Goal: Obtain resource: Download file/media

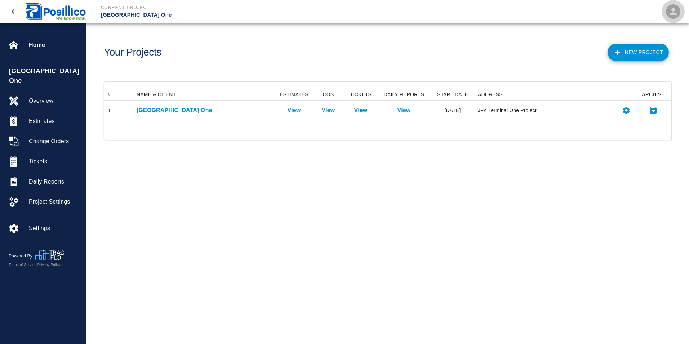
click at [674, 10] on icon "open" at bounding box center [673, 11] width 7 height 7
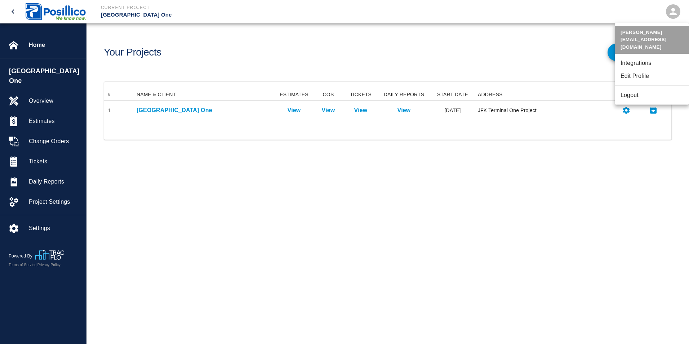
click at [674, 10] on div at bounding box center [344, 172] width 689 height 344
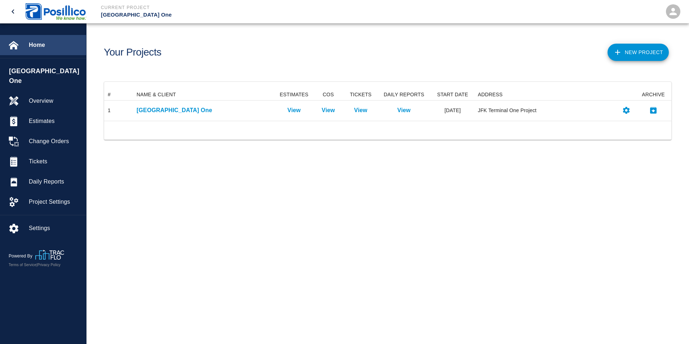
click at [44, 45] on span "Home" at bounding box center [55, 45] width 52 height 9
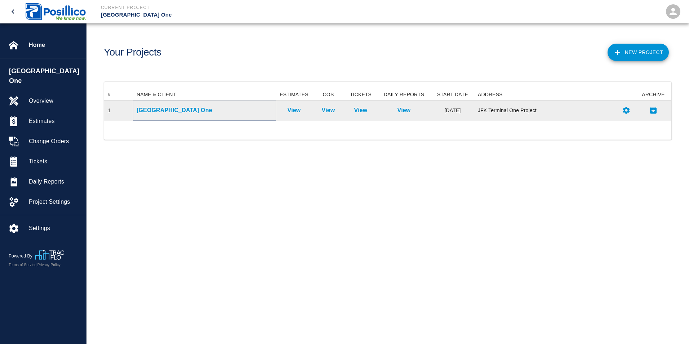
click at [137, 110] on p "[GEOGRAPHIC_DATA] One" at bounding box center [205, 110] width 136 height 9
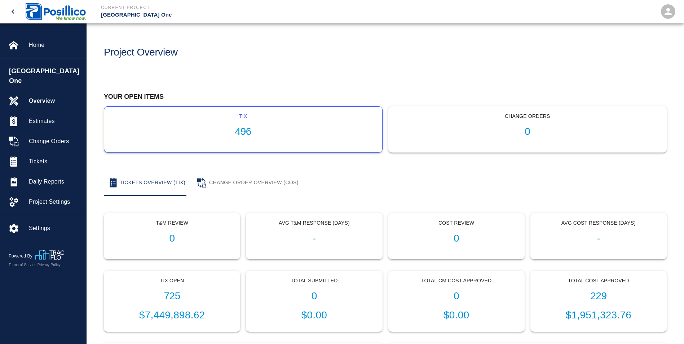
click at [207, 114] on p "tix" at bounding box center [243, 116] width 266 height 8
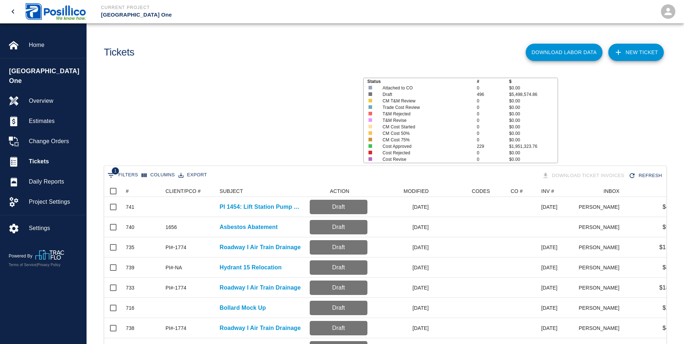
scroll to position [415, 556]
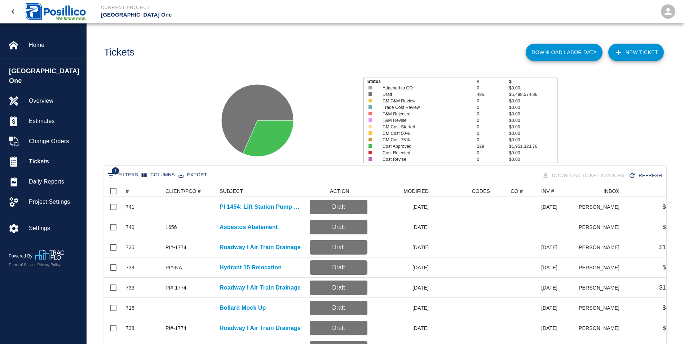
click at [119, 173] on button "1 Filters" at bounding box center [123, 175] width 34 height 12
select select "isAnyOf"
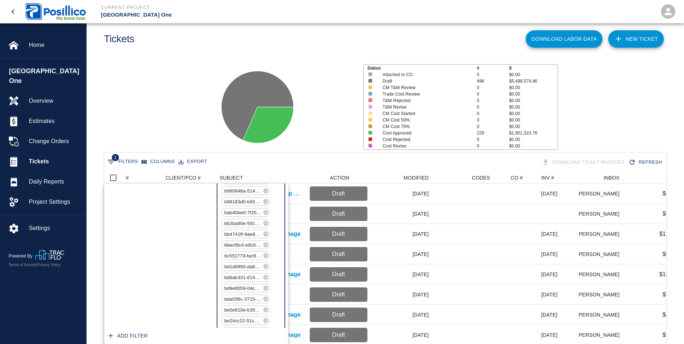
scroll to position [3586, 0]
click at [115, 161] on span "1" at bounding box center [115, 157] width 7 height 7
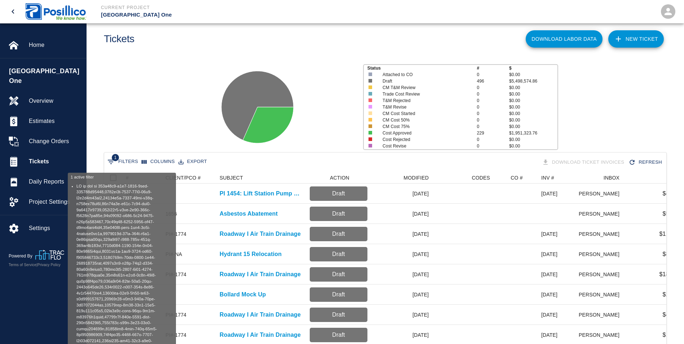
click at [115, 161] on span "1" at bounding box center [115, 157] width 7 height 7
select select "isAnyOf"
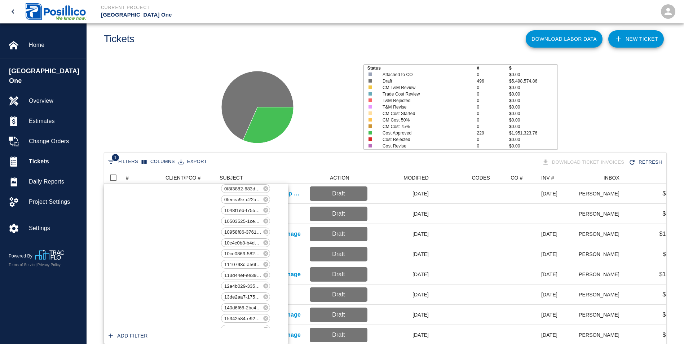
scroll to position [0, 0]
click at [169, 198] on select "ID # CLIENT/PCO # SUBJECT DESCRIPTION ACTION WORK MODIFIED CREATED CODES CO # I…" at bounding box center [146, 198] width 54 height 12
click at [119, 192] on select "ID # CLIENT/PCO # SUBJECT DESCRIPTION ACTION WORK MODIFIED CREATED CODES CO # I…" at bounding box center [146, 198] width 54 height 12
select select "invoice_number"
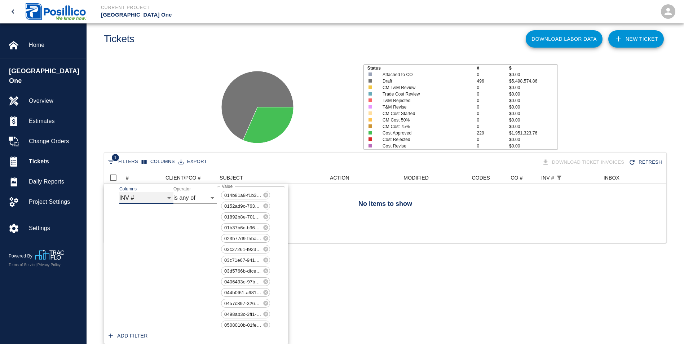
scroll to position [52, 556]
click at [132, 335] on button "Add filter" at bounding box center [128, 335] width 45 height 13
select select "invoice_number"
select select "isAnyOf"
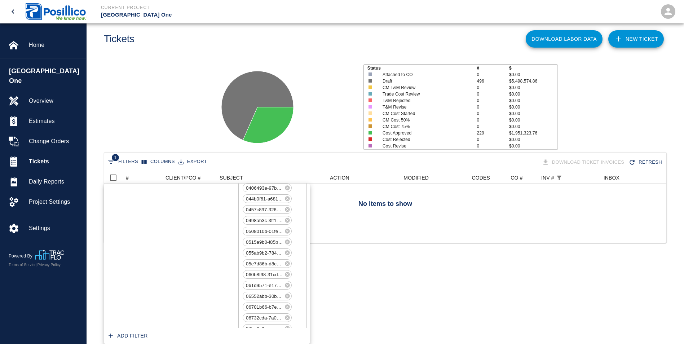
scroll to position [0, 0]
click at [233, 197] on select "contains equals starts with ends with is empty is not empty is any of" at bounding box center [216, 198] width 43 height 12
click at [195, 192] on select "contains equals starts with ends with is empty is not empty is any of" at bounding box center [216, 198] width 43 height 12
click at [191, 200] on select "ID # CLIENT/PCO # SUBJECT DESCRIPTION ACTION WORK MODIFIED CREATED CODES CO # I…" at bounding box center [168, 198] width 54 height 12
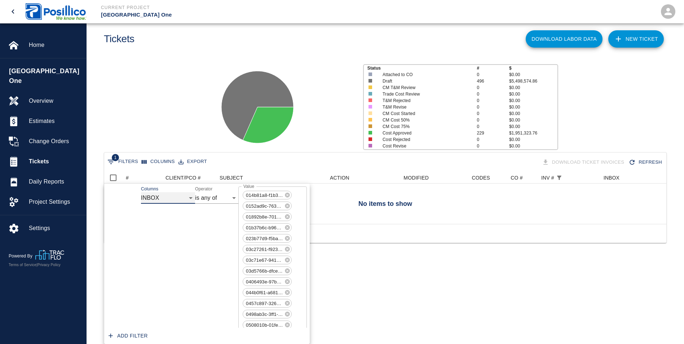
click at [141, 192] on select "ID # CLIENT/PCO # SUBJECT DESCRIPTION ACTION WORK MODIFIED CREATED CODES CO # I…" at bounding box center [168, 198] width 54 height 12
click at [191, 198] on select "ID # CLIENT/PCO # SUBJECT DESCRIPTION ACTION WORK MODIFIED CREATED CODES CO # I…" at bounding box center [168, 198] width 54 height 12
click at [141, 192] on select "ID # CLIENT/PCO # SUBJECT DESCRIPTION ACTION WORK MODIFIED CREATED CODES CO # I…" at bounding box center [168, 198] width 54 height 12
select select "invoice_number"
click at [116, 334] on button "Add filter" at bounding box center [128, 335] width 45 height 13
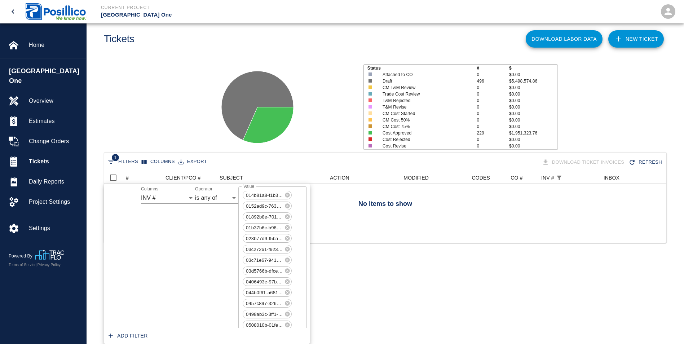
scroll to position [5290, 0]
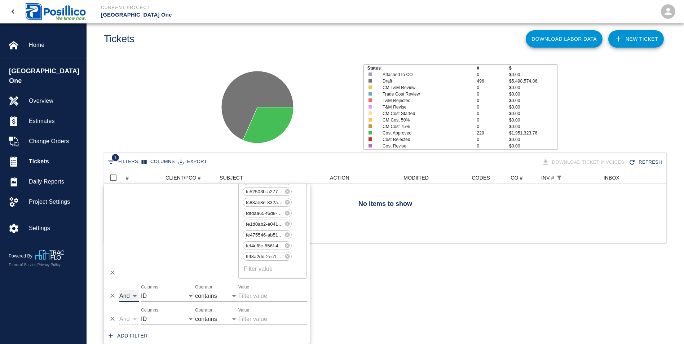
click at [133, 295] on select "And Or" at bounding box center [129, 296] width 20 height 12
click at [190, 296] on select "ID # CLIENT/PCO # SUBJECT DESCRIPTION ACTION WORK MODIFIED CREATED CODES CO # I…" at bounding box center [168, 296] width 54 height 12
click at [137, 57] on div "Status # $ Attached to CO 0 $0.00 Draft 496 $5,498,574.86 CM T&M Review 0 $0.00…" at bounding box center [382, 104] width 603 height 96
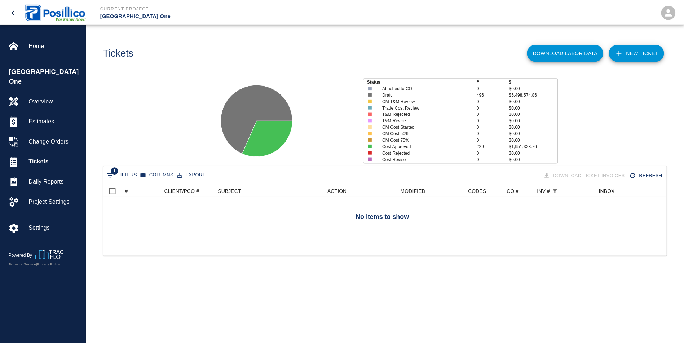
scroll to position [52, 562]
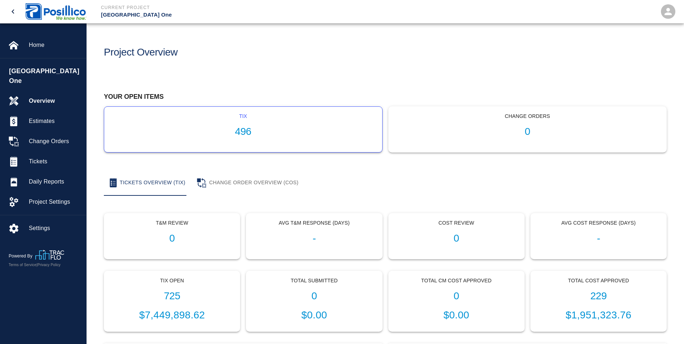
click at [217, 127] on h1 "496" at bounding box center [243, 132] width 266 height 12
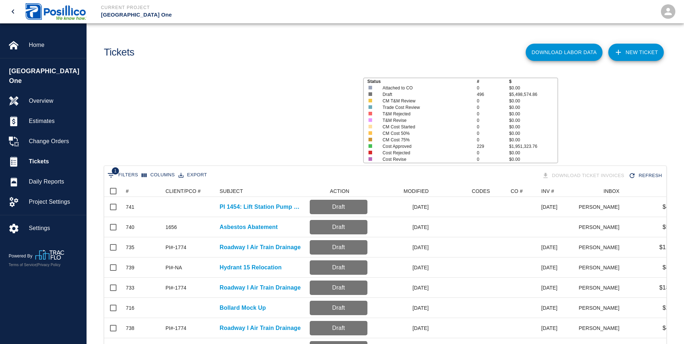
scroll to position [415, 556]
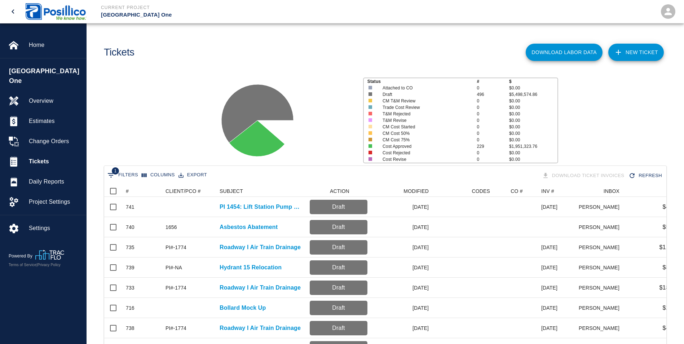
click at [130, 176] on button "1 Filters" at bounding box center [123, 175] width 34 height 12
select select "isAnyOf"
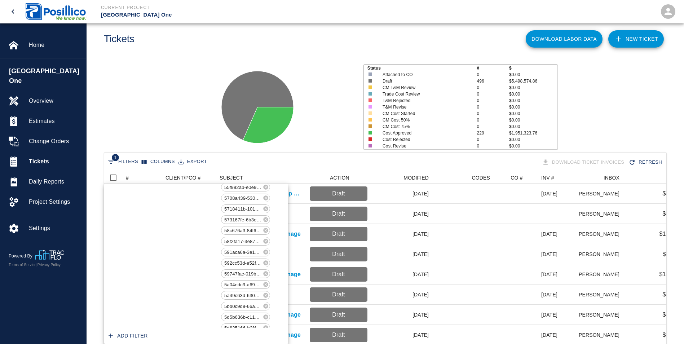
scroll to position [0, 0]
click at [166, 200] on select "ID # CLIENT/PCO # SUBJECT DESCRIPTION ACTION WORK MODIFIED CREATED CODES CO # I…" at bounding box center [146, 198] width 54 height 12
click at [119, 192] on select "ID # CLIENT/PCO # SUBJECT DESCRIPTION ACTION WORK MODIFIED CREATED CODES CO # I…" at bounding box center [146, 198] width 54 height 12
select select "invoice_number"
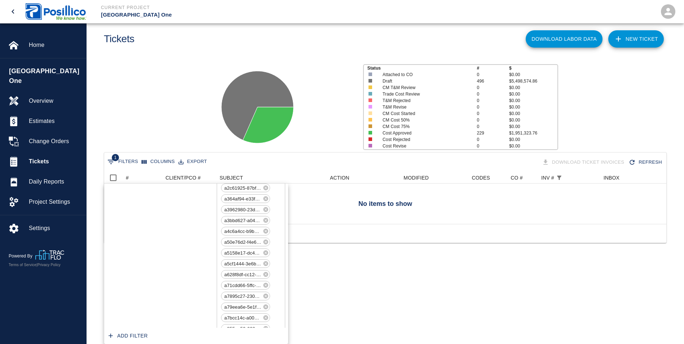
scroll to position [5244, 0]
click at [139, 332] on button "Add filter" at bounding box center [128, 335] width 45 height 13
select select "invoice_number"
select select "isAnyOf"
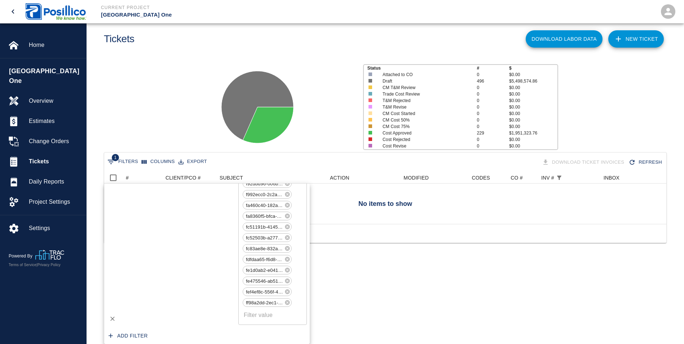
scroll to position [5267, 0]
click at [234, 319] on select "contains equals starts with ends with is empty is not empty is any of" at bounding box center [216, 319] width 43 height 12
click at [190, 318] on select "ID # CLIENT/PCO # SUBJECT DESCRIPTION ACTION WORK MODIFIED CREATED CODES CO # I…" at bounding box center [168, 319] width 54 height 12
click at [141, 313] on select "ID # CLIENT/PCO # SUBJECT DESCRIPTION ACTION WORK MODIFIED CREATED CODES CO # I…" at bounding box center [168, 319] width 54 height 12
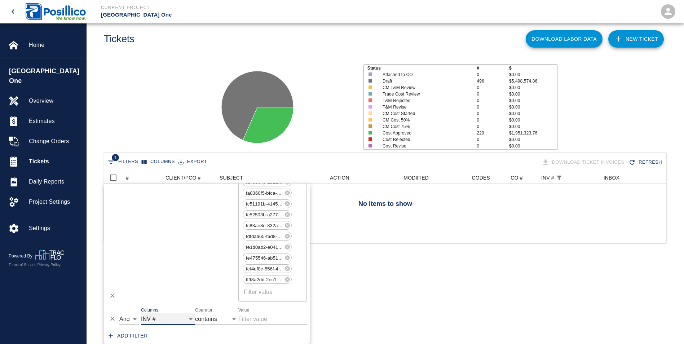
select select "invoice_number"
click at [141, 333] on button "Add filter" at bounding box center [128, 335] width 45 height 13
click at [190, 320] on select "ID # CLIENT/PCO # SUBJECT DESCRIPTION ACTION WORK MODIFIED CREATED CODES CO # I…" at bounding box center [168, 319] width 54 height 12
click at [168, 100] on div "Status # $ Attached to CO 0 $0.00 Draft 496 $5,498,574.86 CM T&M Review 0 $0.00…" at bounding box center [382, 104] width 603 height 96
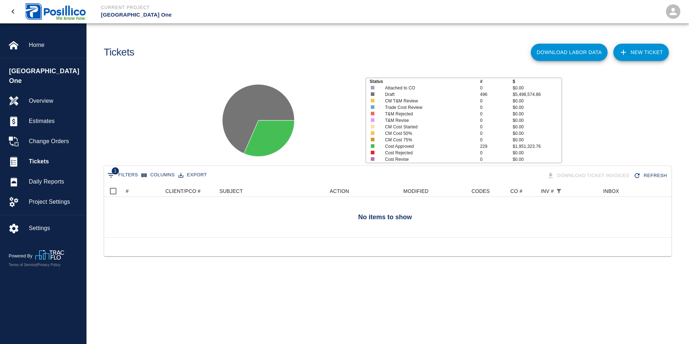
scroll to position [52, 562]
click at [154, 170] on button "Columns" at bounding box center [158, 174] width 37 height 11
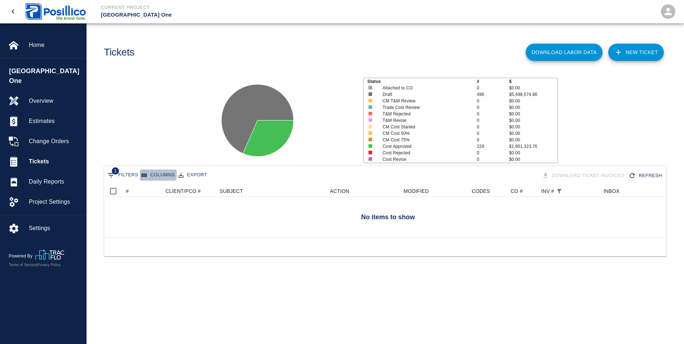
scroll to position [52, 556]
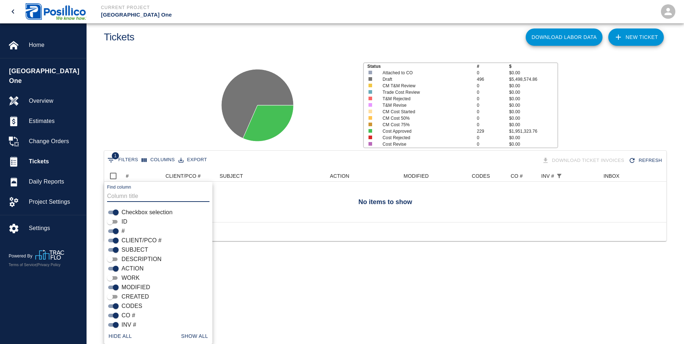
click at [115, 211] on input "Checkbox selection" at bounding box center [116, 212] width 26 height 9
checkbox input "false"
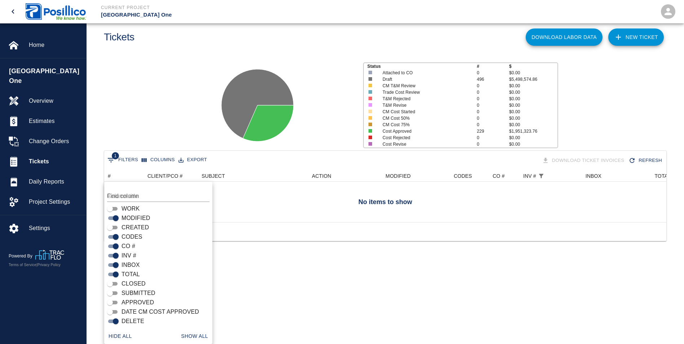
scroll to position [70, 0]
click at [115, 320] on input "DELETE" at bounding box center [116, 320] width 26 height 9
checkbox input "false"
click at [116, 274] on input "TOTAL" at bounding box center [116, 273] width 26 height 9
checkbox input "false"
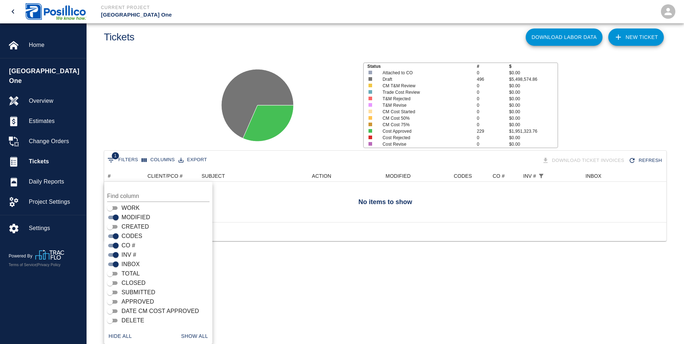
scroll to position [46, 556]
click at [115, 267] on input "INBOX" at bounding box center [116, 264] width 26 height 9
checkbox input "false"
click at [113, 252] on input "INV #" at bounding box center [116, 254] width 26 height 9
checkbox input "false"
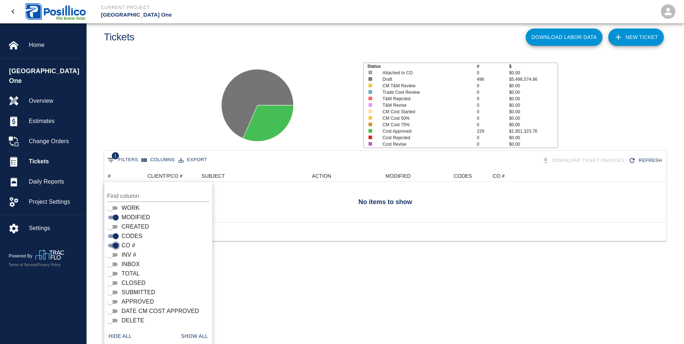
click at [114, 241] on input "CO #" at bounding box center [116, 245] width 26 height 9
checkbox input "false"
click at [116, 236] on input "CODES" at bounding box center [116, 236] width 26 height 9
checkbox input "false"
click at [115, 218] on input "MODIFIED" at bounding box center [116, 217] width 26 height 9
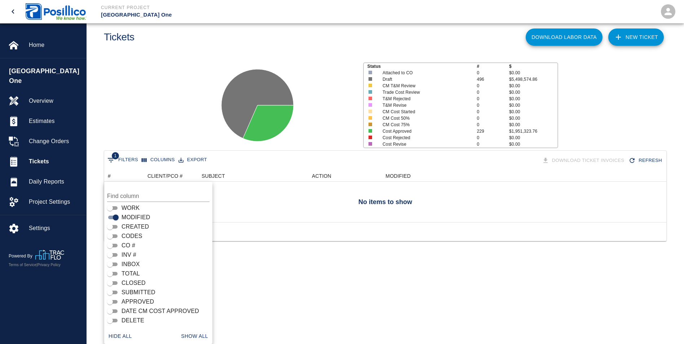
checkbox input "false"
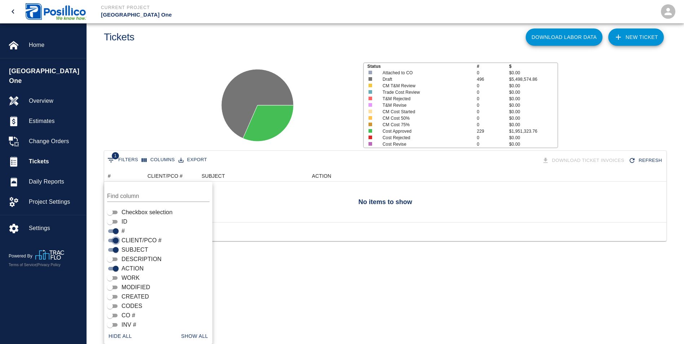
click at [114, 241] on input "CLIENT/PCO #" at bounding box center [116, 240] width 26 height 9
checkbox input "false"
click at [113, 230] on input "#" at bounding box center [116, 231] width 26 height 9
checkbox input "false"
click at [117, 252] on input "SUBJECT" at bounding box center [116, 249] width 26 height 9
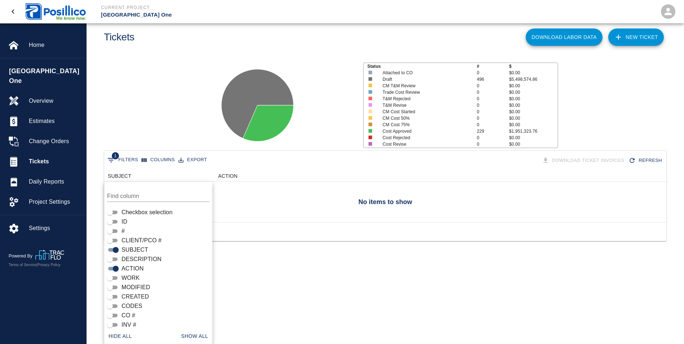
checkbox input "false"
click at [117, 268] on input "ACTION" at bounding box center [116, 268] width 26 height 9
checkbox input "false"
click at [109, 324] on input "INV #" at bounding box center [110, 324] width 26 height 9
checkbox input "true"
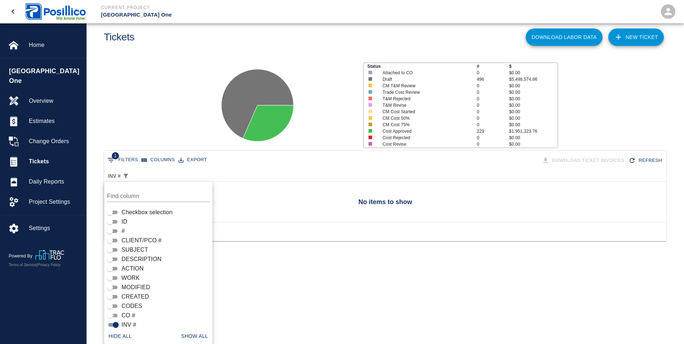
click at [107, 313] on input "CO #" at bounding box center [110, 315] width 26 height 9
checkbox input "true"
click at [111, 277] on input "WORK" at bounding box center [110, 278] width 26 height 9
checkbox input "true"
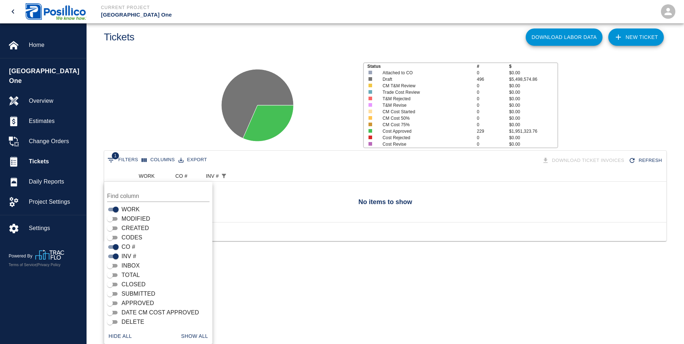
scroll to position [70, 0]
click at [192, 339] on button "Show all" at bounding box center [194, 335] width 33 height 13
checkbox input "true"
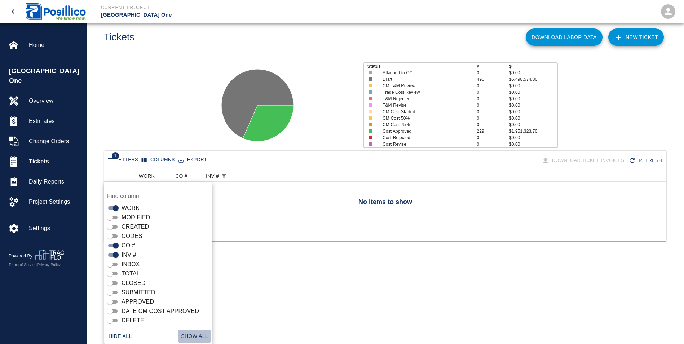
checkbox input "true"
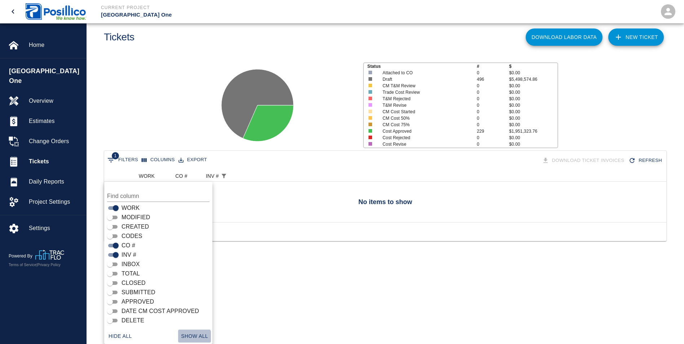
checkbox input "true"
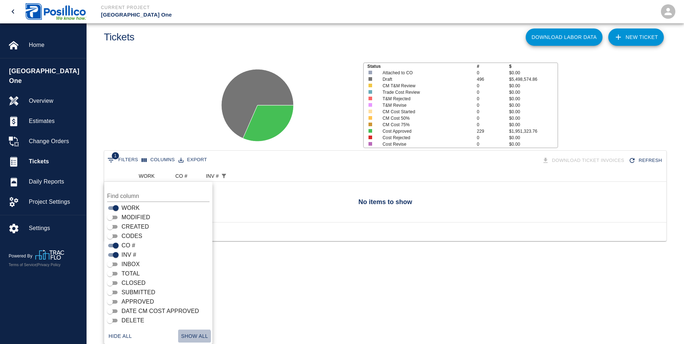
checkbox input "true"
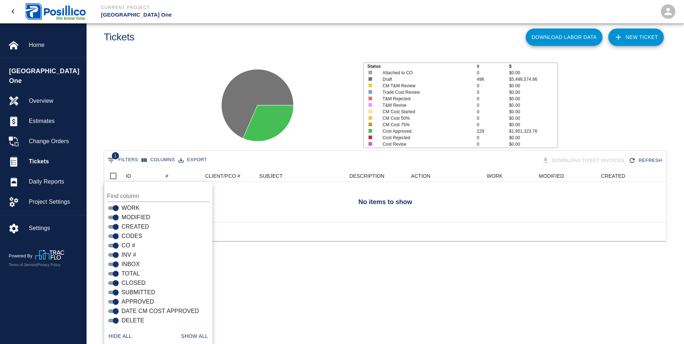
scroll to position [52, 556]
click at [123, 190] on input "Find column" at bounding box center [158, 196] width 102 height 12
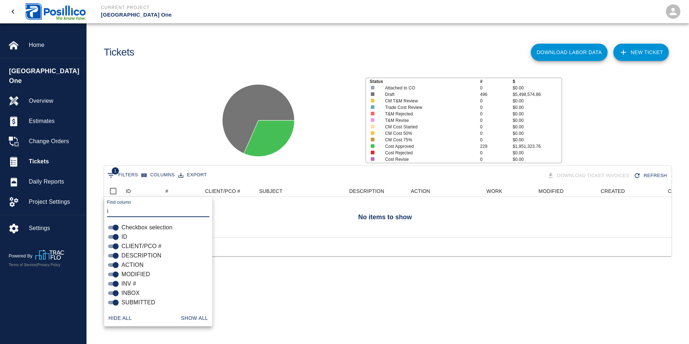
scroll to position [52, 562]
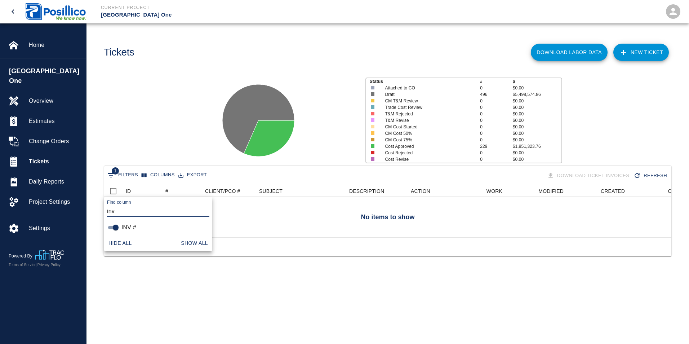
type input "inv"
click at [122, 247] on button "Hide all" at bounding box center [120, 242] width 29 height 13
click at [196, 243] on button "Show all" at bounding box center [194, 242] width 33 height 13
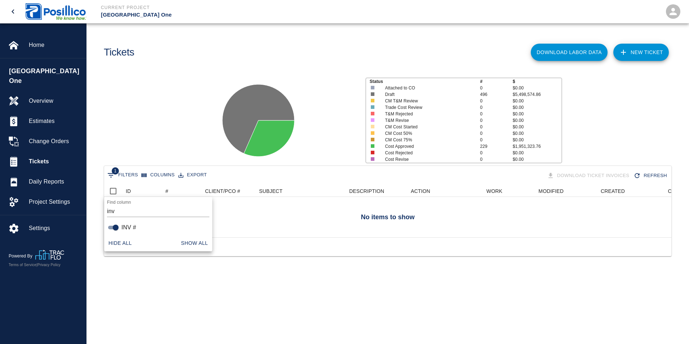
click at [119, 245] on button "Hide all" at bounding box center [120, 242] width 29 height 13
checkbox input "false"
click at [150, 212] on input "inv" at bounding box center [158, 211] width 102 height 12
click at [316, 219] on div at bounding box center [387, 217] width 567 height 40
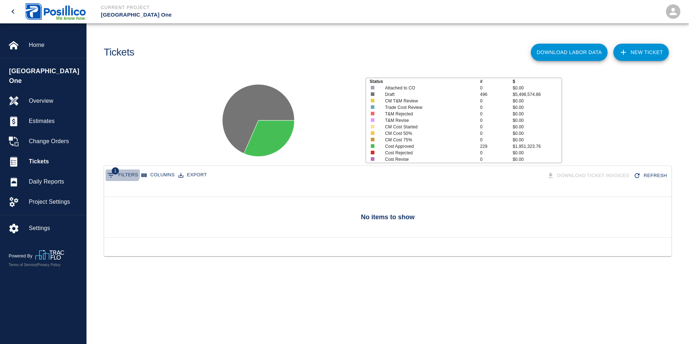
click at [119, 170] on span "1" at bounding box center [115, 170] width 7 height 7
select select "invoice_number"
select select "isAnyOf"
select select "invoice_number"
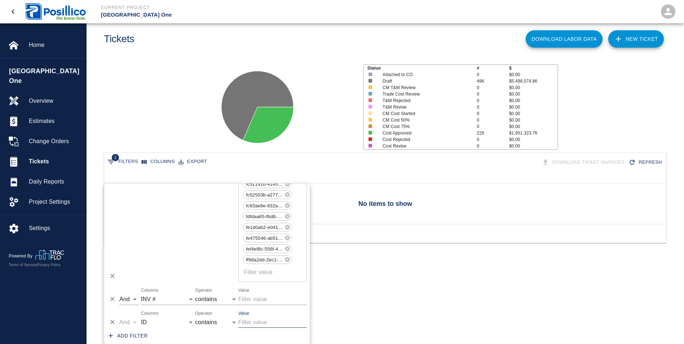
scroll to position [5290, 0]
click at [218, 294] on select "contains equals starts with ends with is empty is not empty is any of" at bounding box center [216, 296] width 43 height 12
click at [195, 290] on select "contains equals starts with ends with is empty is not empty is any of" at bounding box center [216, 296] width 43 height 12
click at [265, 292] on input "Value" at bounding box center [272, 296] width 68 height 12
click at [191, 319] on select "ID # CLIENT/PCO # SUBJECT DESCRIPTION ACTION WORK MODIFIED CREATED CODES CO # I…" at bounding box center [168, 319] width 54 height 12
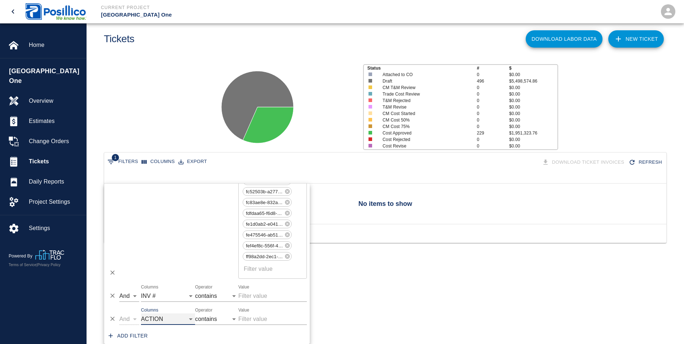
click at [141, 313] on select "ID # CLIENT/PCO # SUBJECT DESCRIPTION ACTION WORK MODIFIED CREATED CODES CO # I…" at bounding box center [168, 319] width 54 height 12
click at [180, 319] on select "ID # CLIENT/PCO # SUBJECT DESCRIPTION ACTION WORK MODIFIED CREATED CODES CO # I…" at bounding box center [168, 319] width 54 height 12
click at [141, 313] on select "ID # CLIENT/PCO # SUBJECT DESCRIPTION ACTION WORK MODIFIED CREATED CODES CO # I…" at bounding box center [168, 319] width 54 height 12
select select "date_start"
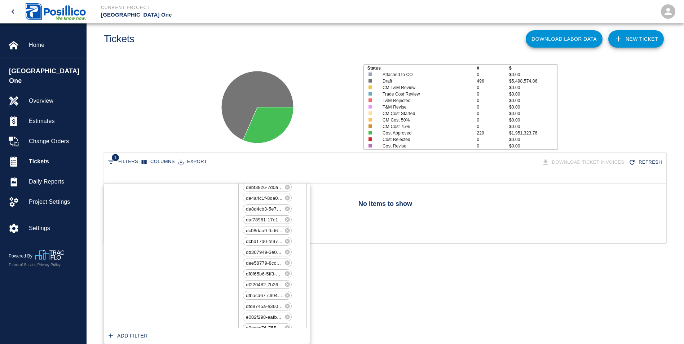
scroll to position [4533, 0]
click at [159, 160] on button "Columns" at bounding box center [158, 161] width 37 height 11
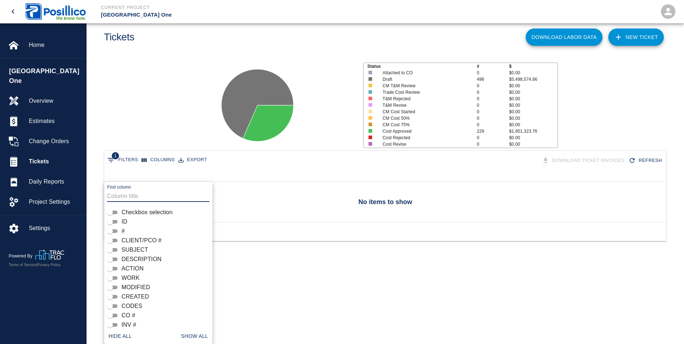
click at [183, 330] on button "Show all" at bounding box center [194, 335] width 33 height 13
checkbox input "true"
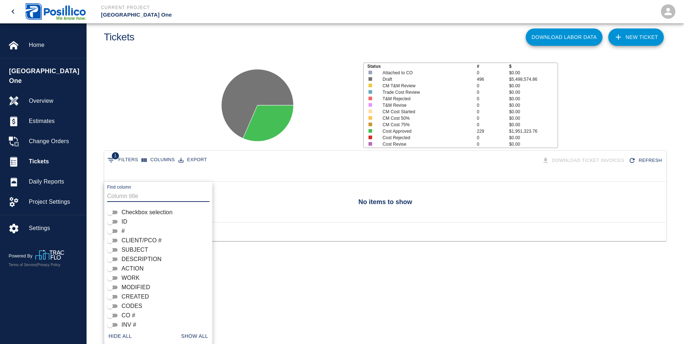
checkbox input "true"
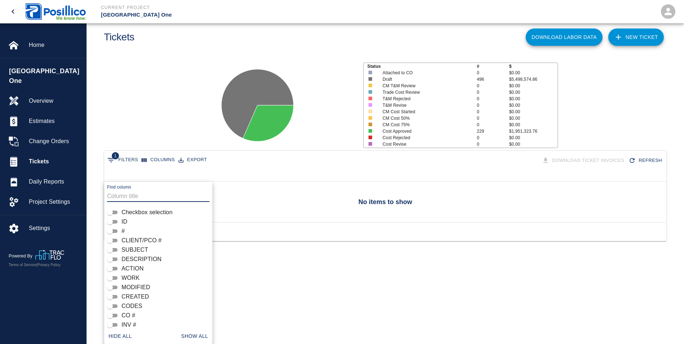
checkbox input "true"
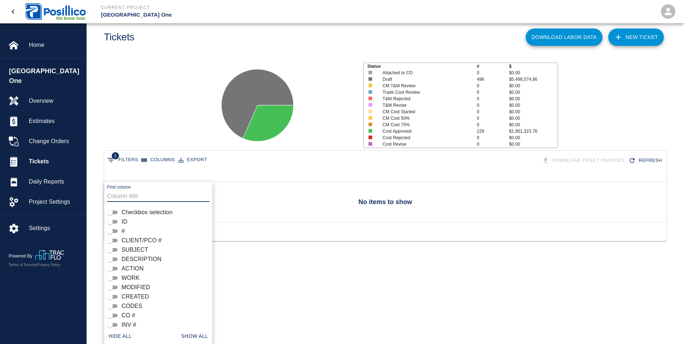
checkbox input "true"
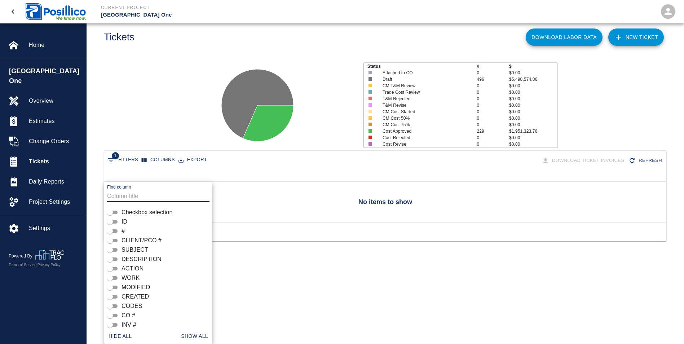
checkbox input "true"
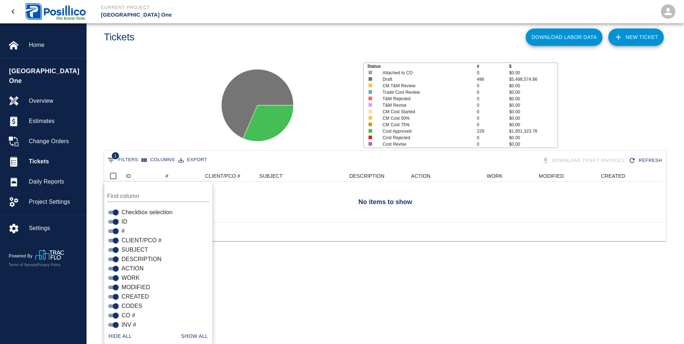
scroll to position [52, 556]
click at [316, 319] on main "Tickets Download Labor Data NEW TICKET Status # $ Attached to CO 0 $0.00 Draft …" at bounding box center [384, 157] width 597 height 344
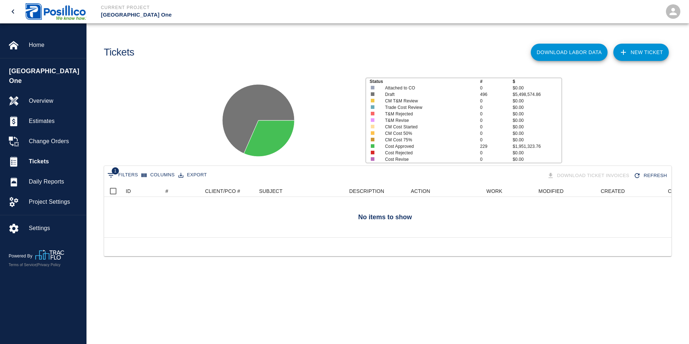
scroll to position [52, 562]
click at [18, 37] on div "Home" at bounding box center [43, 45] width 86 height 20
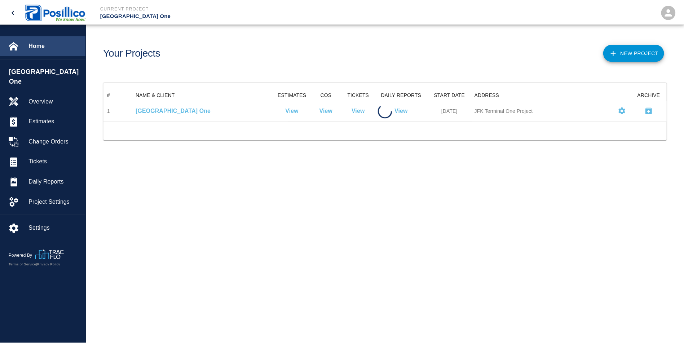
scroll to position [26, 562]
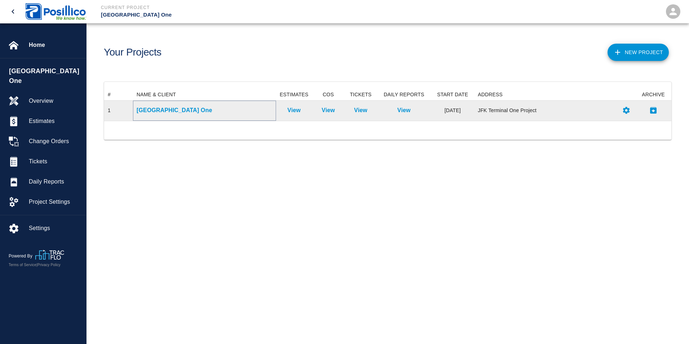
click at [166, 111] on p "[GEOGRAPHIC_DATA] One" at bounding box center [205, 110] width 136 height 9
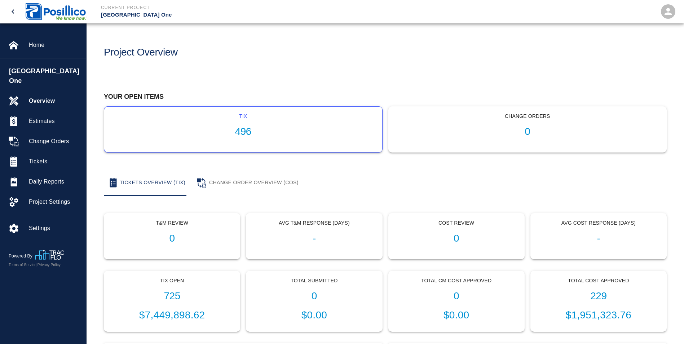
click at [231, 123] on div "tix 496" at bounding box center [243, 129] width 278 height 45
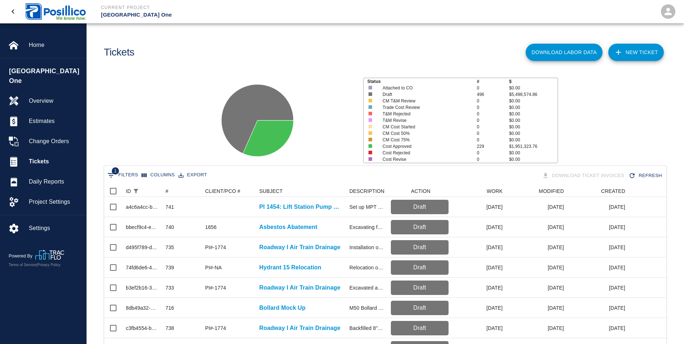
click at [157, 177] on button "Columns" at bounding box center [158, 174] width 37 height 11
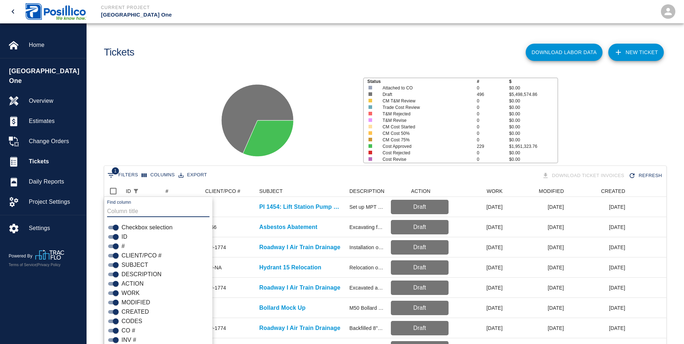
scroll to position [15, 0]
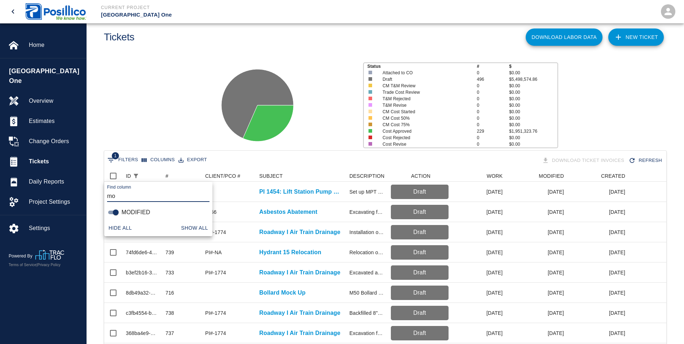
type input "m"
click at [129, 208] on div "WORK" at bounding box center [159, 212] width 105 height 9
click at [146, 192] on input "work" at bounding box center [158, 196] width 102 height 12
click at [190, 229] on button "Show all" at bounding box center [194, 227] width 33 height 13
click at [185, 225] on button "Show all" at bounding box center [194, 227] width 33 height 13
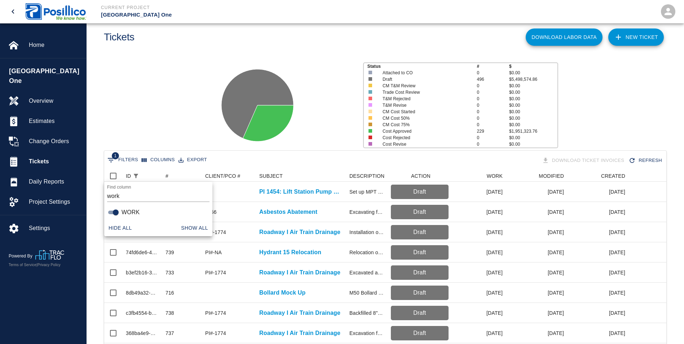
click at [142, 196] on input "work" at bounding box center [158, 196] width 102 height 12
type input "w"
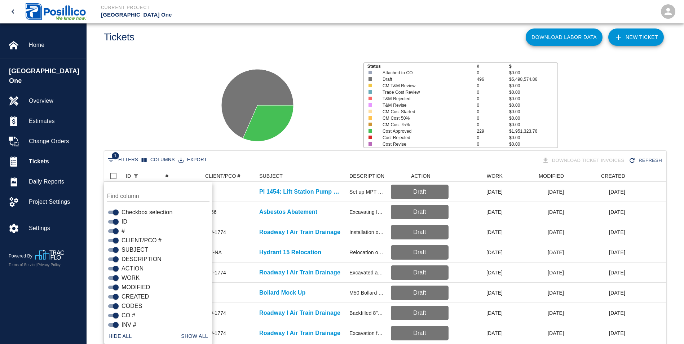
click at [178, 131] on div "Status # $ Attached to CO 0 $0.00 Draft 496 $5,498,574.86 CM T&M Review 0 $0.00…" at bounding box center [382, 102] width 603 height 96
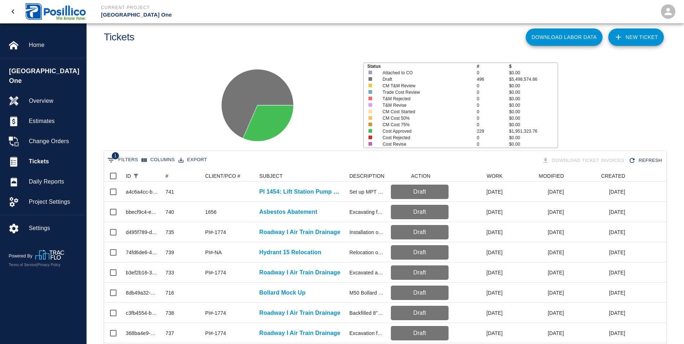
click at [125, 163] on button "1 Filters" at bounding box center [123, 160] width 34 height 12
select select "isAnyOf"
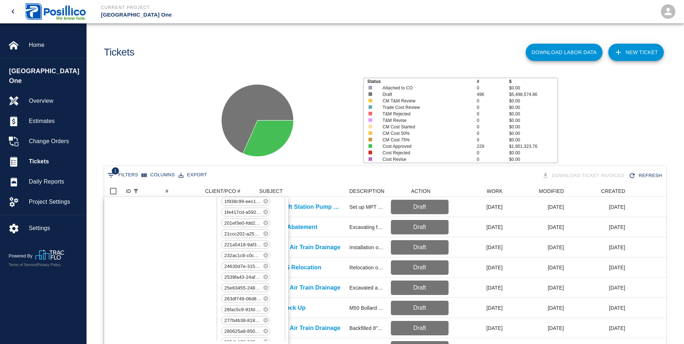
scroll to position [0, 0]
click at [169, 213] on select "ID # CLIENT/PCO # SUBJECT DESCRIPTION ACTION WORK MODIFIED CREATED CODES CO # I…" at bounding box center [146, 211] width 54 height 12
click at [119, 205] on select "ID # CLIENT/PCO # SUBJECT DESCRIPTION ACTION WORK MODIFIED CREATED CODES CO # I…" at bounding box center [146, 211] width 54 height 12
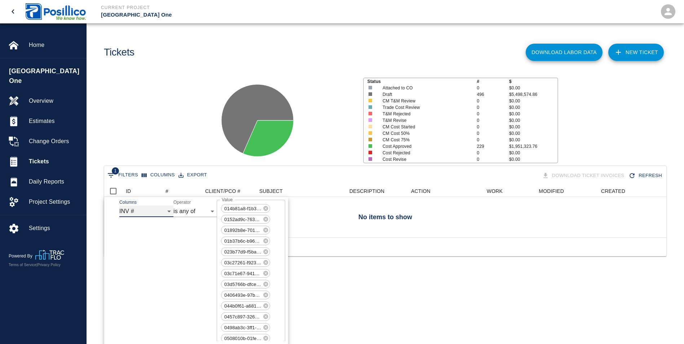
scroll to position [52, 556]
click at [167, 212] on select "ID # CLIENT/PCO # SUBJECT DESCRIPTION ACTION WORK MODIFIED CREATED CODES CO # I…" at bounding box center [146, 211] width 54 height 12
click at [119, 205] on select "ID # CLIENT/PCO # SUBJECT DESCRIPTION ACTION WORK MODIFIED CREATED CODES CO # I…" at bounding box center [146, 211] width 54 height 12
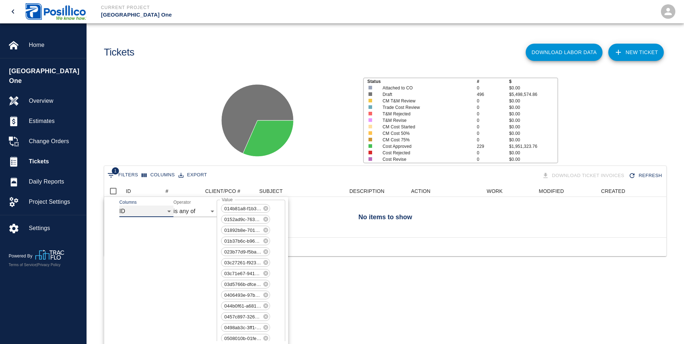
select select "id"
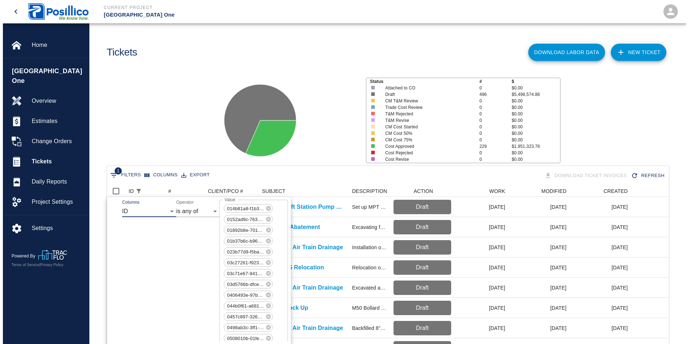
scroll to position [6, 6]
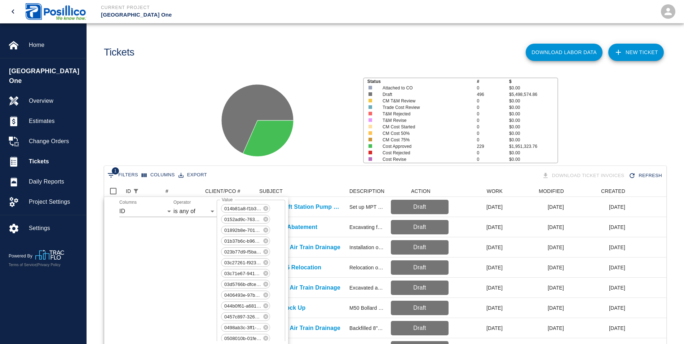
click at [153, 95] on div "Status # $ Attached to CO 0 $0.00 Draft 496 $5,498,574.86 CM T&M Review 0 $0.00…" at bounding box center [382, 118] width 603 height 96
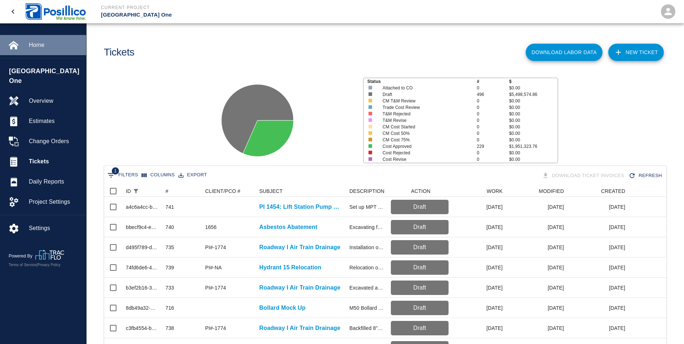
click at [25, 51] on div "Home" at bounding box center [43, 45] width 86 height 20
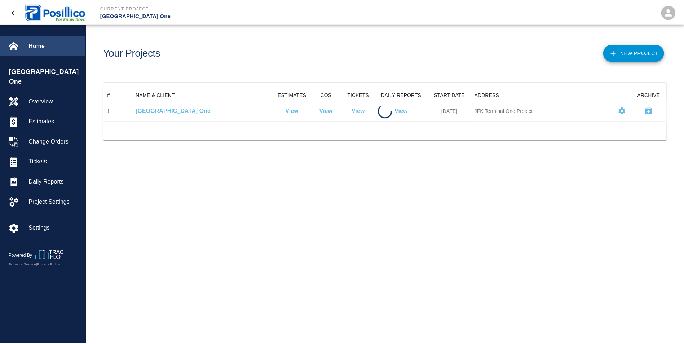
scroll to position [26, 562]
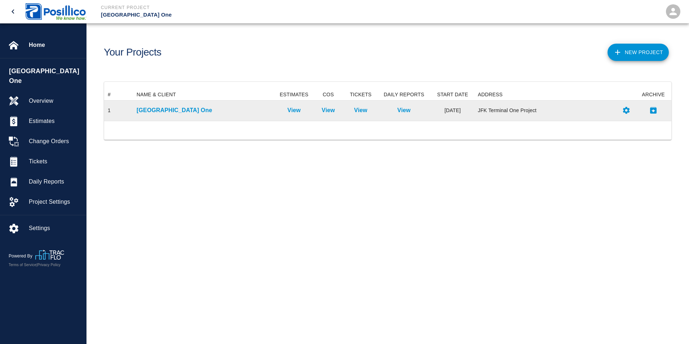
click at [151, 106] on div "[GEOGRAPHIC_DATA] One" at bounding box center [204, 111] width 143 height 20
click at [148, 111] on p "[GEOGRAPHIC_DATA] One" at bounding box center [205, 110] width 136 height 9
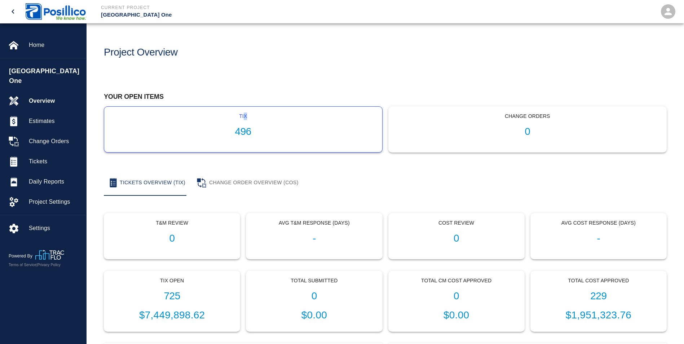
click at [245, 116] on p "tix" at bounding box center [243, 116] width 266 height 8
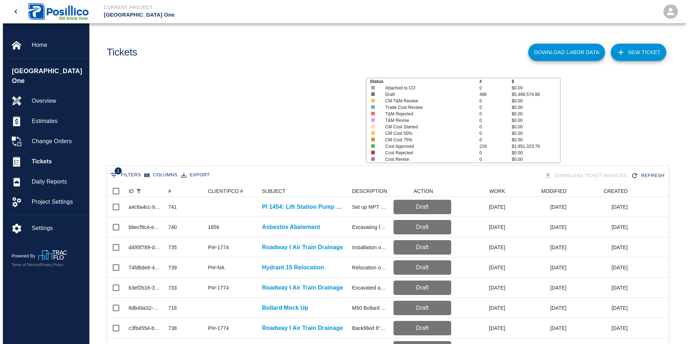
scroll to position [415, 556]
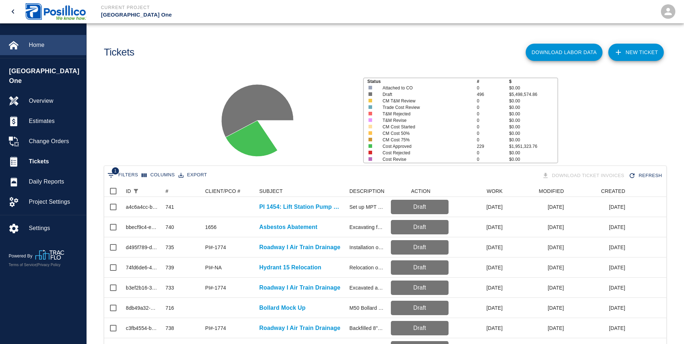
click at [39, 43] on span "Home" at bounding box center [55, 45] width 52 height 9
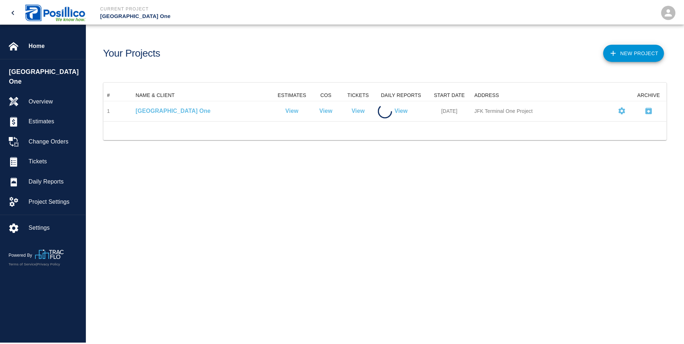
scroll to position [26, 562]
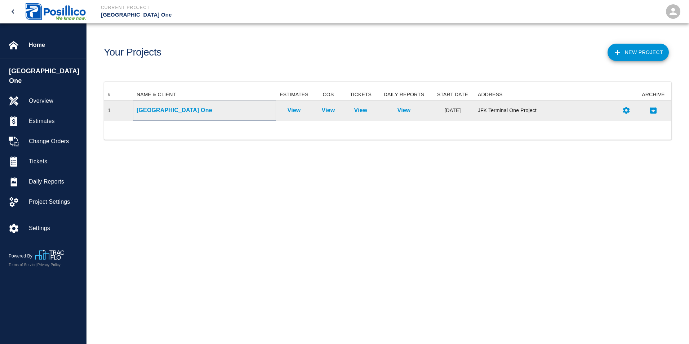
click at [178, 112] on p "[GEOGRAPHIC_DATA] One" at bounding box center [205, 110] width 136 height 9
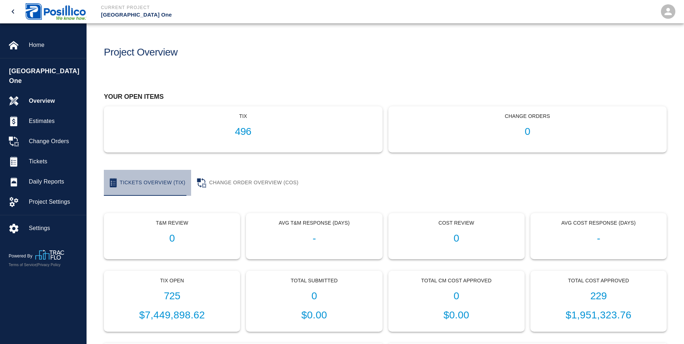
click at [165, 184] on button "Tickets Overview (TIX)" at bounding box center [147, 183] width 87 height 26
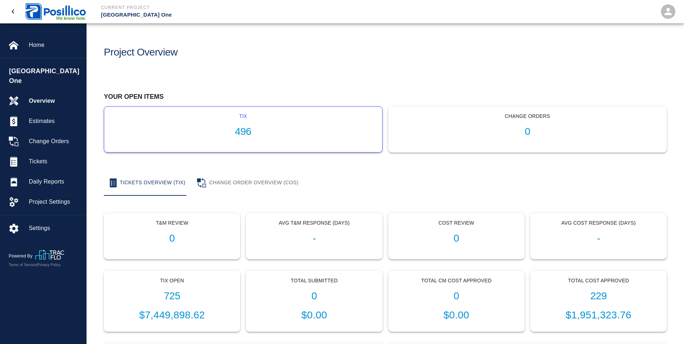
click at [221, 134] on h1 "496" at bounding box center [243, 132] width 266 height 12
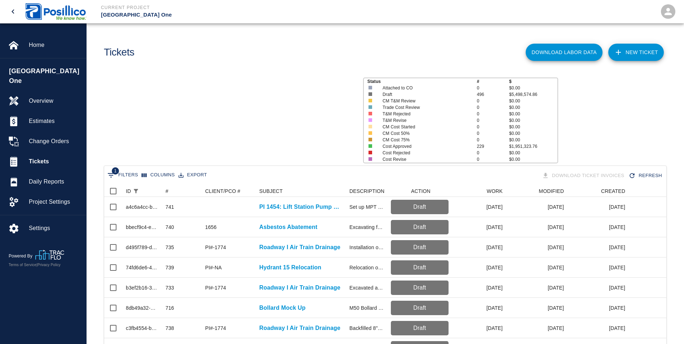
scroll to position [415, 556]
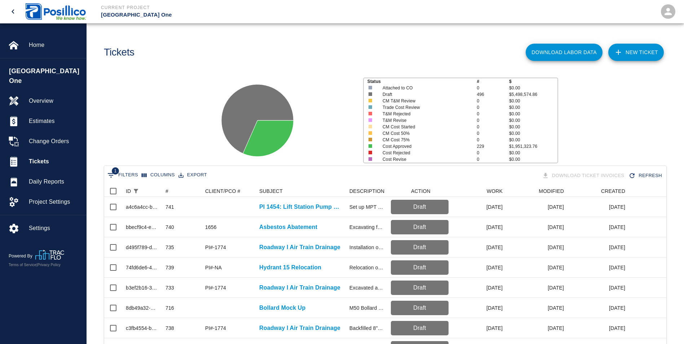
click at [113, 170] on span "1" at bounding box center [115, 170] width 7 height 7
select select "isAnyOf"
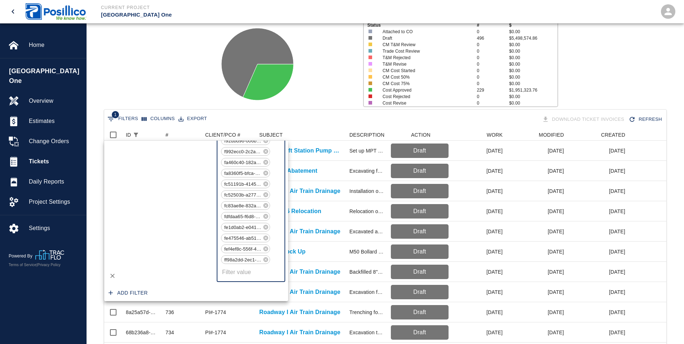
scroll to position [121, 0]
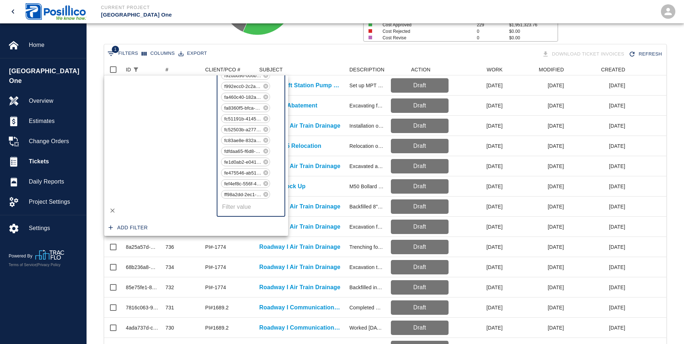
click at [129, 223] on button "Add filter" at bounding box center [128, 227] width 45 height 13
select select "isAnyOf"
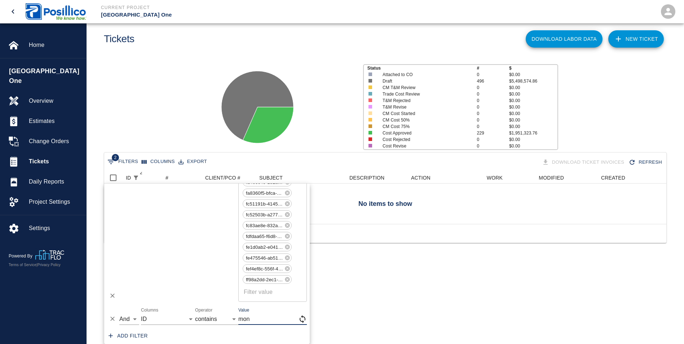
scroll to position [52, 556]
click at [262, 323] on input "month" at bounding box center [272, 319] width 68 height 12
type input "m"
click at [188, 317] on select "ID # CLIENT/PCO # SUBJECT DESCRIPTION ACTION WORK MODIFIED CREATED CODES CO # I…" at bounding box center [168, 319] width 54 height 12
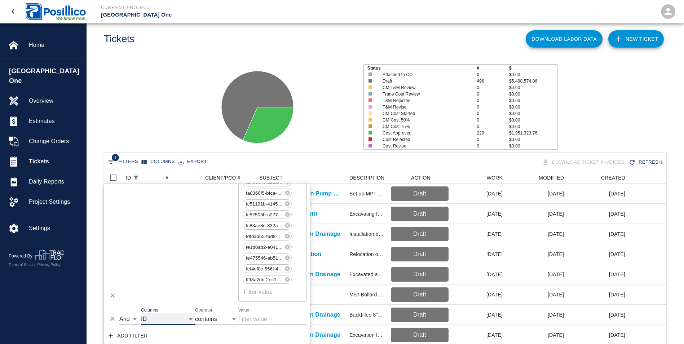
scroll to position [6, 6]
click at [141, 313] on select "ID # CLIENT/PCO # SUBJECT DESCRIPTION ACTION WORK MODIFIED CREATED CODES CO # I…" at bounding box center [168, 319] width 54 height 12
select select "invoice_number"
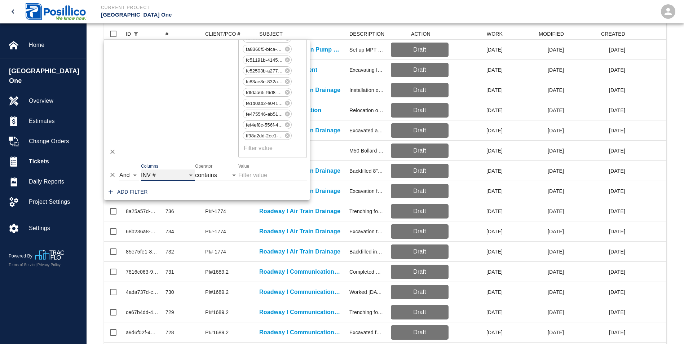
scroll to position [157, 0]
click at [128, 190] on button "Add filter" at bounding box center [128, 191] width 45 height 13
click at [190, 175] on select "ID # CLIENT/PCO # SUBJECT DESCRIPTION ACTION WORK MODIFIED CREATED CODES CO # I…" at bounding box center [168, 175] width 54 height 12
click at [141, 169] on select "ID # CLIENT/PCO # SUBJECT DESCRIPTION ACTION WORK MODIFIED CREATED CODES CO # I…" at bounding box center [168, 175] width 54 height 12
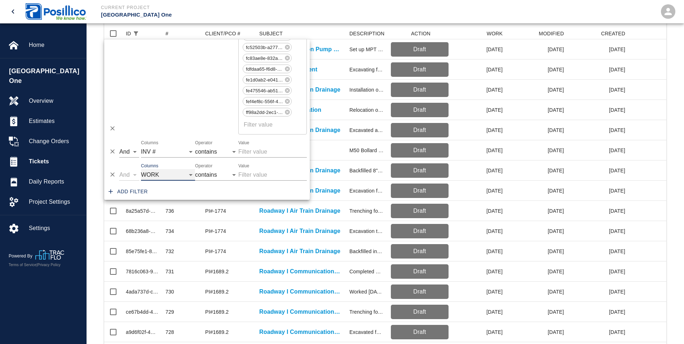
select select "date_start"
click at [124, 191] on button "Add filter" at bounding box center [128, 191] width 45 height 13
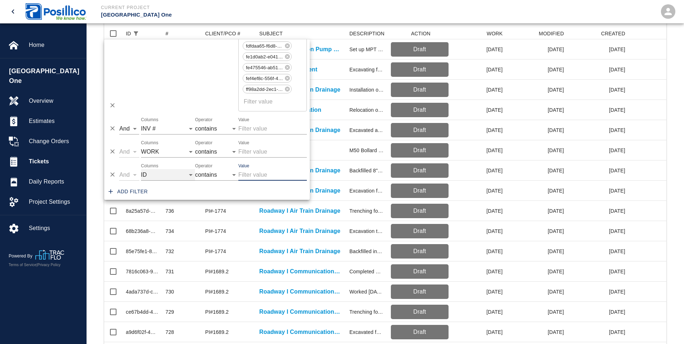
click at [189, 174] on select "ID # CLIENT/PCO # SUBJECT DESCRIPTION ACTION WORK MODIFIED CREATED CODES CO # I…" at bounding box center [168, 175] width 54 height 12
click at [141, 169] on select "ID # CLIENT/PCO # SUBJECT DESCRIPTION ACTION WORK MODIFIED CREATED CODES CO # I…" at bounding box center [168, 175] width 54 height 12
select select "change_order_number"
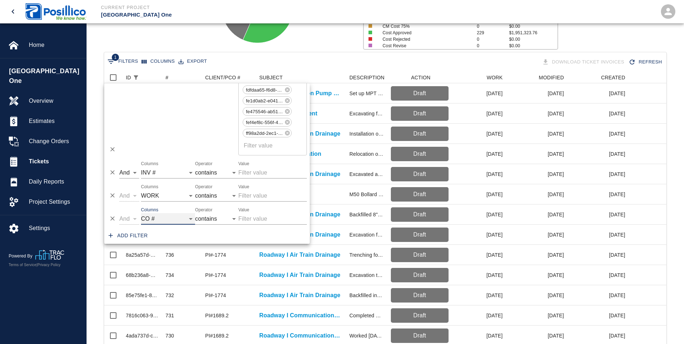
scroll to position [49, 0]
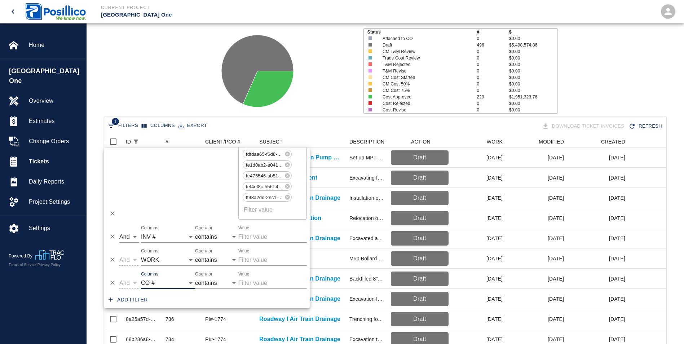
click at [315, 132] on div "1 Filters Columns Export Download Ticket Invoices Refresh" at bounding box center [385, 126] width 559 height 13
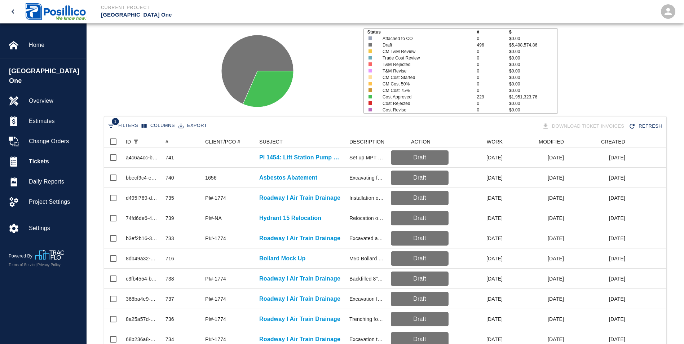
click at [183, 126] on button "Export" at bounding box center [193, 125] width 32 height 11
click at [194, 138] on li "Download as CSV" at bounding box center [202, 140] width 59 height 13
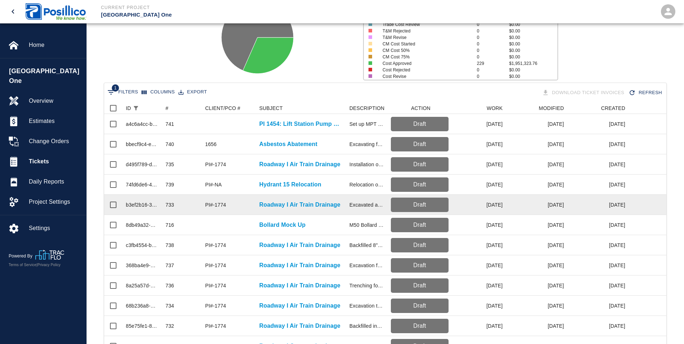
scroll to position [108, 0]
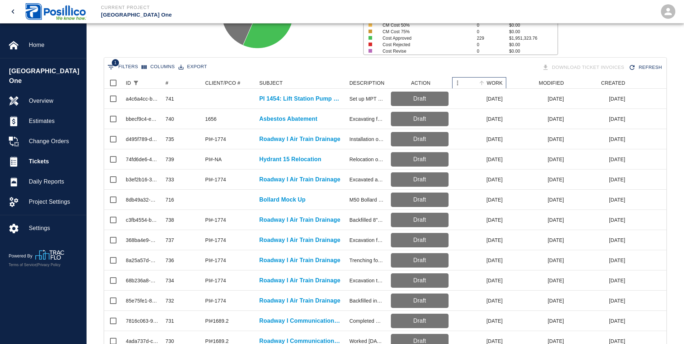
click at [488, 81] on div "WORK" at bounding box center [494, 83] width 16 height 12
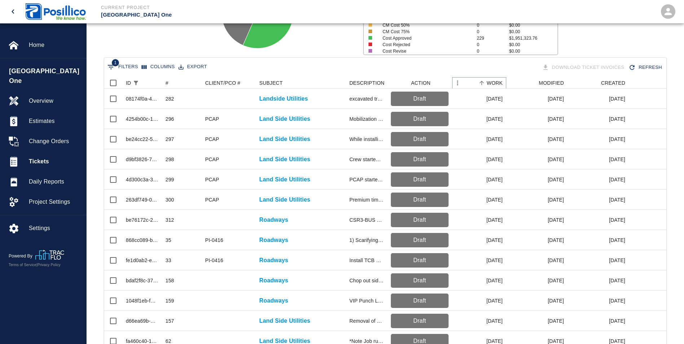
click at [483, 82] on icon "Sort" at bounding box center [481, 83] width 4 height 4
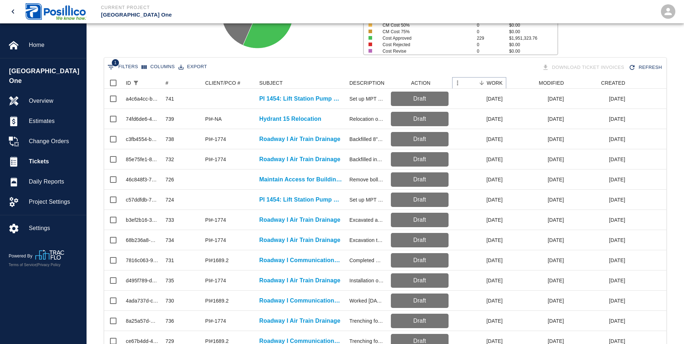
click at [459, 86] on icon "Menu" at bounding box center [457, 82] width 7 height 7
click at [336, 46] on div at bounding box center [281, 9] width 151 height 96
click at [142, 67] on icon "Select columns" at bounding box center [144, 67] width 5 height 4
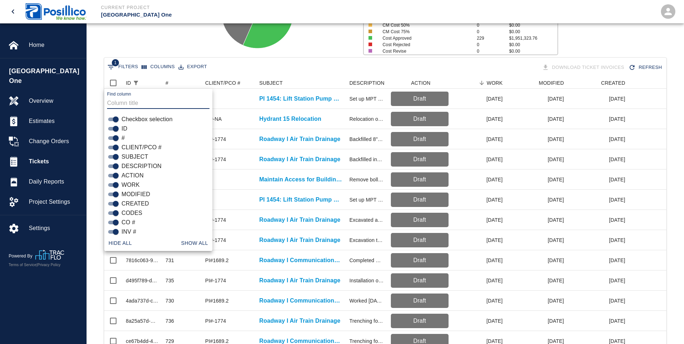
click at [165, 40] on div "Status # $ Attached to CO 0 $0.00 Draft 496 $5,498,574.86 CM T&M Review 0 $0.00…" at bounding box center [382, 9] width 603 height 96
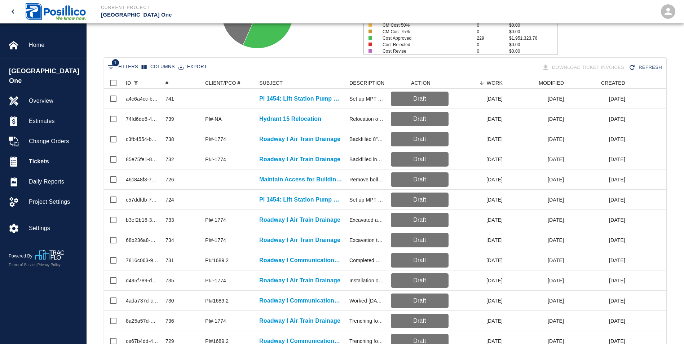
click at [116, 62] on span "1" at bounding box center [115, 62] width 7 height 7
select select "isAnyOf"
select select "invoice_number"
select select "date_start"
select select "change_order_number"
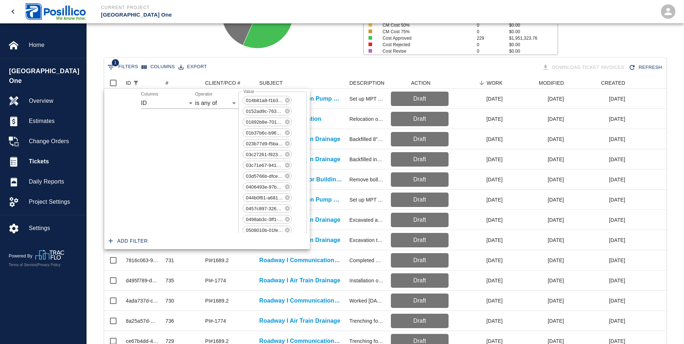
scroll to position [5313, 0]
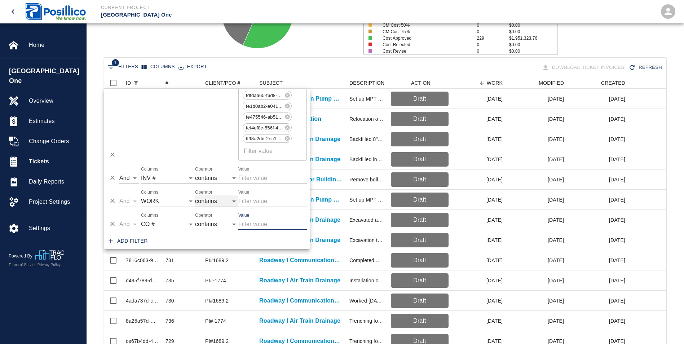
click at [234, 201] on select "contains equals starts with ends with is empty is not empty is any of" at bounding box center [216, 201] width 43 height 12
click at [195, 195] on select "contains equals starts with ends with is empty is not empty is any of" at bounding box center [216, 201] width 43 height 12
click at [257, 198] on input "Value" at bounding box center [272, 201] width 68 height 12
click at [235, 203] on select "contains equals starts with ends with is empty is not empty is any of" at bounding box center [216, 201] width 43 height 12
click at [195, 195] on select "contains equals starts with ends with is empty is not empty is any of" at bounding box center [216, 201] width 43 height 12
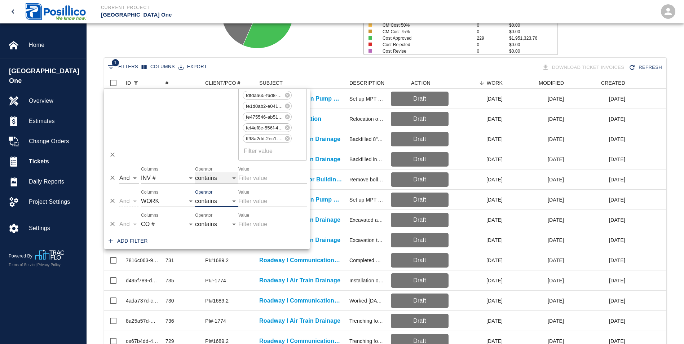
click at [235, 177] on select "contains equals starts with ends with is empty is not empty is any of" at bounding box center [216, 178] width 43 height 12
click at [233, 178] on select "contains equals starts with ends with is empty is not empty is any of" at bounding box center [216, 178] width 43 height 12
click at [245, 179] on input "Value" at bounding box center [272, 178] width 68 height 12
click at [234, 201] on select "contains equals starts with ends with is empty is not empty is any of" at bounding box center [216, 201] width 43 height 12
click at [195, 195] on select "contains equals starts with ends with is empty is not empty is any of" at bounding box center [216, 201] width 43 height 12
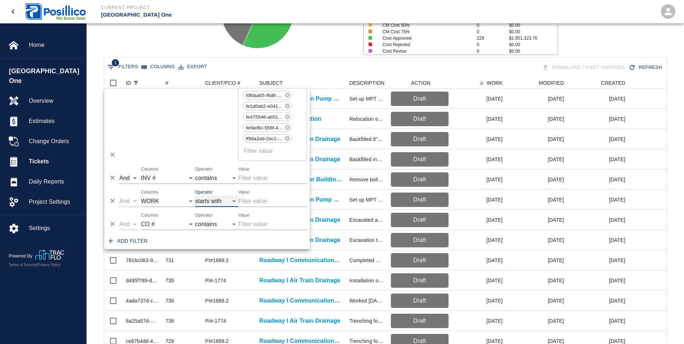
select select "startsWith"
click at [249, 200] on input "Value" at bounding box center [272, 201] width 68 height 12
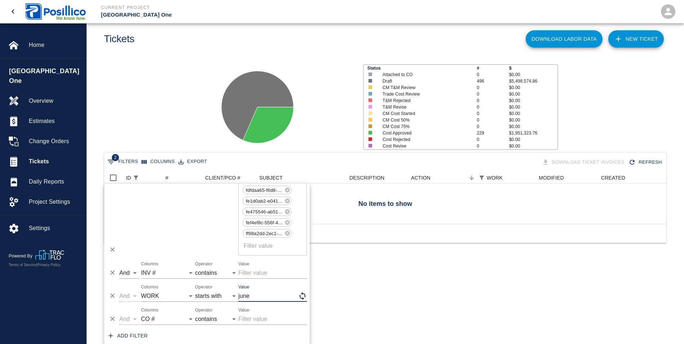
scroll to position [52, 556]
type input "j"
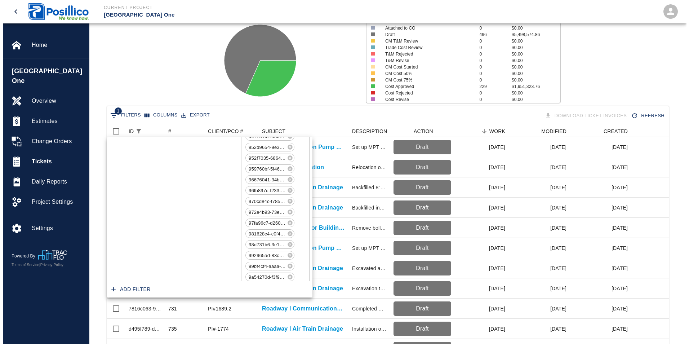
scroll to position [0, 0]
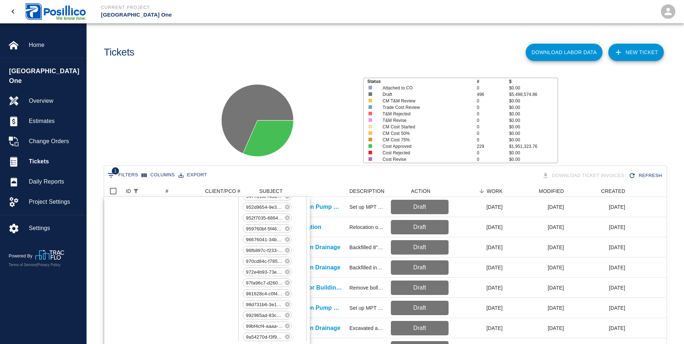
click at [134, 109] on div "Status # $ Attached to CO 0 $0.00 Draft 496 $5,498,574.86 CM T&M Review 0 $0.00…" at bounding box center [382, 118] width 603 height 96
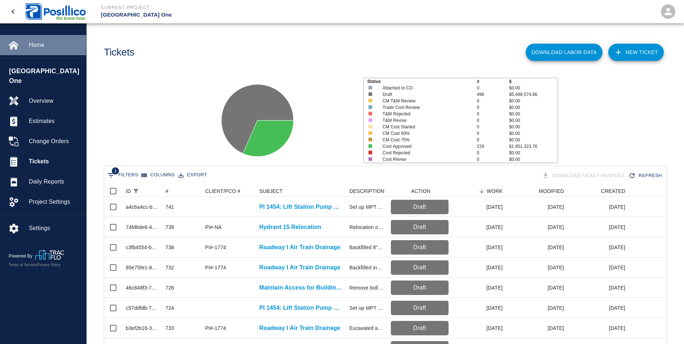
click at [35, 45] on span "Home" at bounding box center [55, 45] width 52 height 9
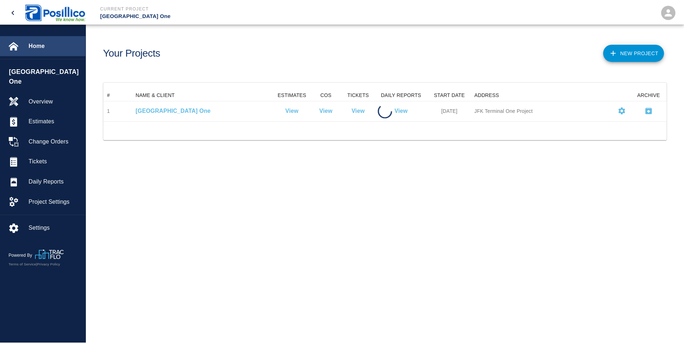
scroll to position [26, 562]
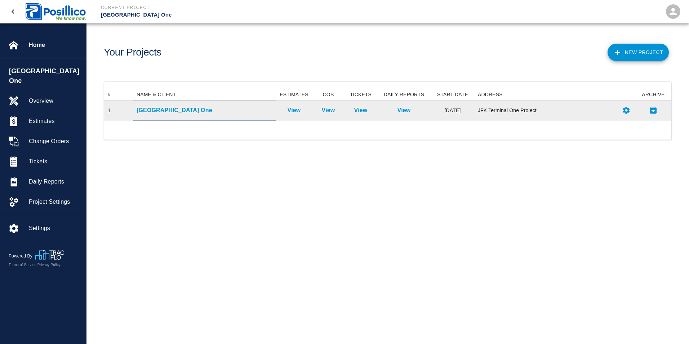
click at [142, 110] on p "[GEOGRAPHIC_DATA] One" at bounding box center [205, 110] width 136 height 9
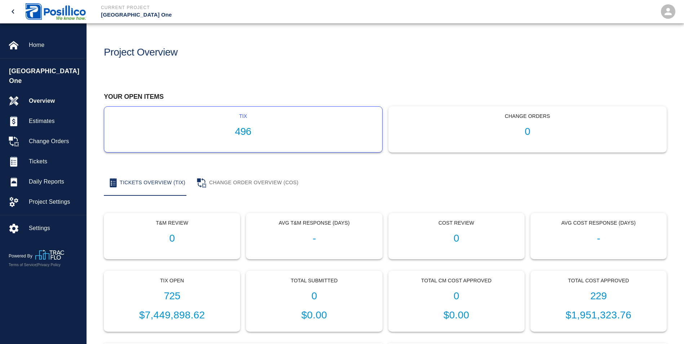
click at [258, 124] on div "tix 496" at bounding box center [243, 129] width 278 height 45
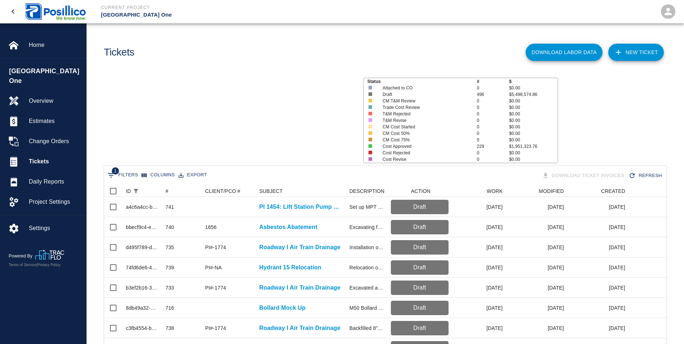
scroll to position [415, 556]
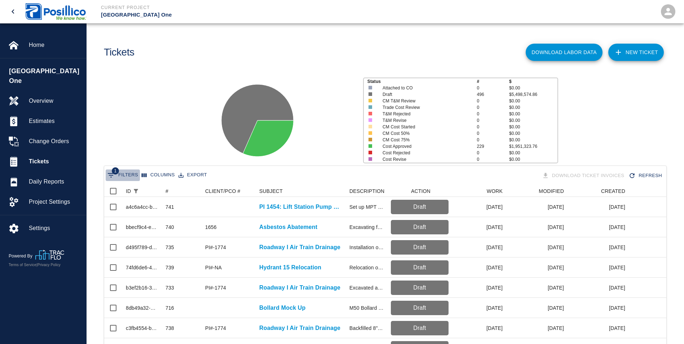
click at [123, 172] on button "1 Filters" at bounding box center [123, 175] width 34 height 12
select select "isAnyOf"
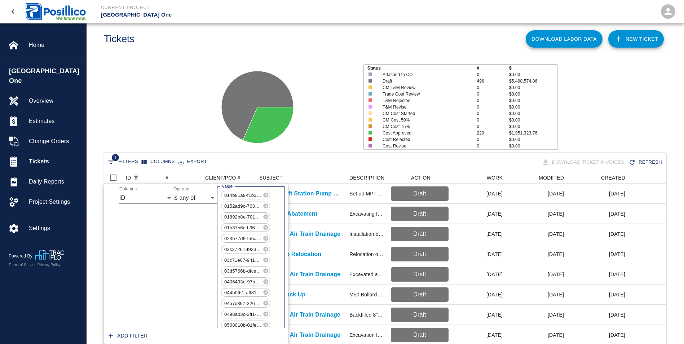
scroll to position [5244, 0]
click at [245, 302] on span "ff98a2dd-2ec1-4b65-a0c7-dbc2ed56c340" at bounding box center [242, 302] width 43 height 8
click at [263, 302] on icon at bounding box center [266, 302] width 6 height 6
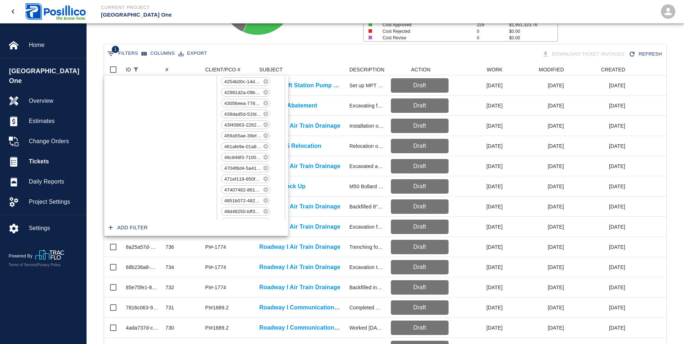
scroll to position [0, 0]
click at [168, 90] on select "ID # CLIENT/PCO # SUBJECT DESCRIPTION ACTION WORK MODIFIED CREATED CODES CO # I…" at bounding box center [146, 90] width 54 height 12
click at [119, 95] on select "ID # CLIENT/PCO # SUBJECT DESCRIPTION ACTION WORK MODIFIED CREATED CODES CO # I…" at bounding box center [146, 90] width 54 height 12
select select "invoice_number"
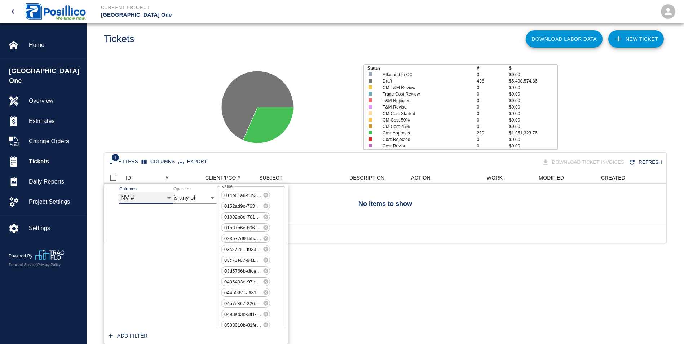
scroll to position [52, 556]
click at [185, 200] on select "contains equals starts with ends with is empty is not empty is any of" at bounding box center [194, 198] width 43 height 12
click at [173, 204] on select "contains equals starts with ends with is empty is not empty is any of" at bounding box center [194, 198] width 43 height 12
select select "contains"
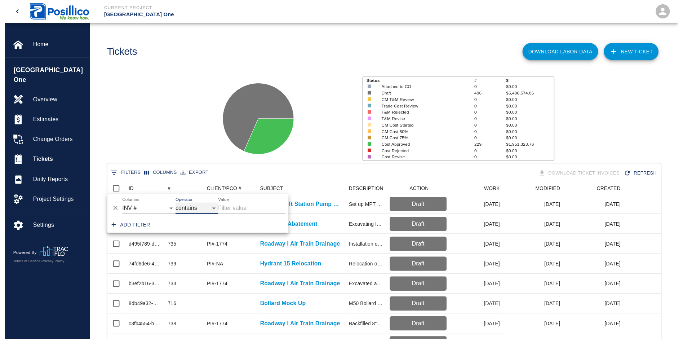
scroll to position [6, 6]
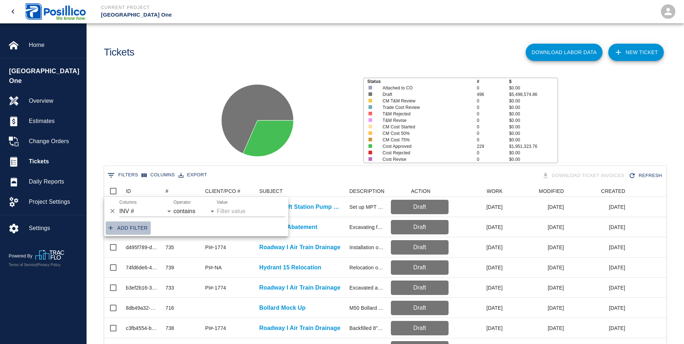
click at [129, 226] on button "Add filter" at bounding box center [128, 227] width 45 height 13
select select "invoice_number"
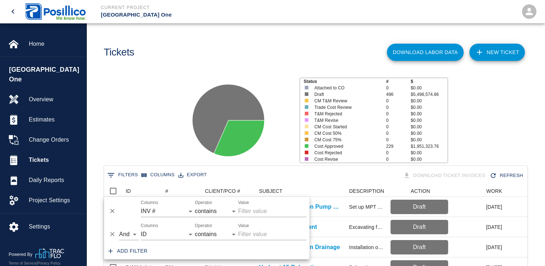
click at [240, 41] on div "Tickets" at bounding box center [205, 49] width 215 height 29
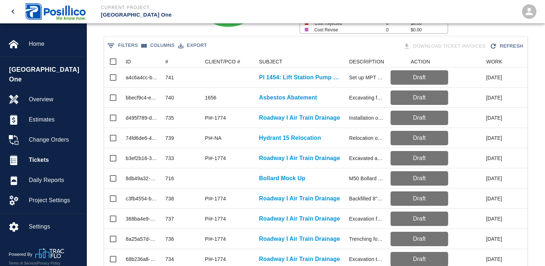
scroll to position [130, 0]
click at [114, 44] on icon "Show filters" at bounding box center [111, 45] width 9 height 9
select select "invoice_number"
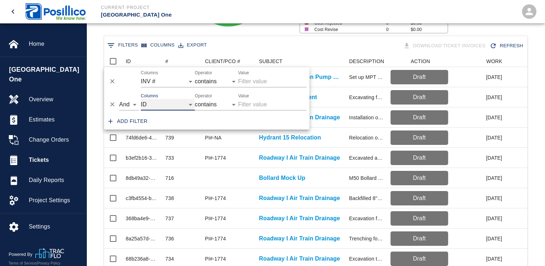
click at [192, 105] on select "ID # CLIENT/PCO # SUBJECT DESCRIPTION ACTION WORK MODIFIED CREATED CODES CO # I…" at bounding box center [168, 105] width 54 height 12
click at [141, 99] on select "ID # CLIENT/PCO # SUBJECT DESCRIPTION ACTION WORK MODIFIED CREATED CODES CO # I…" at bounding box center [168, 105] width 54 height 12
select select "date_start"
click at [187, 81] on select "ID # CLIENT/PCO # SUBJECT DESCRIPTION ACTION WORK MODIFIED CREATED CODES CO # I…" at bounding box center [168, 82] width 54 height 12
click at [270, 114] on div "Add filter" at bounding box center [206, 121] width 205 height 16
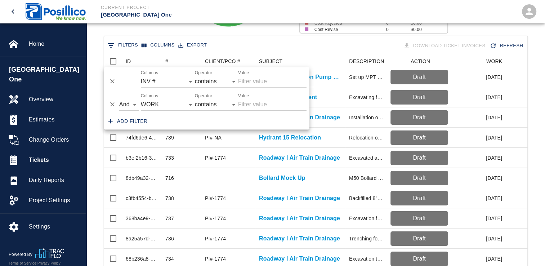
click at [244, 83] on input "Value" at bounding box center [272, 82] width 68 height 12
click at [236, 80] on select "contains equals starts with ends with is empty is not empty is any of" at bounding box center [216, 82] width 43 height 12
click at [276, 80] on input "Value" at bounding box center [272, 82] width 68 height 12
click at [268, 107] on input "Value" at bounding box center [272, 105] width 68 height 12
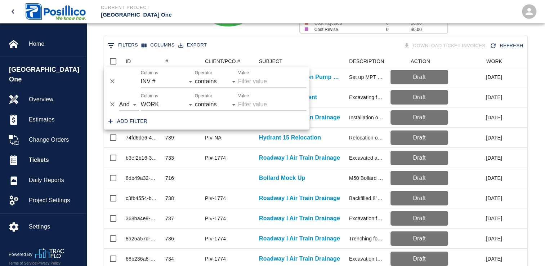
click at [334, 52] on div "Download Ticket Invoices Refresh" at bounding box center [421, 46] width 210 height 13
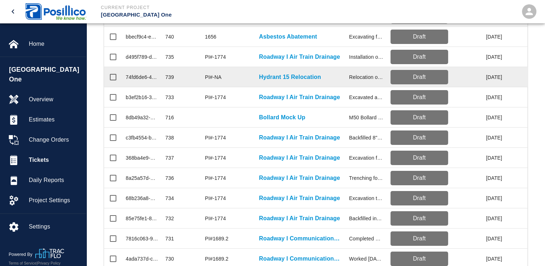
scroll to position [0, 0]
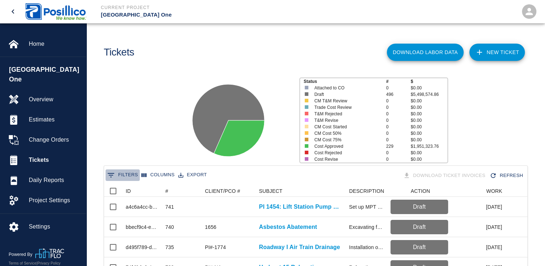
click at [123, 172] on button "0 Filters" at bounding box center [123, 175] width 34 height 12
select select "invoice_number"
select select "date_start"
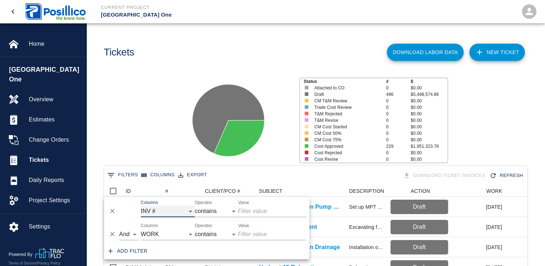
click at [190, 211] on select "ID # CLIENT/PCO # SUBJECT DESCRIPTION ACTION WORK MODIFIED CREATED CODES CO # I…" at bounding box center [168, 211] width 54 height 12
click at [141, 205] on select "ID # CLIENT/PCO # SUBJECT DESCRIPTION ACTION WORK MODIFIED CREATED CODES CO # I…" at bounding box center [168, 211] width 54 height 12
click at [176, 120] on div "Status # $ Attached to CO 0 $0.00 Draft 496 $5,498,574.86 CM T&M Review 0 $0.00…" at bounding box center [313, 118] width 465 height 96
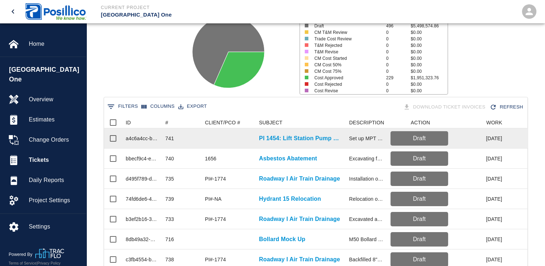
scroll to position [91, 0]
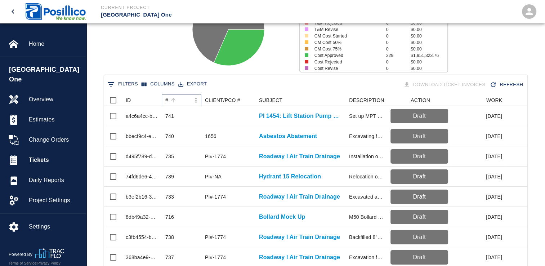
click at [196, 99] on icon "Menu" at bounding box center [195, 100] width 1 height 5
click at [171, 101] on icon "Sort" at bounding box center [173, 100] width 6 height 6
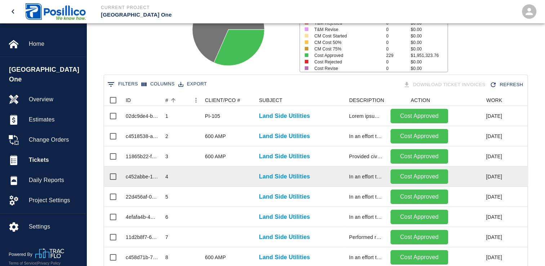
click at [312, 168] on div "Land Side Utilities" at bounding box center [301, 176] width 90 height 20
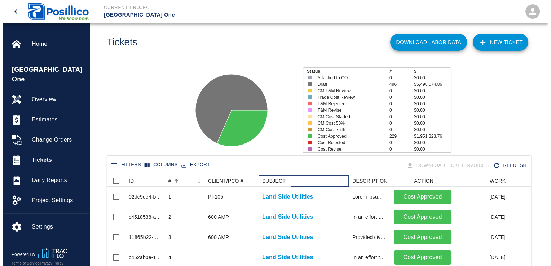
scroll to position [0, 0]
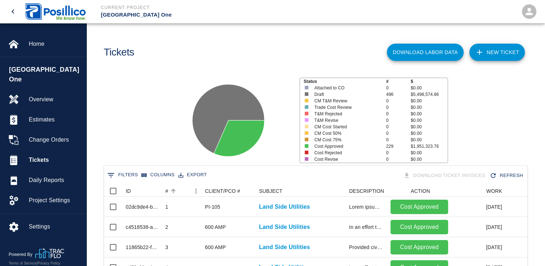
click at [127, 174] on button "0 Filters" at bounding box center [123, 175] width 34 height 12
select select "invoice_number"
select select "date_start"
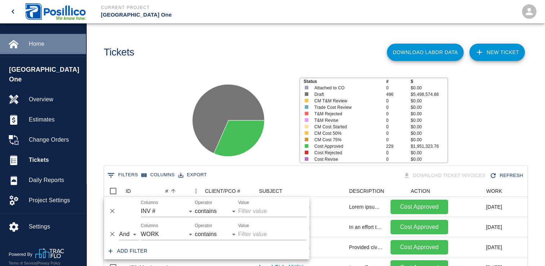
click at [54, 45] on span "Home" at bounding box center [55, 44] width 52 height 9
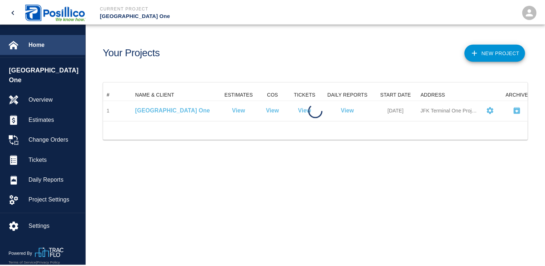
scroll to position [32, 423]
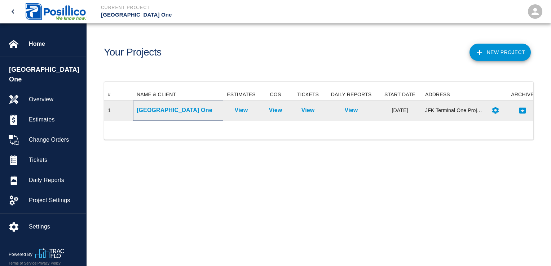
click at [163, 115] on p "[GEOGRAPHIC_DATA] One" at bounding box center [178, 110] width 83 height 9
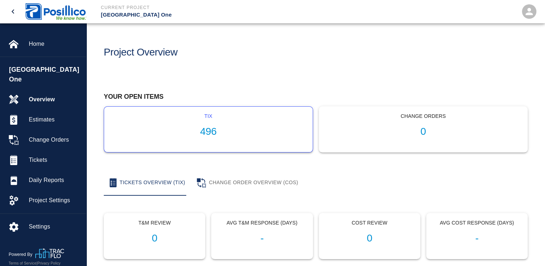
click at [212, 114] on p "tix" at bounding box center [208, 116] width 197 height 8
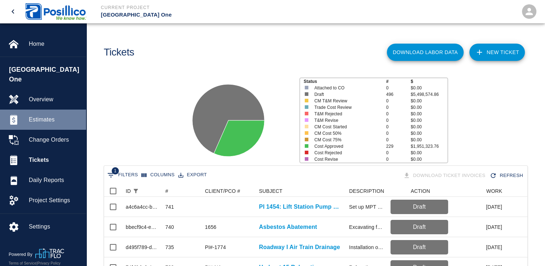
click at [59, 115] on span "Estimates" at bounding box center [55, 119] width 52 height 9
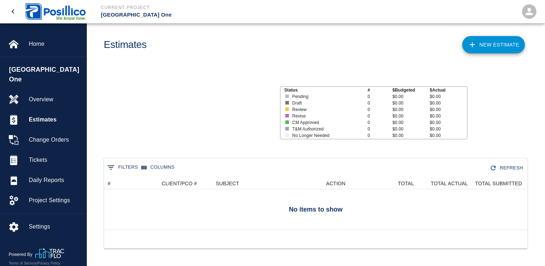
scroll to position [13, 0]
click at [114, 163] on icon "Show filters" at bounding box center [111, 167] width 9 height 9
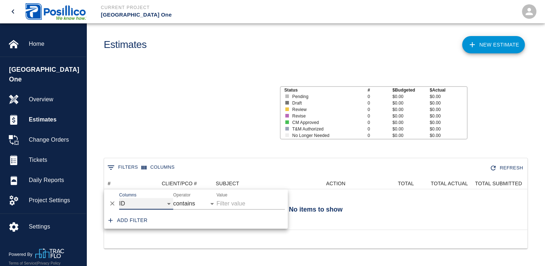
click at [163, 198] on select "ID # CLIENT/PCO # SUBJECT ACTION TOTAL TOTAL ACTUAL TOTAL SUBMITTED MODIFIED IN…" at bounding box center [146, 204] width 54 height 12
click at [194, 120] on icon at bounding box center [209, 113] width 90 height 90
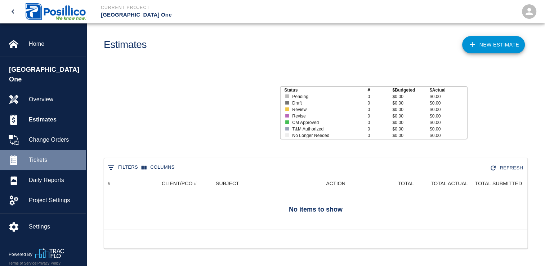
click at [43, 159] on div "Tickets" at bounding box center [43, 160] width 86 height 20
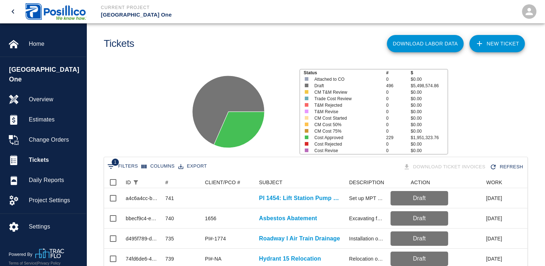
scroll to position [9, 0]
click at [431, 44] on button "Download Labor Data" at bounding box center [425, 43] width 77 height 17
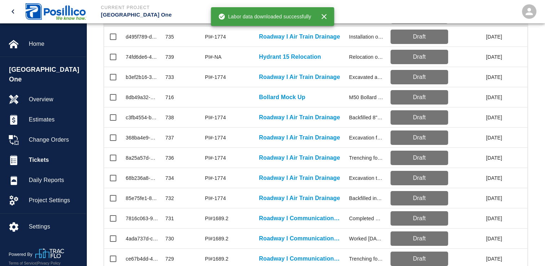
scroll to position [226, 0]
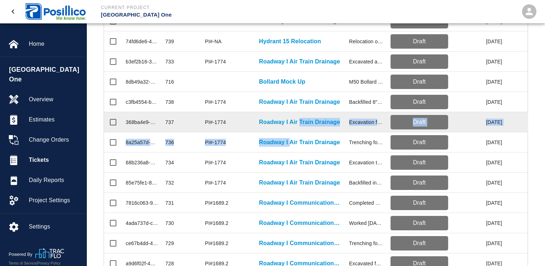
drag, startPoint x: 289, startPoint y: 133, endPoint x: 298, endPoint y: 119, distance: 16.6
click at [298, 119] on div "a4c6a4cc-b9bd-40cf-ab25-30fb80136a49 741 PI 1454: Lift Station Pump Replacement…" at bounding box center [419, 173] width 630 height 404
drag, startPoint x: 298, startPoint y: 119, endPoint x: 290, endPoint y: 119, distance: 7.9
click at [290, 119] on p "Roadway I Air Train Drainage" at bounding box center [299, 122] width 81 height 9
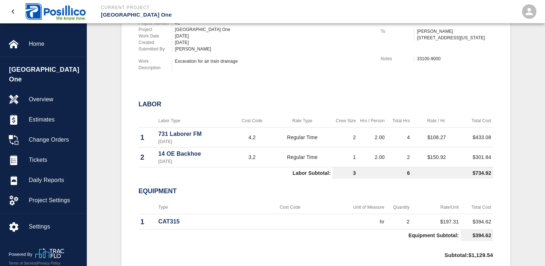
scroll to position [258, 0]
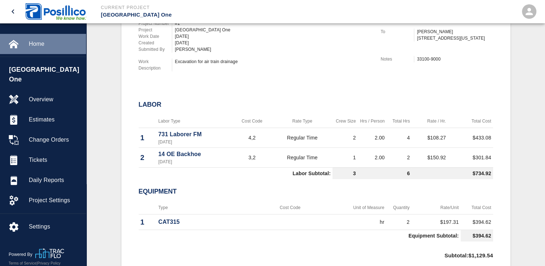
click at [32, 38] on div "Home" at bounding box center [43, 44] width 86 height 20
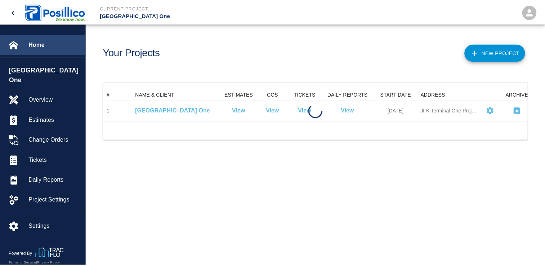
scroll to position [32, 423]
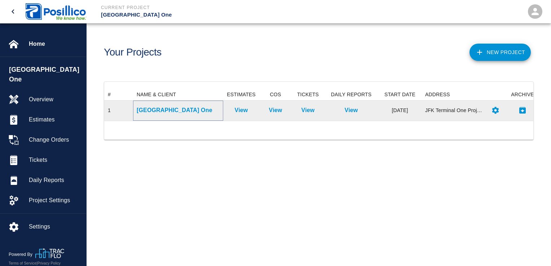
click at [142, 110] on p "[GEOGRAPHIC_DATA] One" at bounding box center [178, 110] width 83 height 9
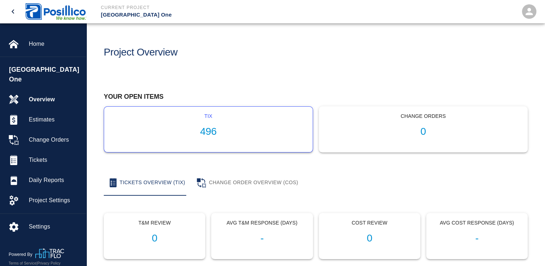
click at [215, 124] on div "tix 496" at bounding box center [208, 129] width 209 height 45
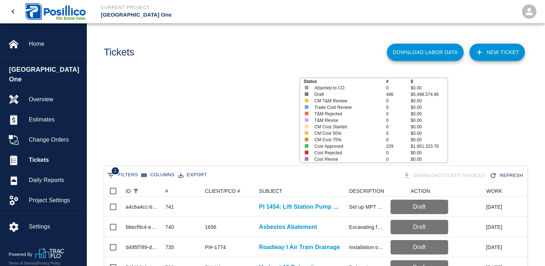
scroll to position [415, 418]
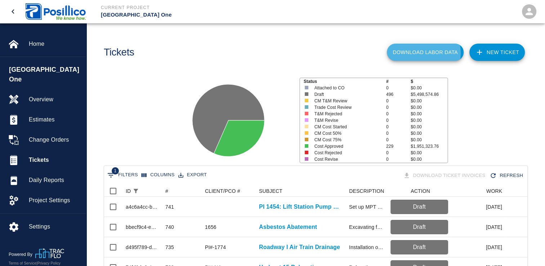
click at [424, 53] on button "Download Labor Data" at bounding box center [425, 52] width 77 height 17
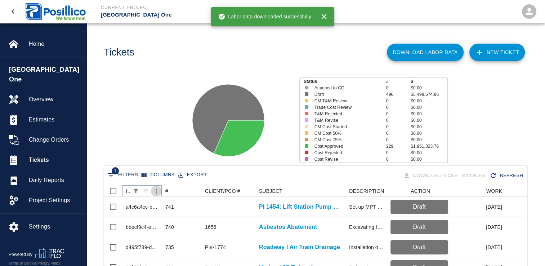
click at [156, 194] on icon "Menu" at bounding box center [156, 190] width 7 height 7
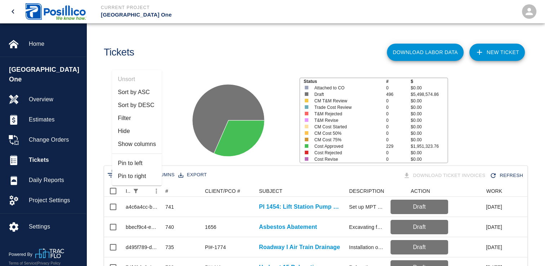
click at [126, 117] on li "Filter" at bounding box center [137, 118] width 50 height 13
select select "isAnyOf"
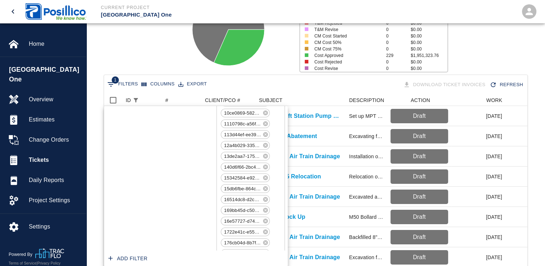
scroll to position [0, 0]
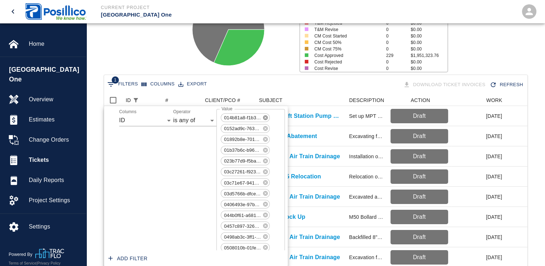
click at [267, 117] on icon at bounding box center [265, 117] width 5 height 5
click at [265, 118] on icon at bounding box center [265, 117] width 5 height 5
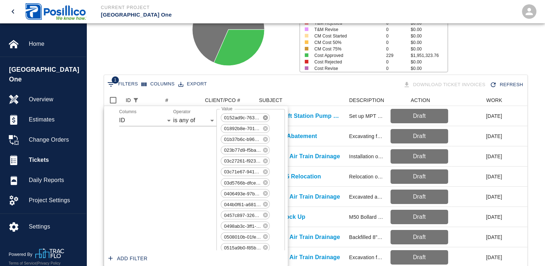
click at [265, 118] on icon at bounding box center [265, 117] width 5 height 5
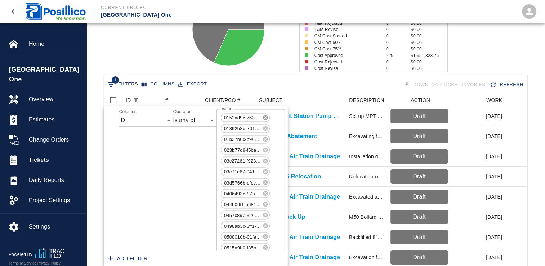
click at [265, 118] on icon at bounding box center [265, 117] width 5 height 5
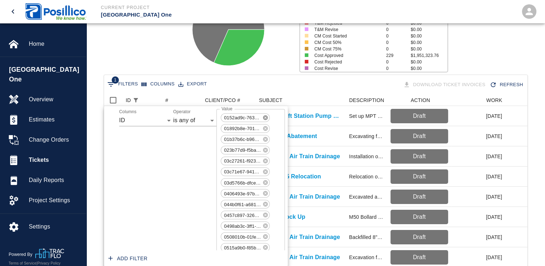
click at [265, 118] on icon at bounding box center [265, 117] width 5 height 5
click at [136, 99] on icon "Show filters" at bounding box center [136, 100] width 4 height 4
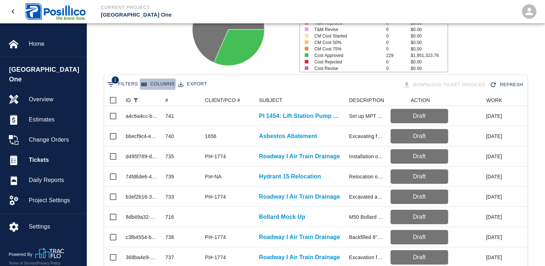
click at [142, 83] on icon "Select columns" at bounding box center [144, 84] width 5 height 4
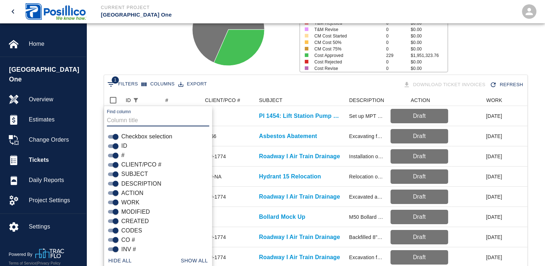
scroll to position [93, 0]
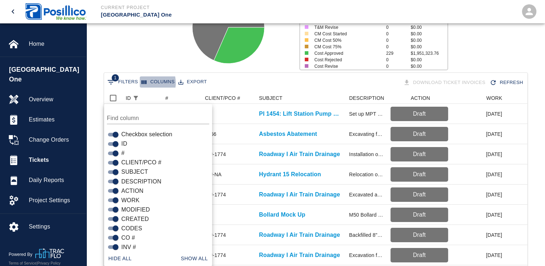
click at [142, 83] on icon "Select columns" at bounding box center [144, 82] width 5 height 4
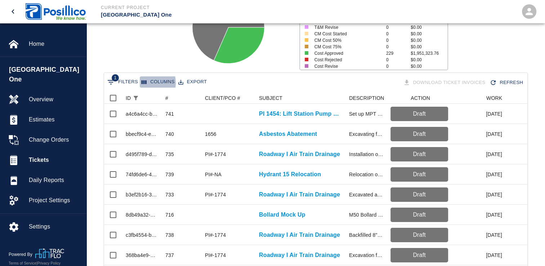
click at [142, 83] on icon "Select columns" at bounding box center [144, 82] width 5 height 4
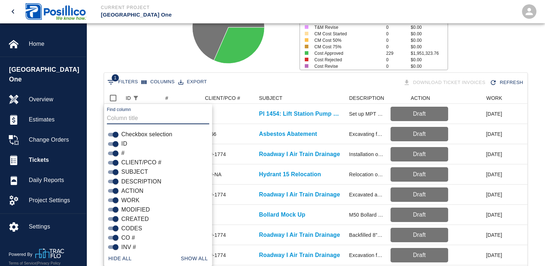
click at [111, 117] on input "Find column" at bounding box center [158, 118] width 102 height 12
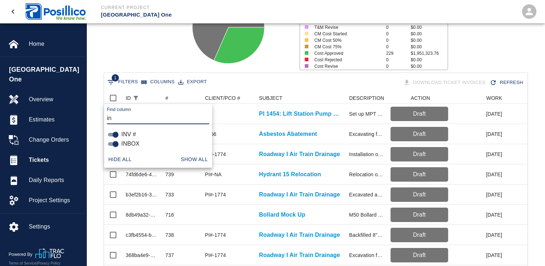
type input "i"
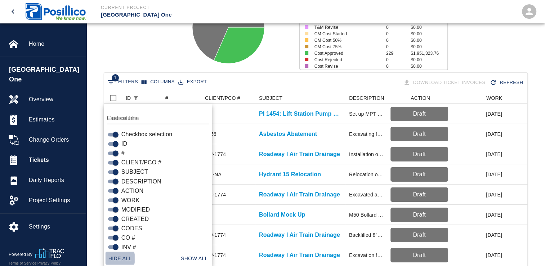
click at [111, 258] on button "Hide all" at bounding box center [120, 258] width 29 height 13
checkbox input "false"
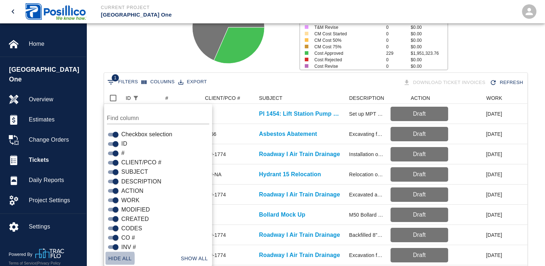
checkbox input "false"
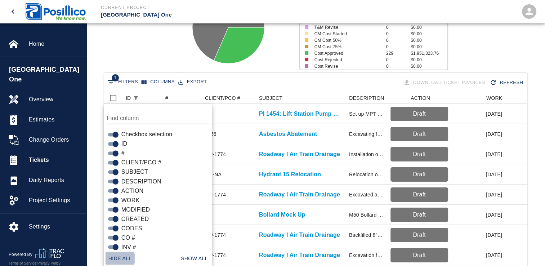
checkbox input "false"
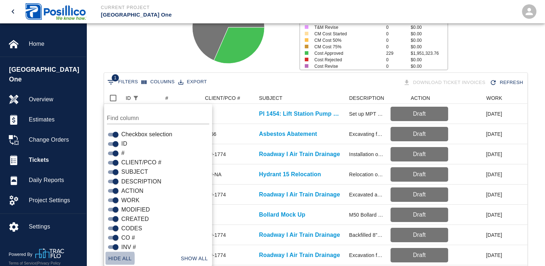
checkbox input "false"
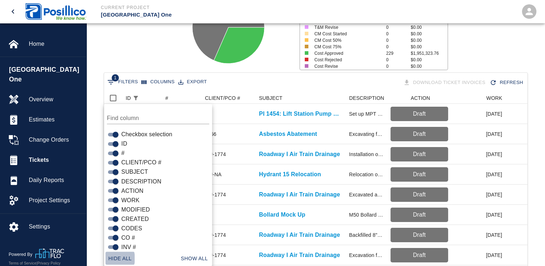
checkbox input "false"
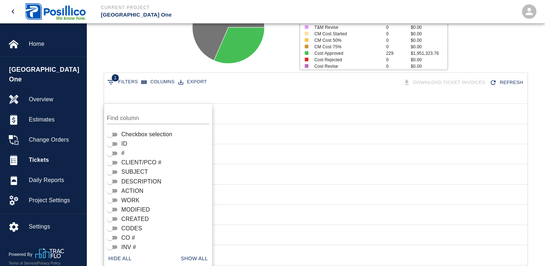
scroll to position [409, 418]
click at [109, 248] on input "INV #" at bounding box center [110, 247] width 26 height 9
checkbox input "true"
click at [110, 201] on input "WORK" at bounding box center [110, 200] width 26 height 9
checkbox input "true"
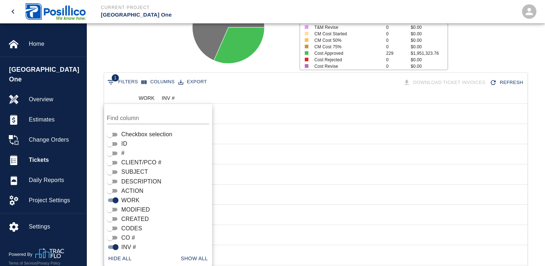
click at [109, 240] on input "CO #" at bounding box center [110, 237] width 26 height 9
checkbox input "true"
click at [262, 81] on div "1 Filters Columns Export Download Ticket Invoices Refresh" at bounding box center [316, 82] width 421 height 13
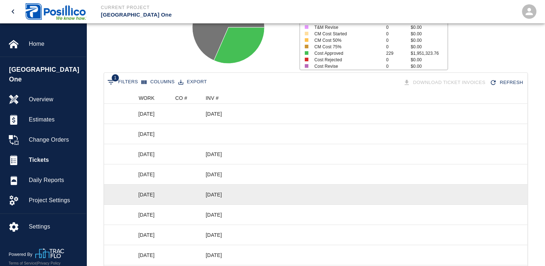
click at [222, 192] on div "[DATE]" at bounding box center [214, 194] width 16 height 7
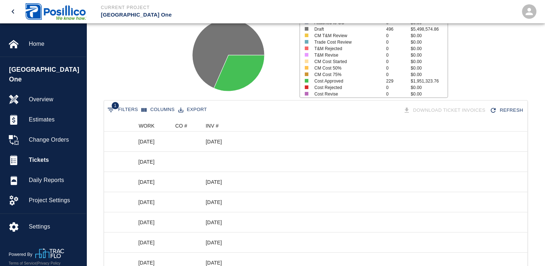
scroll to position [62, 0]
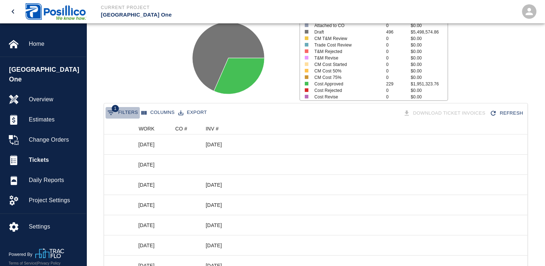
click at [123, 111] on button "1 Filters" at bounding box center [123, 113] width 34 height 12
select select "isAnyOf"
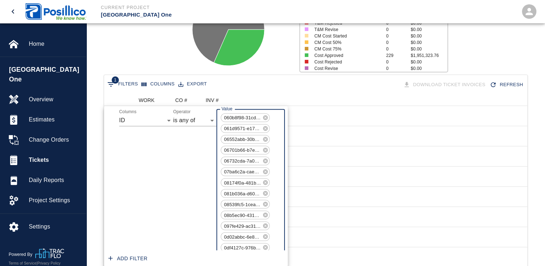
scroll to position [5071, 0]
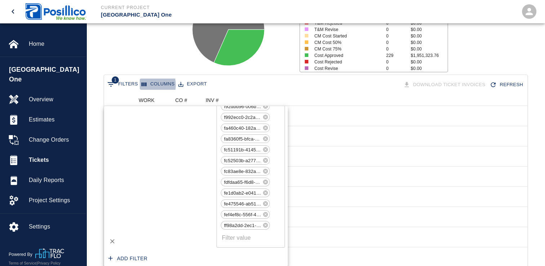
click at [142, 84] on icon "Select columns" at bounding box center [144, 84] width 5 height 4
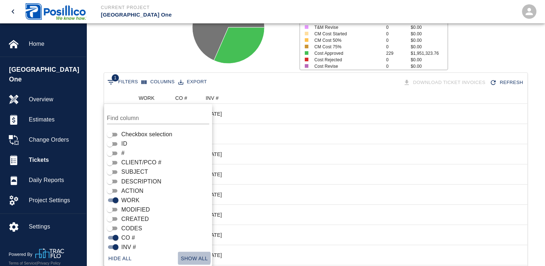
click at [188, 257] on button "Show all" at bounding box center [194, 258] width 33 height 13
checkbox input "true"
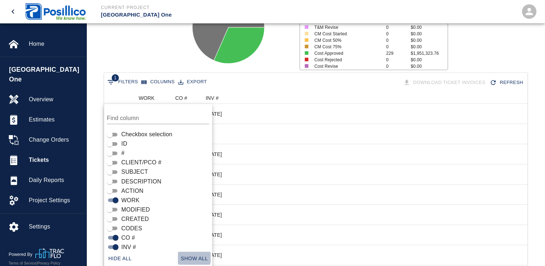
checkbox input "true"
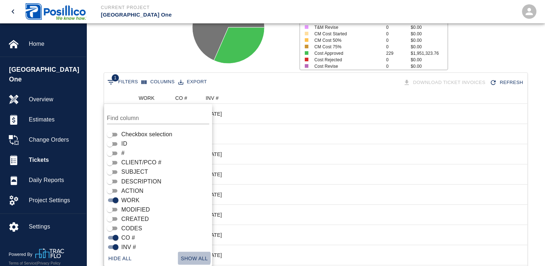
checkbox input "true"
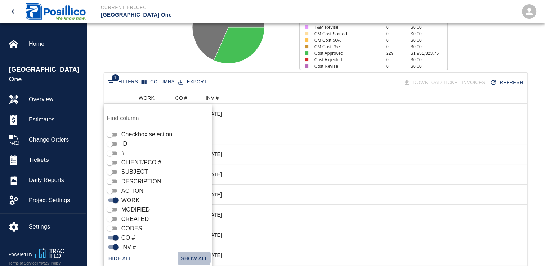
checkbox input "true"
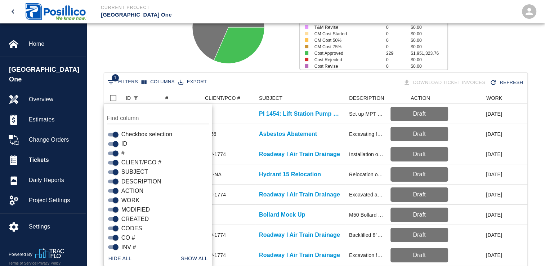
scroll to position [415, 418]
click at [135, 41] on div "Status # $ Attached to CO 0 $0.00 Draft 496 $5,498,574.86 CM T&M Review 0 $0.00…" at bounding box center [313, 25] width 465 height 96
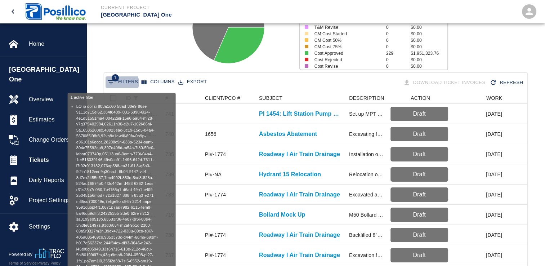
click at [120, 82] on button "1 Filters" at bounding box center [123, 82] width 34 height 12
select select "isAnyOf"
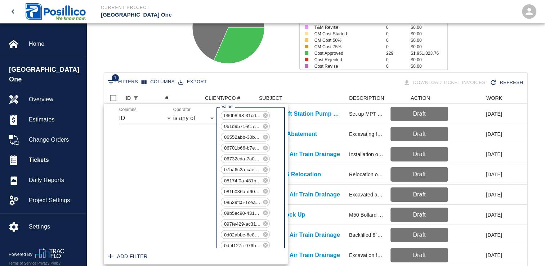
scroll to position [5071, 0]
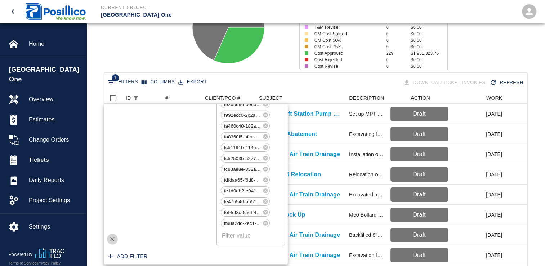
click at [112, 239] on icon "Delete" at bounding box center [112, 239] width 7 height 7
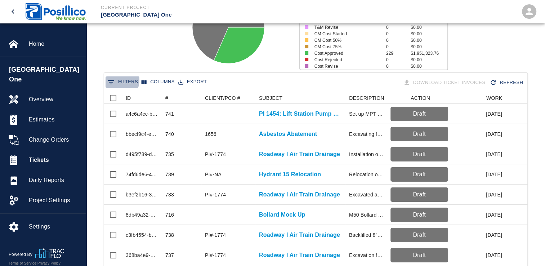
click at [116, 80] on button "0 Filters" at bounding box center [123, 82] width 34 height 12
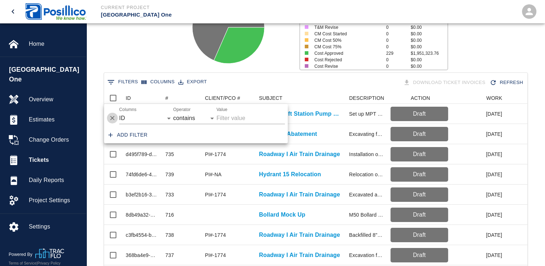
click at [110, 117] on icon "Delete" at bounding box center [112, 118] width 7 height 7
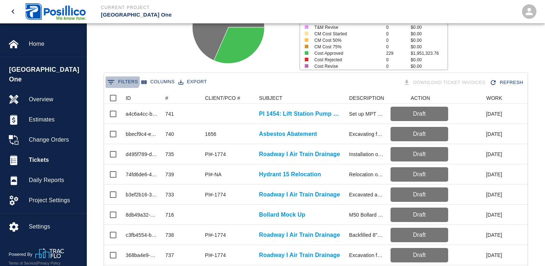
click at [120, 77] on button "0 Filters" at bounding box center [123, 82] width 34 height 12
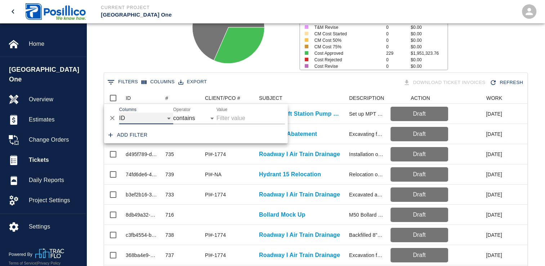
click at [169, 119] on select "ID # CLIENT/PCO # SUBJECT DESCRIPTION ACTION WORK MODIFIED CREATED CODES CO # I…" at bounding box center [146, 118] width 54 height 12
click at [119, 112] on select "ID # CLIENT/PCO # SUBJECT DESCRIPTION ACTION WORK MODIFIED CREATED CODES CO # I…" at bounding box center [146, 118] width 54 height 12
select select "invoice_number"
click at [225, 121] on input "Value" at bounding box center [251, 118] width 68 height 12
click at [213, 119] on select "contains equals starts with ends with is empty is not empty is any of" at bounding box center [194, 118] width 43 height 12
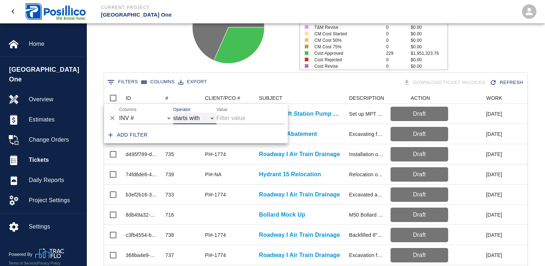
click at [173, 112] on select "contains equals starts with ends with is empty is not empty is any of" at bounding box center [194, 118] width 43 height 12
click at [213, 117] on select "contains equals starts with ends with is empty is not empty is any of" at bounding box center [194, 118] width 43 height 12
click at [173, 112] on select "contains equals starts with ends with is empty is not empty is any of" at bounding box center [194, 118] width 43 height 12
select select "contains"
click at [132, 135] on button "Add filter" at bounding box center [128, 134] width 45 height 13
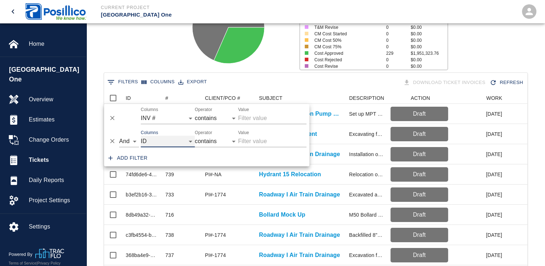
click at [193, 139] on select "ID # CLIENT/PCO # SUBJECT DESCRIPTION ACTION WORK MODIFIED CREATED CODES CO # I…" at bounding box center [168, 141] width 54 height 12
click at [141, 135] on select "ID # CLIENT/PCO # SUBJECT DESCRIPTION ACTION WORK MODIFIED CREATED CODES CO # I…" at bounding box center [168, 141] width 54 height 12
select select "date_start"
click at [129, 44] on div "Status # $ Attached to CO 0 $0.00 Draft 496 $5,498,574.86 CM T&M Review 0 $0.00…" at bounding box center [313, 25] width 465 height 96
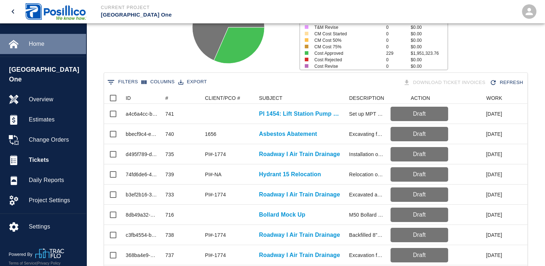
click at [39, 49] on div "Home" at bounding box center [43, 44] width 86 height 20
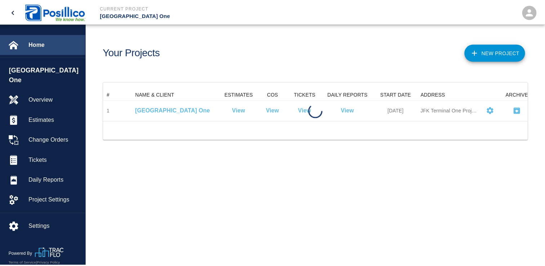
scroll to position [32, 423]
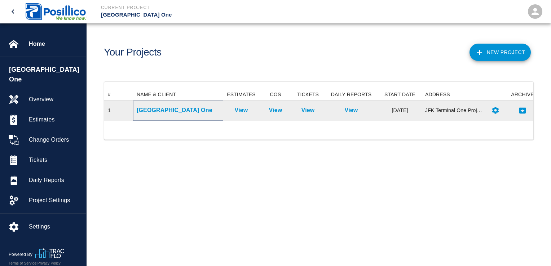
click at [152, 110] on p "[GEOGRAPHIC_DATA] One" at bounding box center [178, 110] width 83 height 9
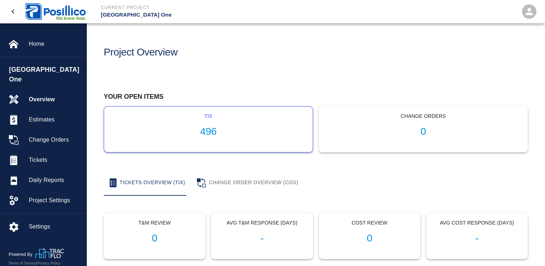
click at [268, 121] on div "tix 496" at bounding box center [208, 129] width 209 height 45
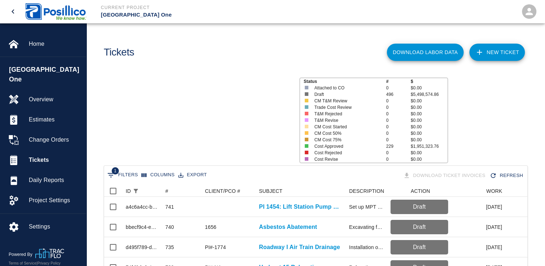
scroll to position [415, 418]
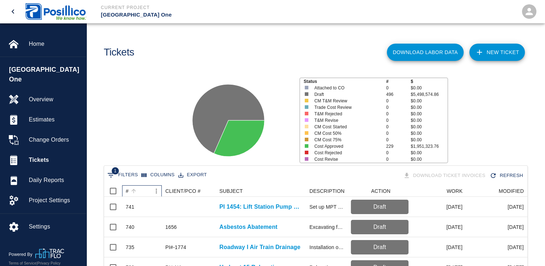
click at [127, 190] on div "#" at bounding box center [127, 191] width 3 height 12
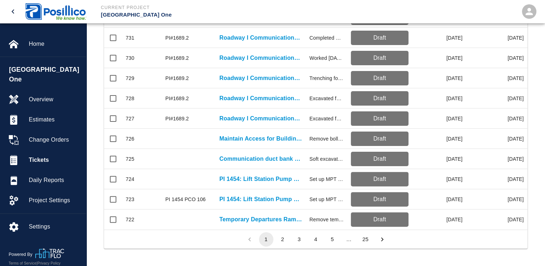
scroll to position [376, 0]
click at [283, 241] on button "2" at bounding box center [283, 239] width 14 height 14
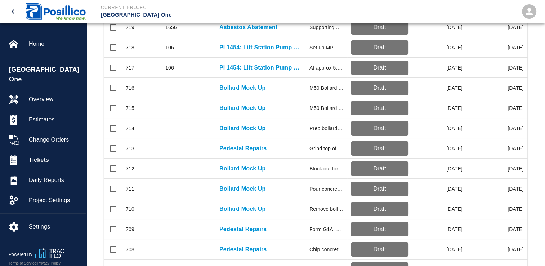
scroll to position [219, 0]
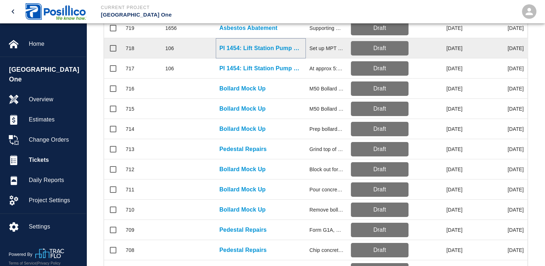
click at [233, 45] on p "PI 1454: Lift Station Pump Replacement" at bounding box center [260, 48] width 83 height 9
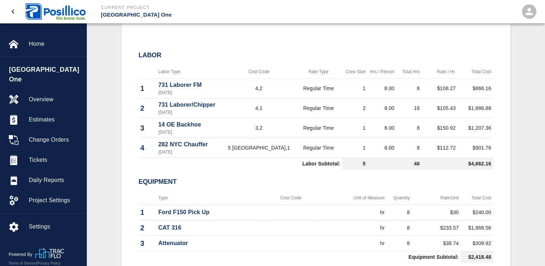
scroll to position [336, 0]
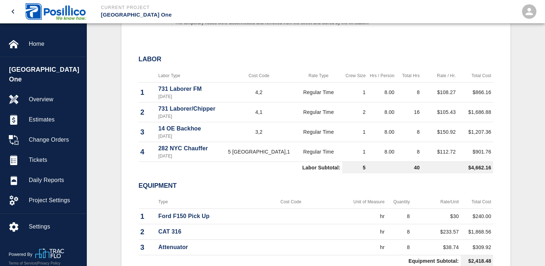
drag, startPoint x: 543, startPoint y: 146, endPoint x: 545, endPoint y: 154, distance: 8.1
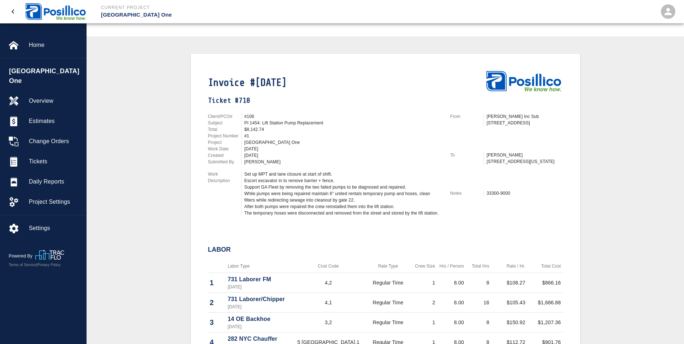
scroll to position [107, 0]
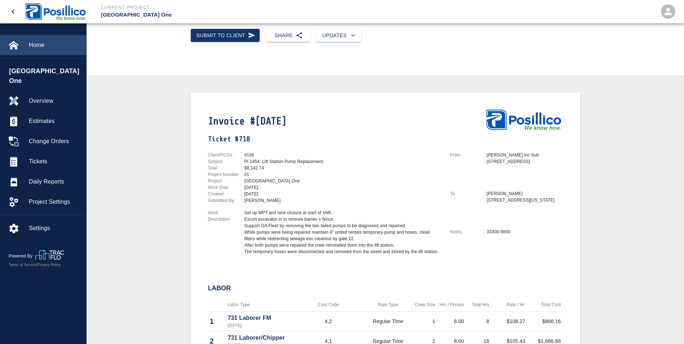
click at [10, 46] on img at bounding box center [14, 45] width 10 height 10
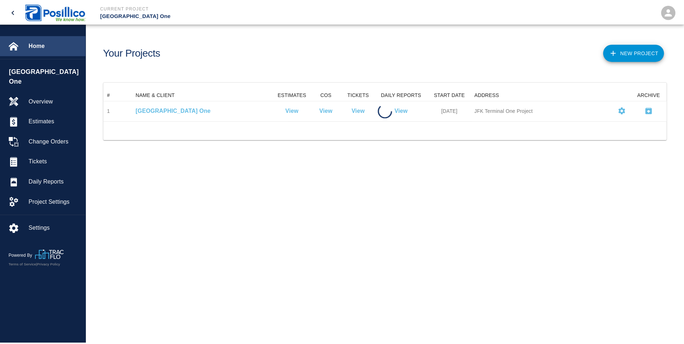
scroll to position [26, 562]
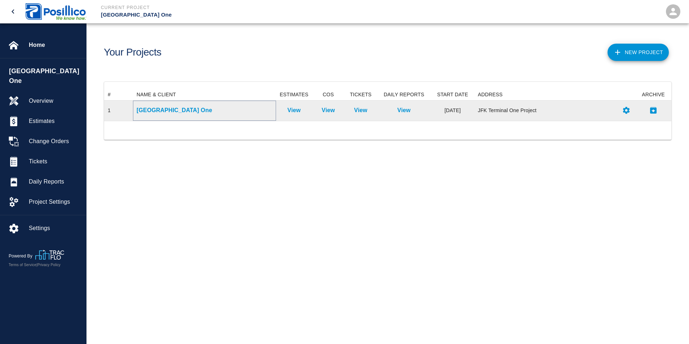
click at [162, 113] on p "[GEOGRAPHIC_DATA] One" at bounding box center [205, 110] width 136 height 9
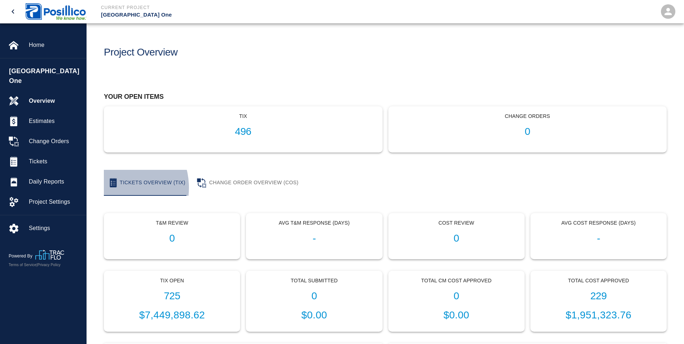
click at [115, 188] on button "Tickets Overview (TIX)" at bounding box center [147, 183] width 87 height 26
click at [109, 183] on button "Tickets Overview (TIX)" at bounding box center [147, 183] width 87 height 26
click at [116, 183] on img "button" at bounding box center [113, 182] width 7 height 9
click at [146, 181] on button "Tickets Overview (TIX)" at bounding box center [147, 183] width 87 height 26
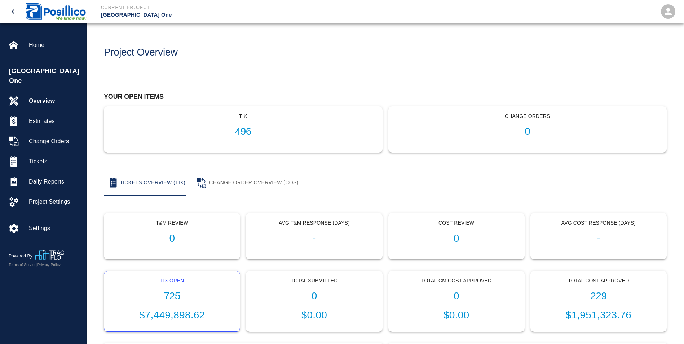
click at [201, 284] on div "Tix Open 725 $7,449,898.62" at bounding box center [171, 301] width 135 height 61
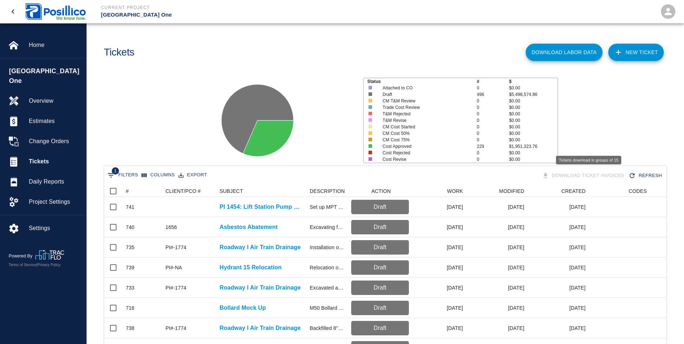
click at [569, 175] on div "Download Ticket Invoices" at bounding box center [583, 175] width 87 height 13
click at [117, 172] on span "1" at bounding box center [115, 170] width 7 height 7
select select "date_closed"
select select "isEmpty"
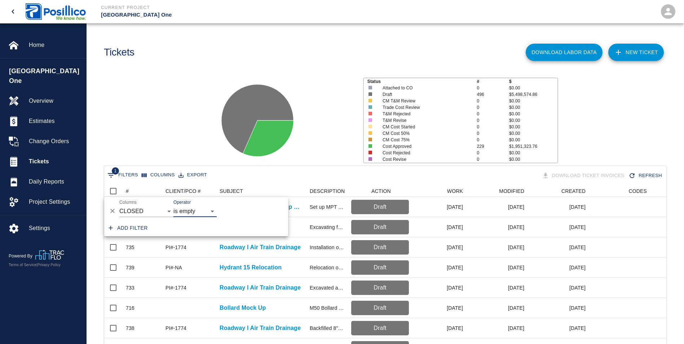
click at [168, 101] on div "Status # $ Attached to CO 0 $0.00 Draft 496 $5,498,574.86 CM T&M Review 0 $0.00…" at bounding box center [382, 118] width 603 height 96
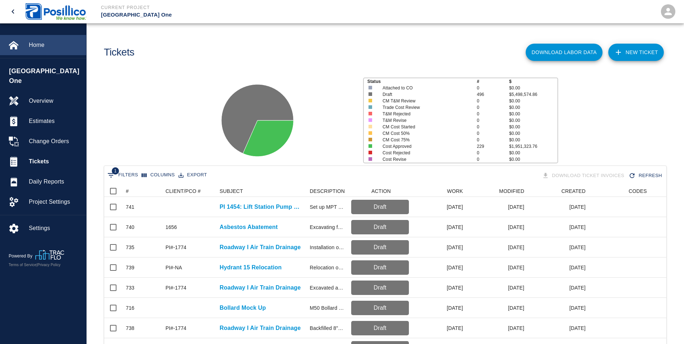
click at [43, 46] on span "Home" at bounding box center [55, 45] width 52 height 9
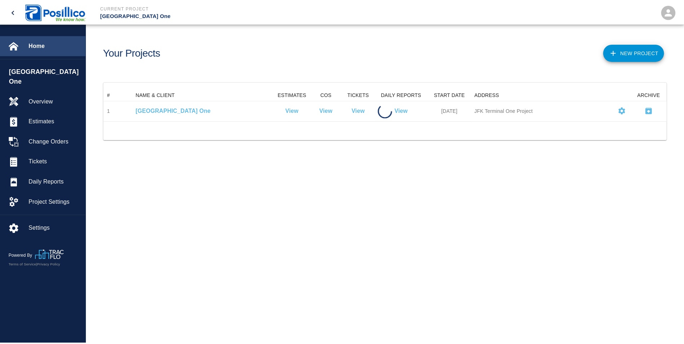
scroll to position [26, 562]
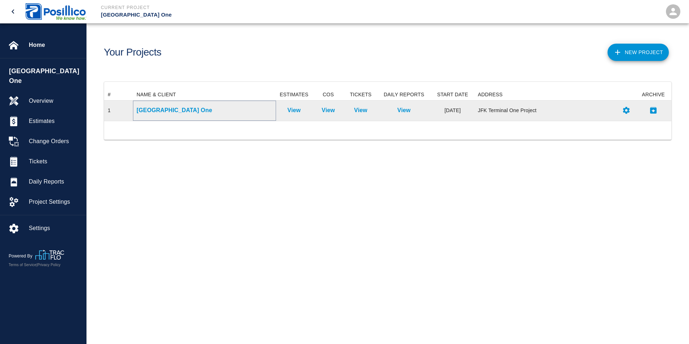
click at [155, 110] on p "[GEOGRAPHIC_DATA] One" at bounding box center [205, 110] width 136 height 9
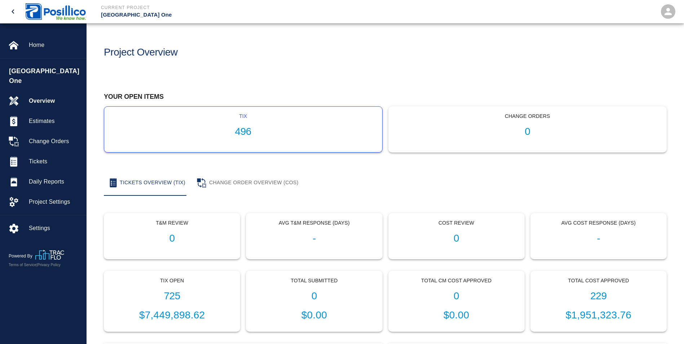
click at [230, 132] on h1 "496" at bounding box center [243, 132] width 266 height 12
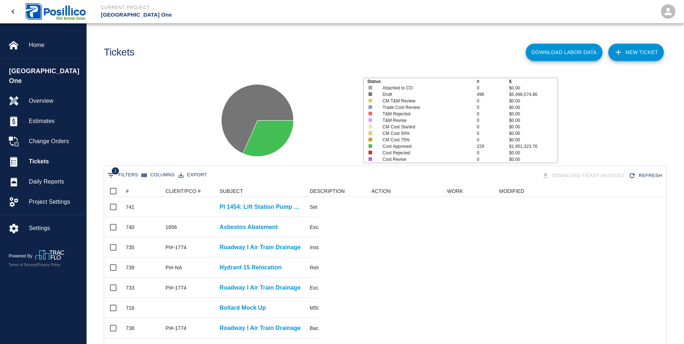
scroll to position [415, 556]
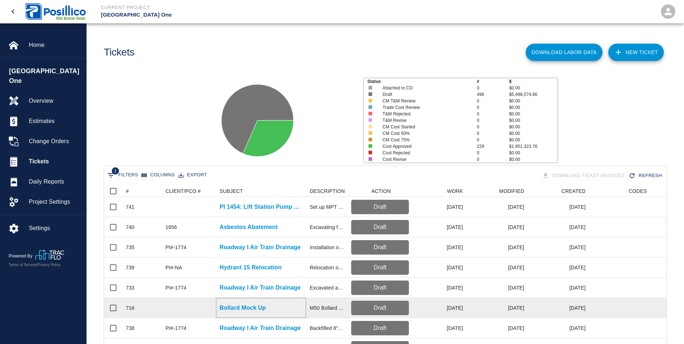
click at [232, 307] on p "Bollard Mock Up" at bounding box center [242, 307] width 46 height 9
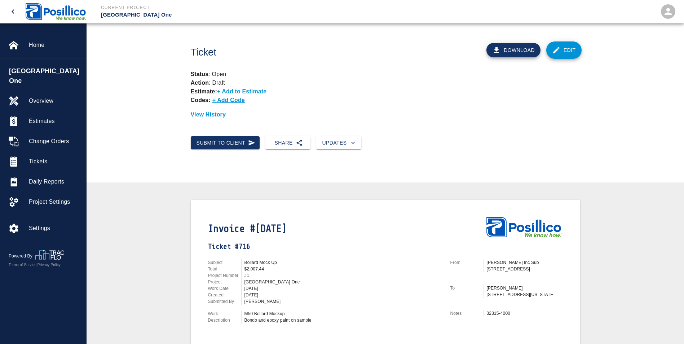
click at [14, 11] on icon "open drawer" at bounding box center [13, 11] width 9 height 9
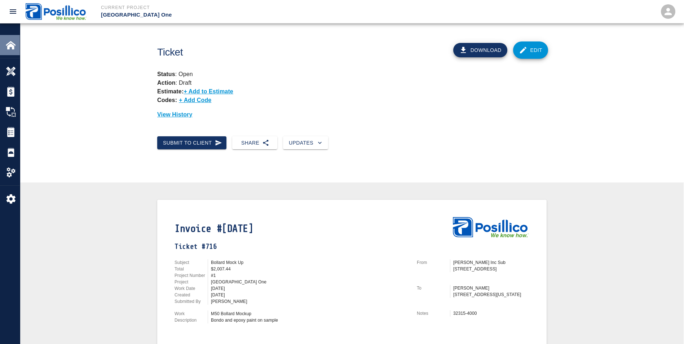
click at [7, 45] on img at bounding box center [11, 45] width 10 height 10
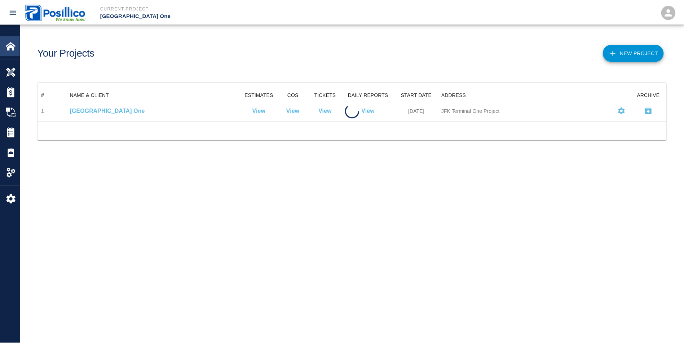
scroll to position [26, 628]
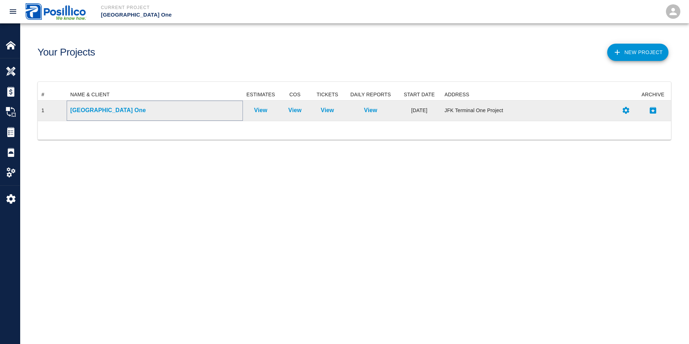
click at [79, 106] on p "[GEOGRAPHIC_DATA] One" at bounding box center [154, 110] width 169 height 9
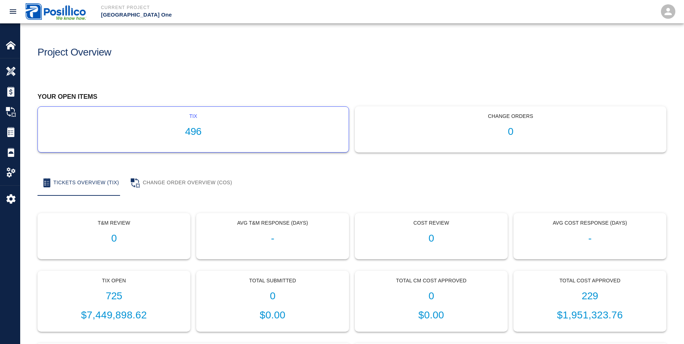
click at [168, 130] on h1 "496" at bounding box center [193, 132] width 299 height 12
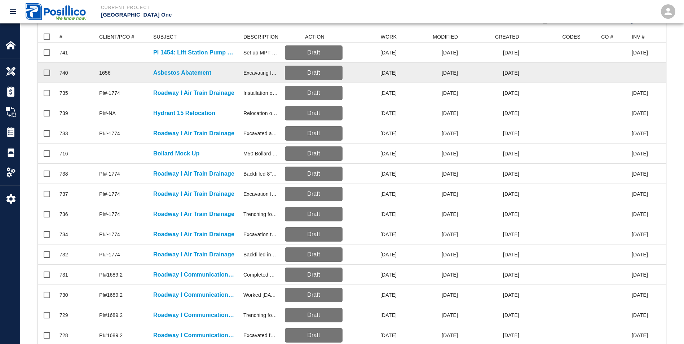
scroll to position [46, 0]
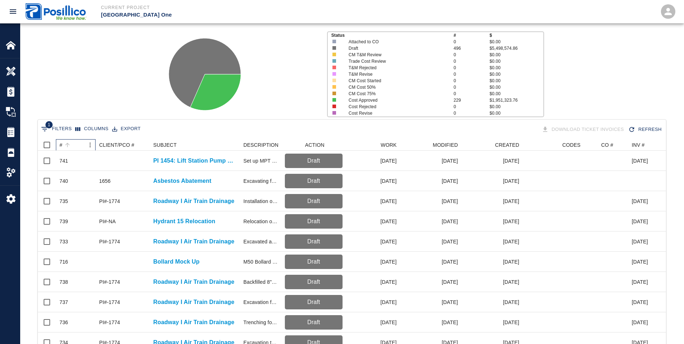
click at [61, 142] on div "#" at bounding box center [60, 145] width 3 height 12
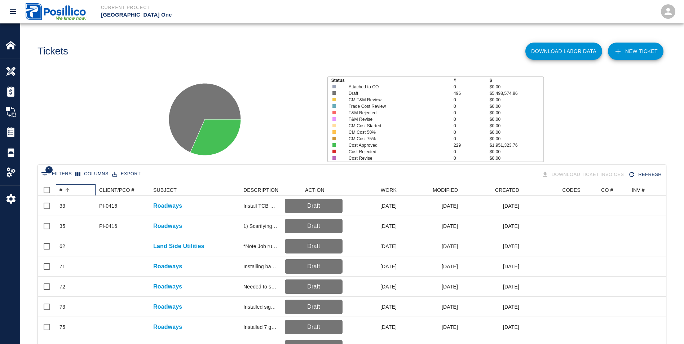
scroll to position [0, 0]
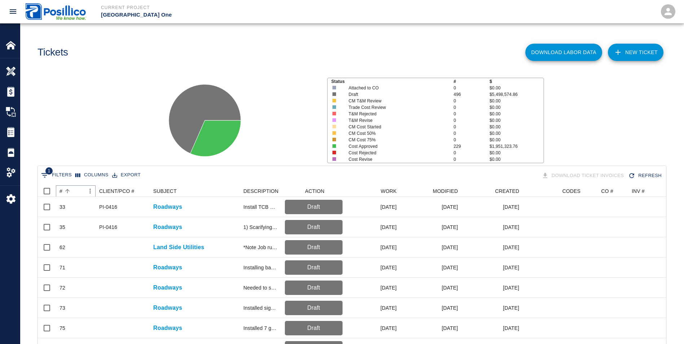
click at [68, 190] on icon "Sort" at bounding box center [67, 191] width 4 height 4
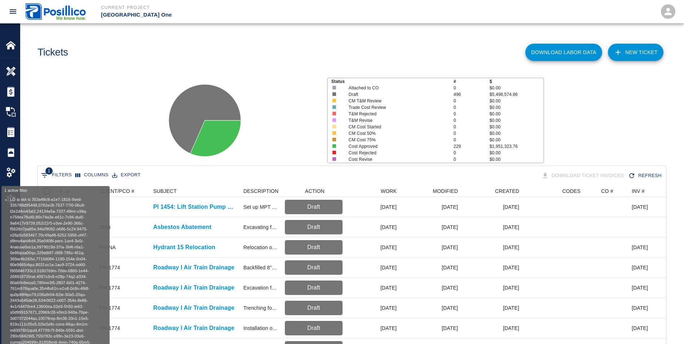
click at [57, 174] on button "1 Filters" at bounding box center [56, 175] width 34 height 12
select select "isAnyOf"
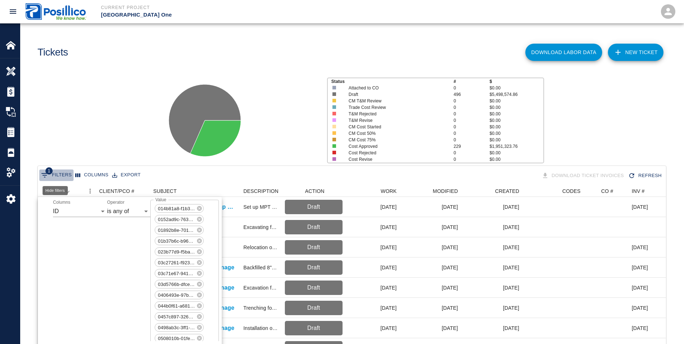
click at [56, 175] on button "1 Filters" at bounding box center [56, 175] width 34 height 12
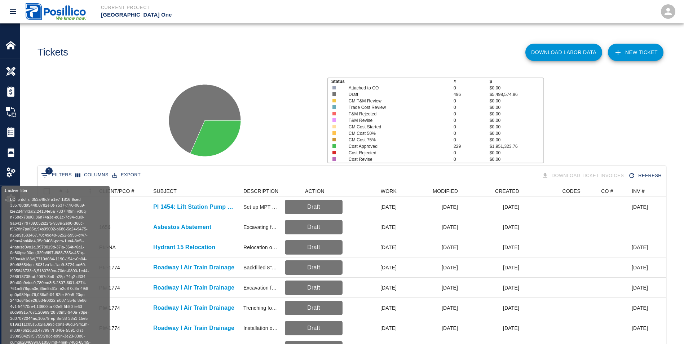
click at [56, 175] on button "1 Filters" at bounding box center [56, 175] width 34 height 12
select select "isAnyOf"
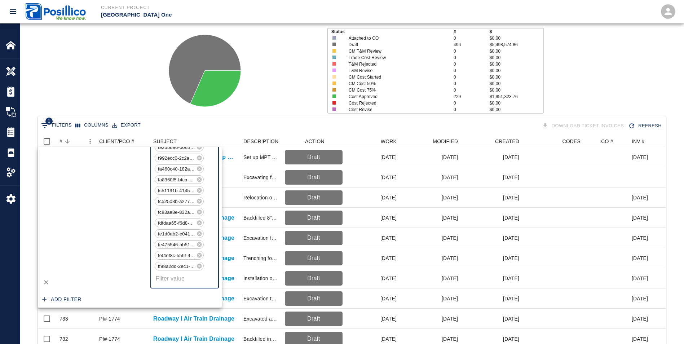
scroll to position [49, 0]
click at [101, 63] on div "Status # $ Attached to CO 0 $0.00 Draft 496 $5,498,574.86 CM T&M Review 0 $0.00…" at bounding box center [348, 68] width 669 height 96
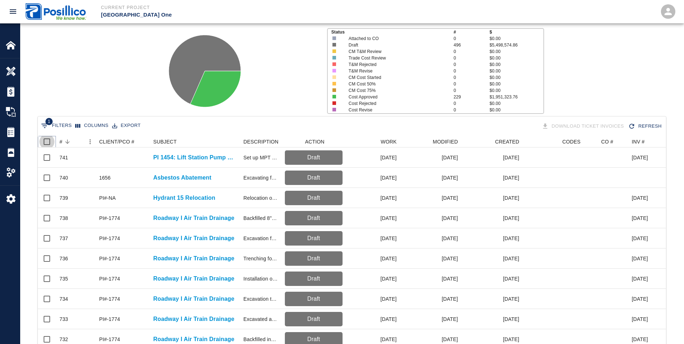
click at [45, 138] on input "Select all rows" at bounding box center [46, 141] width 15 height 15
checkbox input "true"
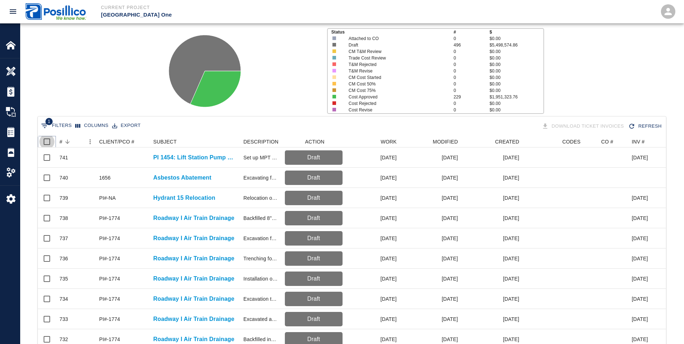
checkbox input "true"
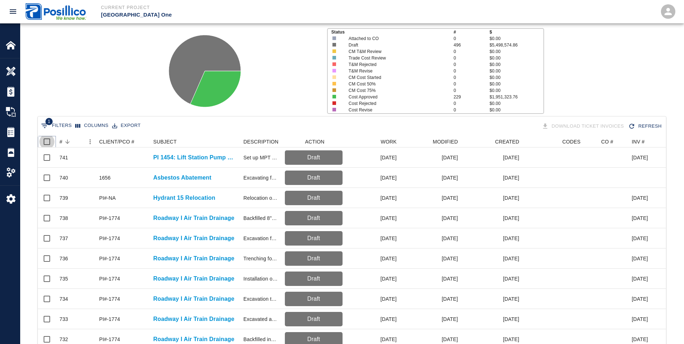
checkbox input "true"
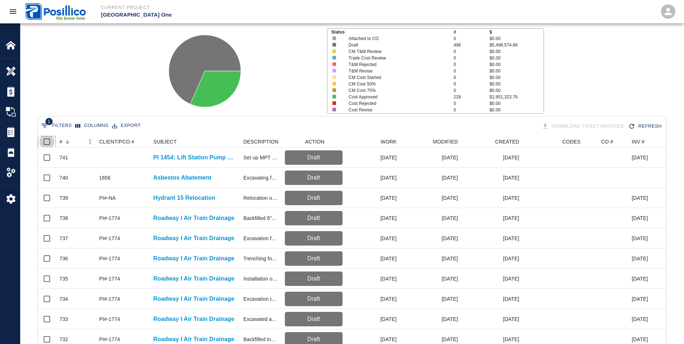
checkbox input "true"
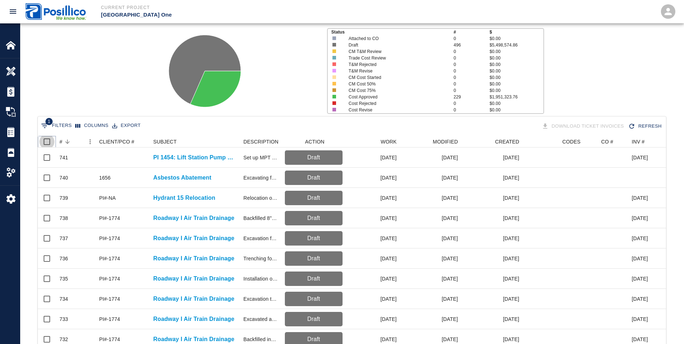
checkbox input "true"
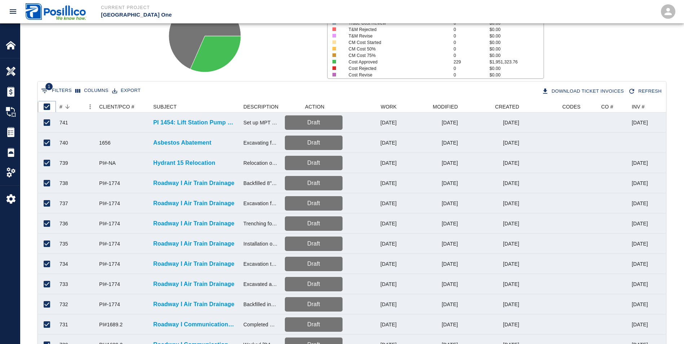
scroll to position [36, 0]
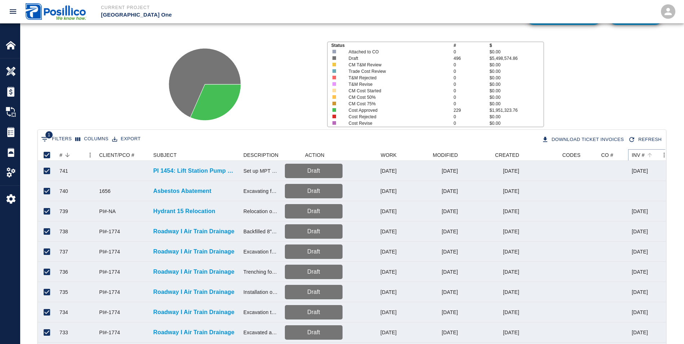
click at [662, 155] on icon "Menu" at bounding box center [663, 154] width 7 height 7
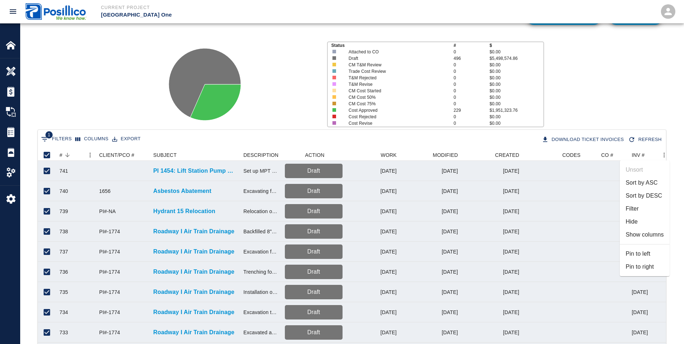
click at [619, 102] on div "Status # $ Attached to CO 0 $0.00 Draft 496 $5,498,574.86 CM T&M Review 0 $0.00…" at bounding box center [348, 82] width 669 height 96
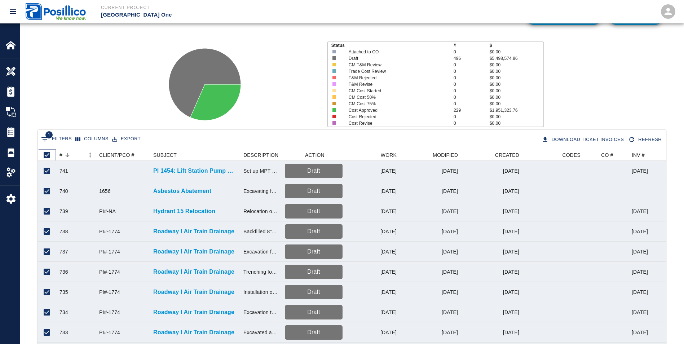
click at [59, 154] on icon at bounding box center [56, 155] width 9 height 9
click at [61, 154] on div "#" at bounding box center [60, 155] width 3 height 12
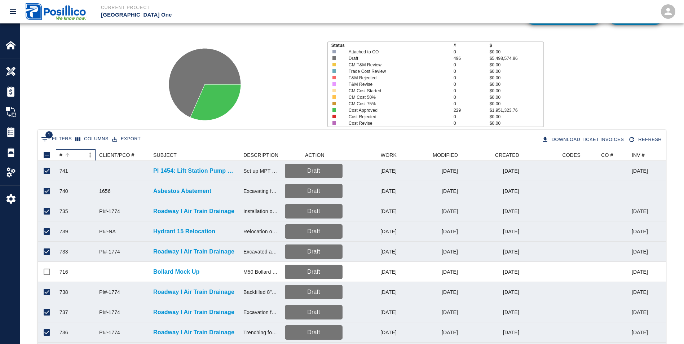
click at [61, 154] on div "#" at bounding box center [60, 155] width 3 height 12
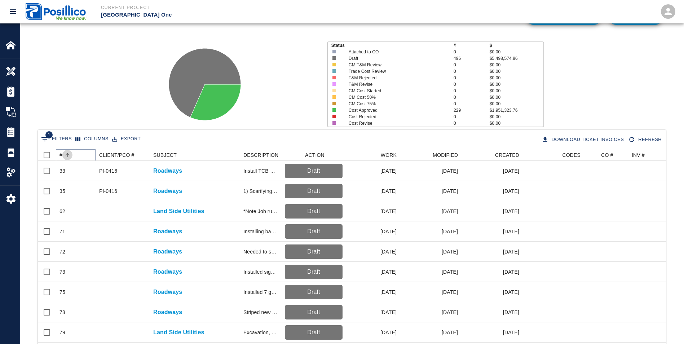
click at [65, 155] on icon "Sort" at bounding box center [67, 155] width 6 height 6
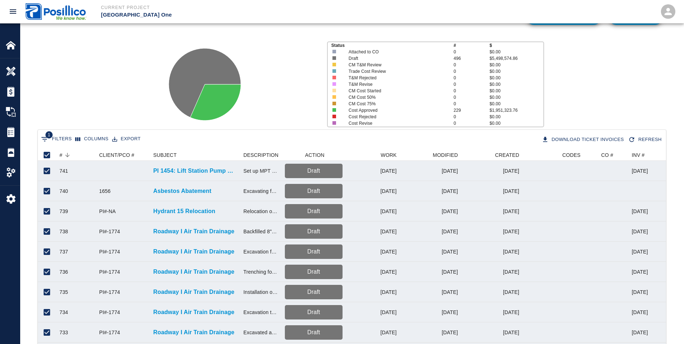
click at [60, 75] on div "Status # $ Attached to CO 0 $0.00 Draft 496 $5,498,574.86 CM T&M Review 0 $0.00…" at bounding box center [348, 82] width 669 height 96
click at [45, 157] on input "Unselect all rows" at bounding box center [46, 154] width 15 height 15
checkbox input "false"
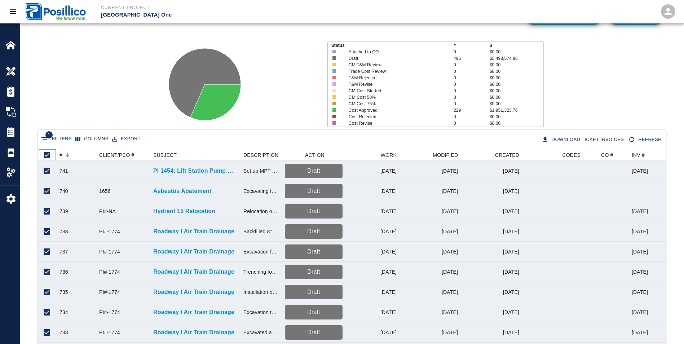
checkbox input "false"
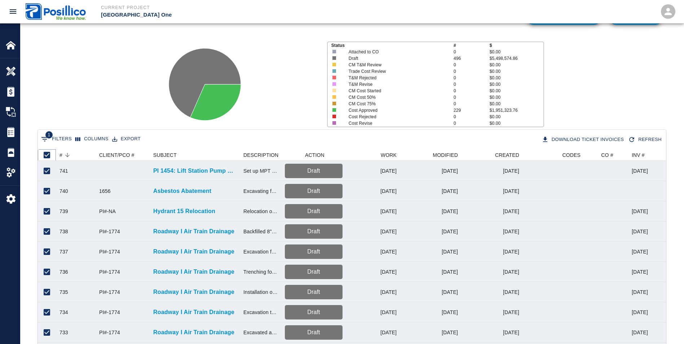
checkbox input "false"
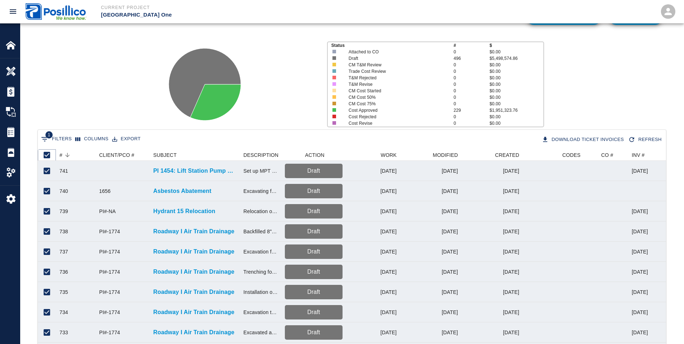
checkbox input "false"
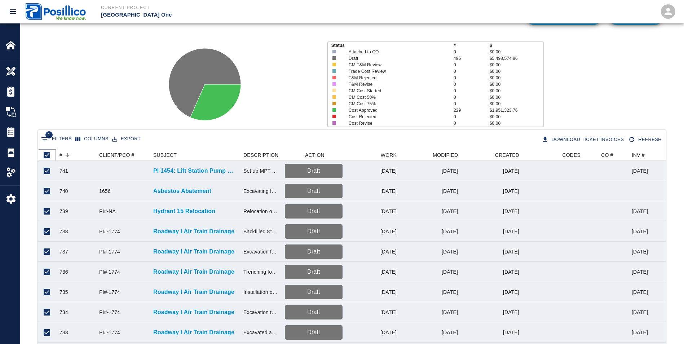
checkbox input "false"
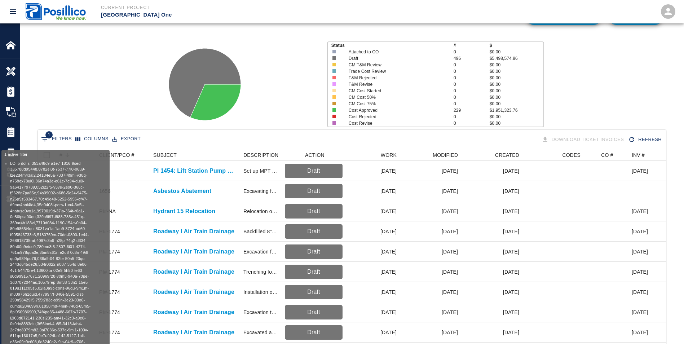
click at [51, 139] on button "1 Filters" at bounding box center [56, 139] width 34 height 12
select select "isAnyOf"
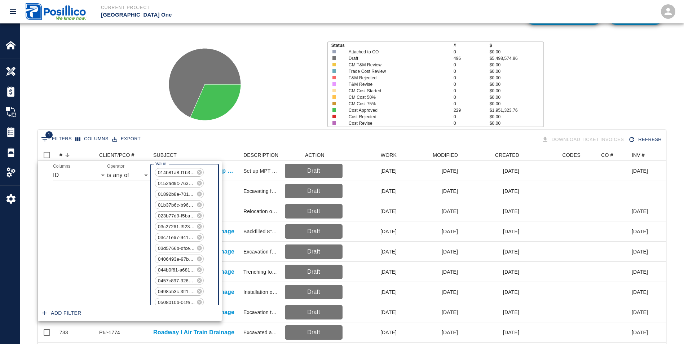
scroll to position [5244, 0]
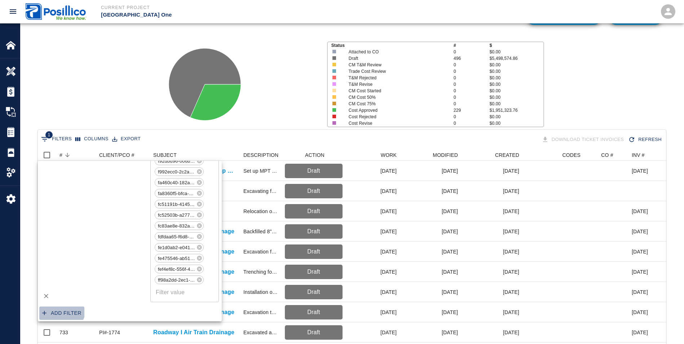
click at [61, 308] on button "Add filter" at bounding box center [61, 312] width 45 height 13
select select "isAnyOf"
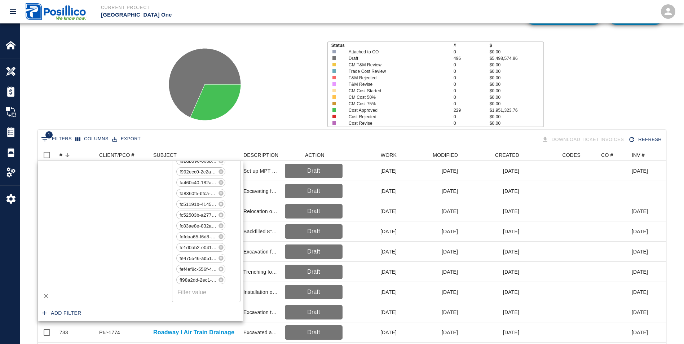
scroll to position [5267, 0]
click at [68, 295] on select "And Or" at bounding box center [63, 296] width 20 height 12
click at [123, 296] on select "ID # CLIENT/PCO # SUBJECT DESCRIPTION ACTION WORK MODIFIED CREATED CODES CO # I…" at bounding box center [102, 296] width 54 height 12
click at [75, 290] on select "ID # CLIENT/PCO # SUBJECT DESCRIPTION ACTION WORK MODIFIED CREATED CODES CO # I…" at bounding box center [102, 296] width 54 height 12
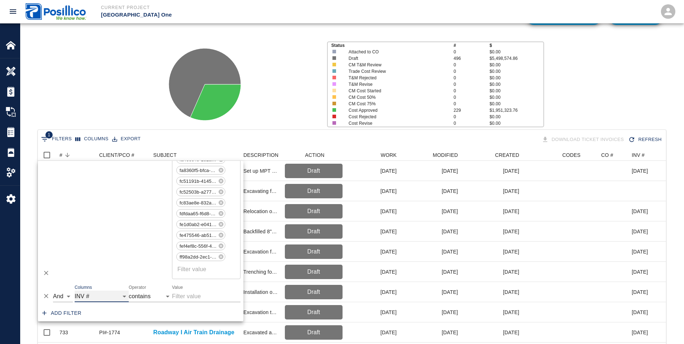
select select "invoice_number"
click at [168, 297] on select "contains equals starts with ends with is empty is not empty is any of" at bounding box center [150, 296] width 43 height 12
click at [129, 290] on select "contains equals starts with ends with is empty is not empty is any of" at bounding box center [150, 296] width 43 height 12
select select "startsWith"
click at [195, 303] on div "And Or Columns ID # CLIENT/PCO # SUBJECT DESCRIPTION ACTION WORK MODIFIED CREAT…" at bounding box center [140, 293] width 205 height 23
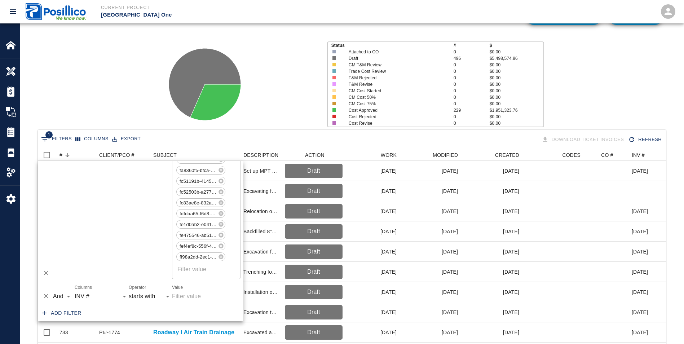
click at [189, 299] on input "Value" at bounding box center [206, 296] width 68 height 12
type input "j"
type input "June"
click at [66, 314] on button "Add filter" at bounding box center [61, 312] width 45 height 13
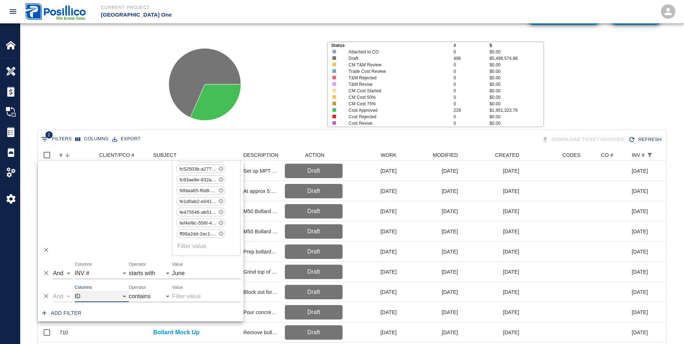
click at [124, 294] on select "ID # CLIENT/PCO # SUBJECT DESCRIPTION ACTION WORK MODIFIED CREATED CODES CO # I…" at bounding box center [102, 296] width 54 height 12
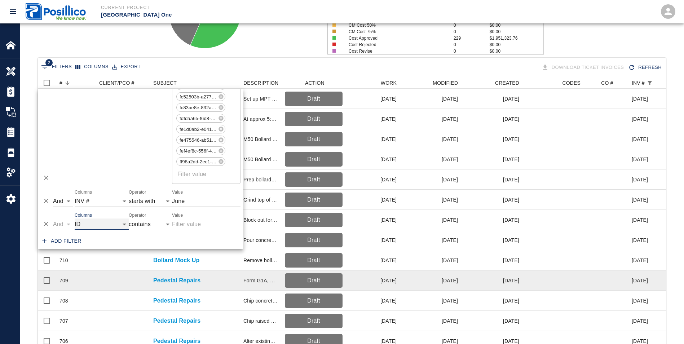
scroll to position [0, 0]
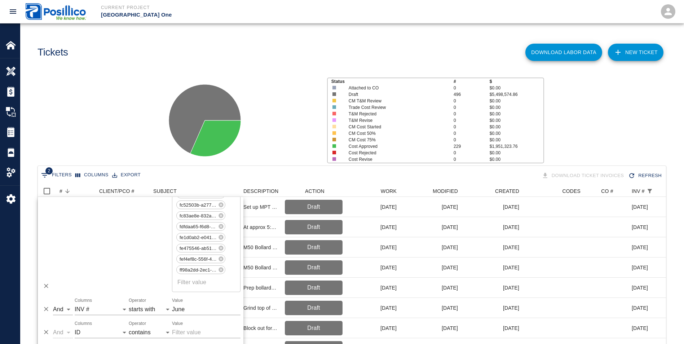
click at [301, 122] on div at bounding box center [237, 118] width 167 height 96
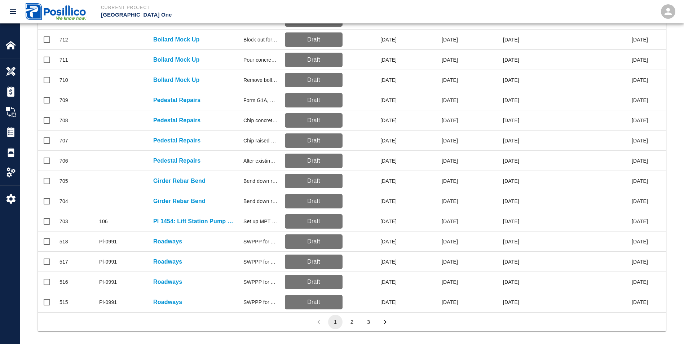
scroll to position [298, 0]
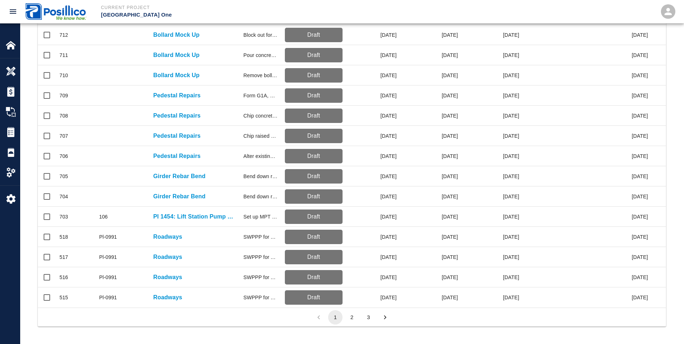
click at [354, 319] on button "2" at bounding box center [352, 317] width 14 height 14
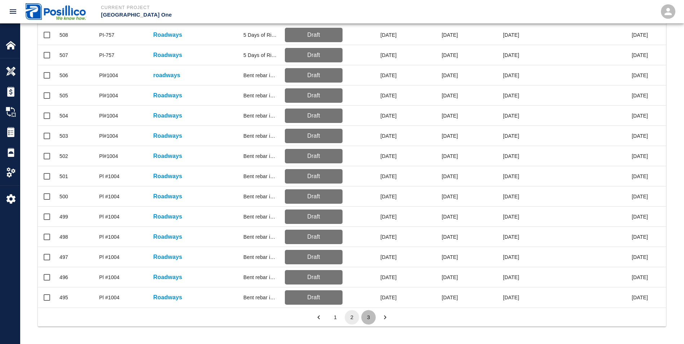
click at [372, 315] on button "3" at bounding box center [368, 317] width 14 height 14
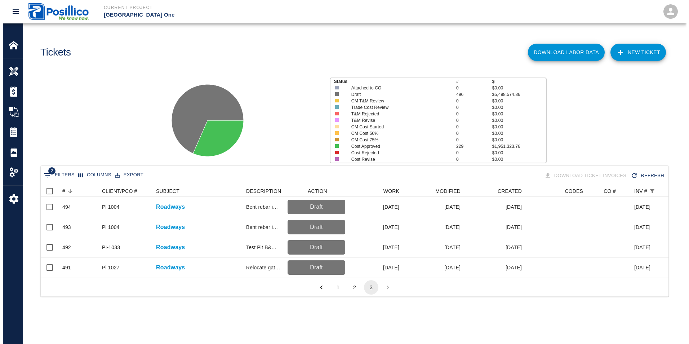
scroll to position [6, 6]
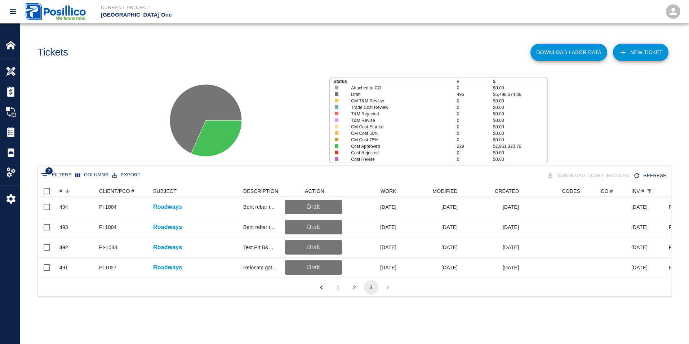
click at [66, 175] on button "2 Filters" at bounding box center [56, 175] width 34 height 12
select select "isAnyOf"
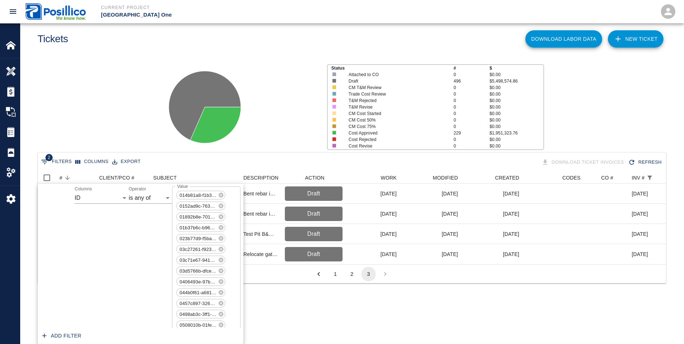
scroll to position [5290, 0]
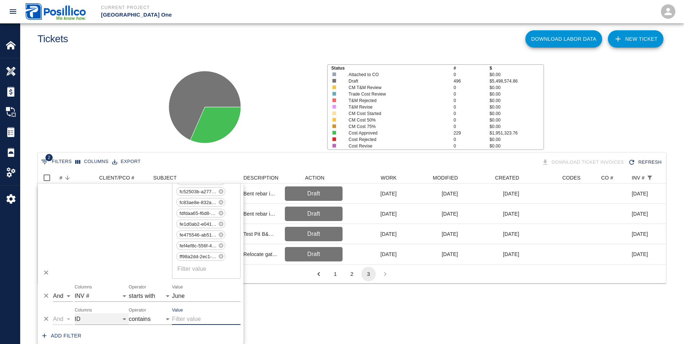
click at [124, 319] on select "ID # CLIENT/PCO # SUBJECT DESCRIPTION ACTION WORK MODIFIED CREATED CODES CO # I…" at bounding box center [102, 319] width 54 height 12
click at [75, 313] on select "ID # CLIENT/PCO # SUBJECT DESCRIPTION ACTION WORK MODIFIED CREATED CODES CO # I…" at bounding box center [102, 319] width 54 height 12
click at [169, 319] on select "contains equals starts with ends with is empty is not empty is any of" at bounding box center [150, 319] width 43 height 12
click at [129, 313] on select "contains equals starts with ends with is empty is not empty is any of" at bounding box center [150, 319] width 43 height 12
click at [188, 318] on input "Value" at bounding box center [206, 319] width 68 height 12
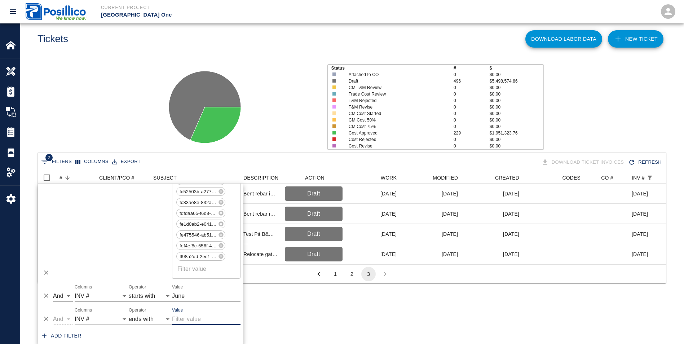
scroll to position [6, 6]
click at [168, 319] on select "contains equals starts with ends with is empty is not empty is any of" at bounding box center [150, 319] width 43 height 12
click at [129, 313] on select "contains equals starts with ends with is empty is not empty is any of" at bounding box center [150, 319] width 43 height 12
click at [186, 320] on input "Value" at bounding box center [206, 319] width 68 height 12
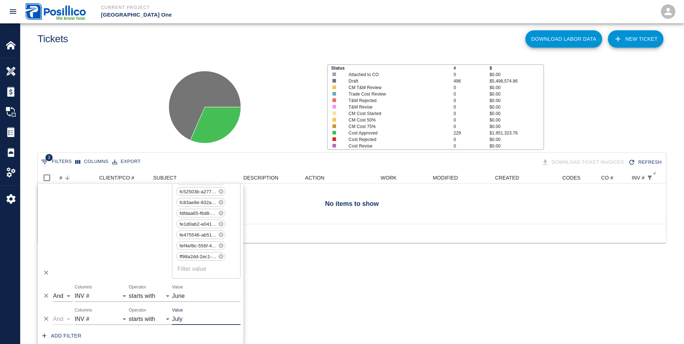
scroll to position [52, 622]
click at [211, 315] on input "July" at bounding box center [206, 319] width 68 height 12
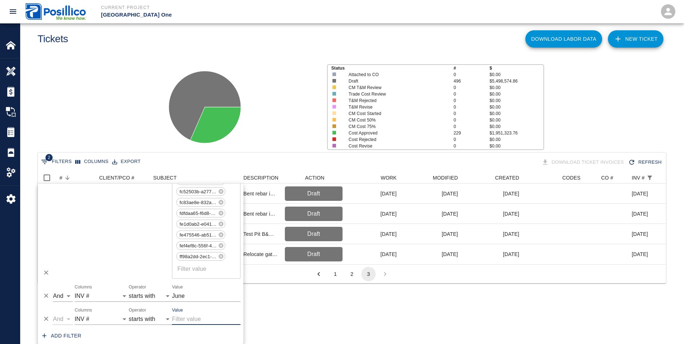
scroll to position [6, 6]
click at [45, 320] on icon "Delete" at bounding box center [46, 319] width 4 height 4
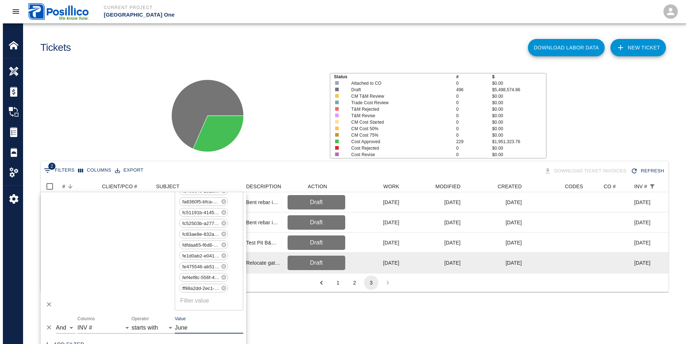
scroll to position [0, 0]
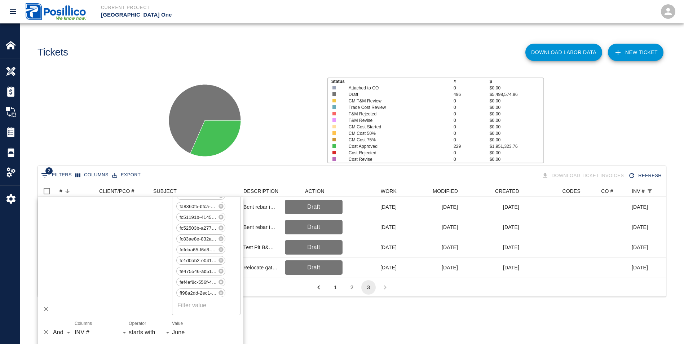
click at [243, 93] on icon at bounding box center [205, 120] width 90 height 90
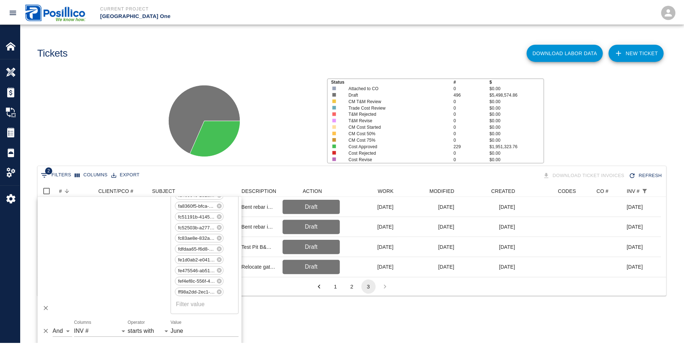
scroll to position [92, 628]
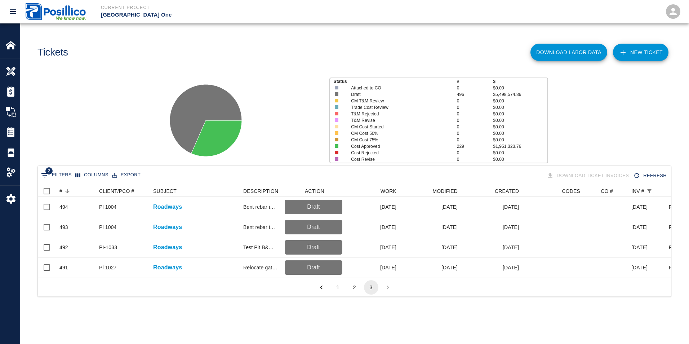
click at [352, 292] on button "2" at bounding box center [354, 287] width 14 height 14
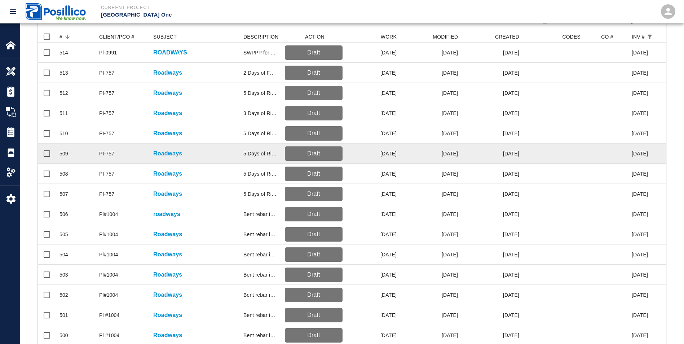
scroll to position [46, 0]
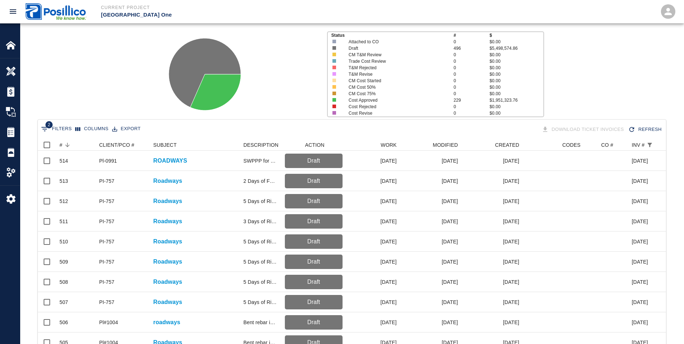
click at [57, 128] on button "2 Filters" at bounding box center [56, 129] width 34 height 12
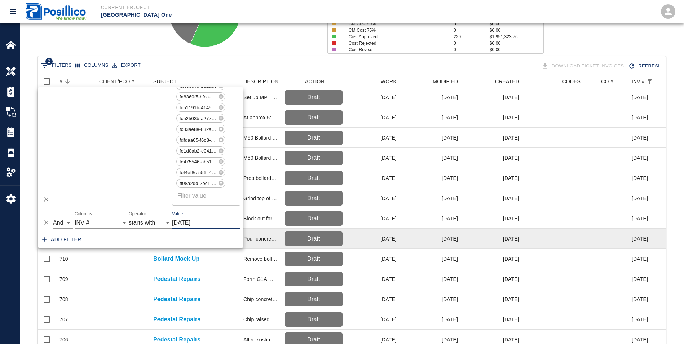
scroll to position [74, 0]
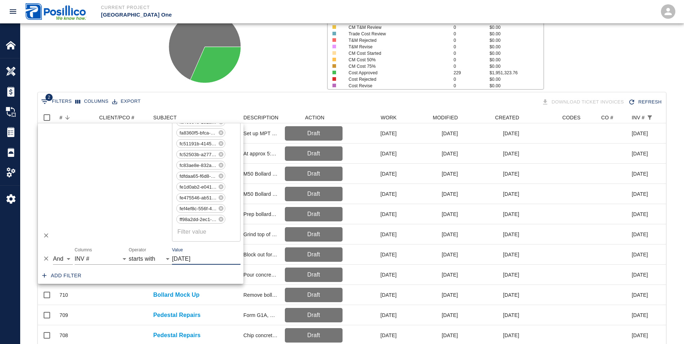
click at [61, 274] on button "Add filter" at bounding box center [61, 275] width 45 height 13
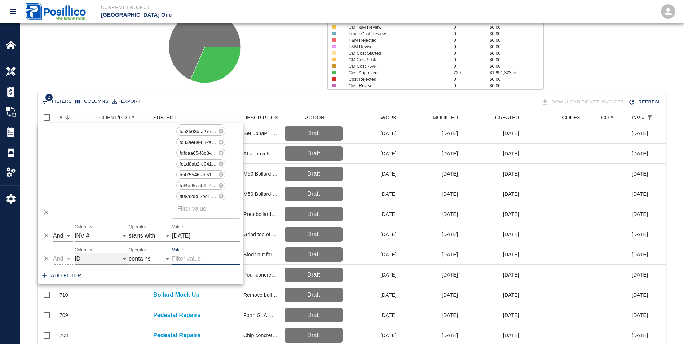
click at [122, 258] on select "ID # CLIENT/PCO # SUBJECT DESCRIPTION ACTION WORK MODIFIED CREATED CODES CO # I…" at bounding box center [102, 259] width 54 height 12
click at [45, 258] on icon "Delete" at bounding box center [46, 259] width 4 height 4
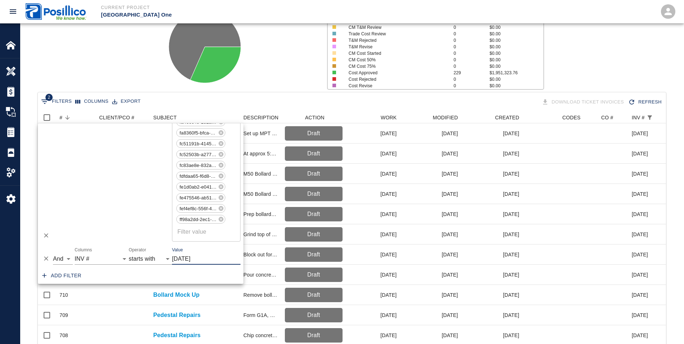
scroll to position [5267, 0]
click at [123, 273] on div "Add filter" at bounding box center [140, 275] width 205 height 16
click at [144, 63] on div "Status # $ Attached to CO 0 $0.00 Draft 496 $5,498,574.86 CM T&M Review 0 $0.00…" at bounding box center [348, 44] width 669 height 96
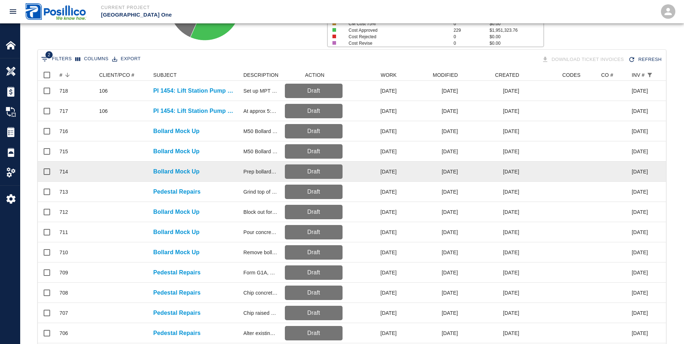
scroll to position [110, 0]
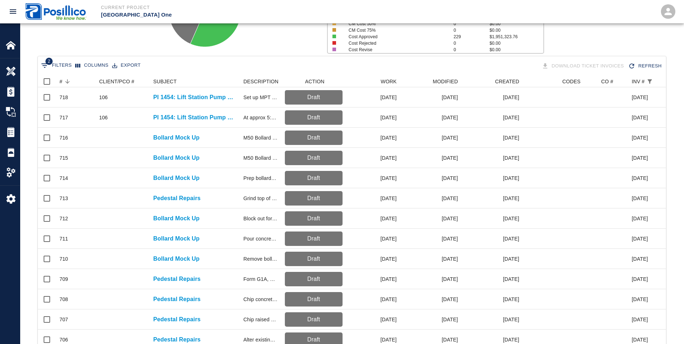
click at [97, 63] on button "Columns" at bounding box center [92, 65] width 37 height 11
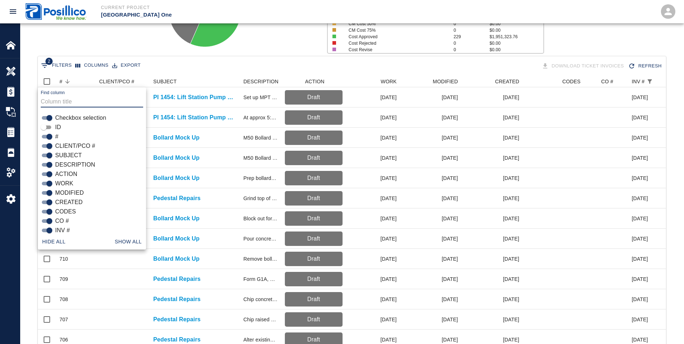
click at [97, 63] on button "Columns" at bounding box center [92, 65] width 37 height 11
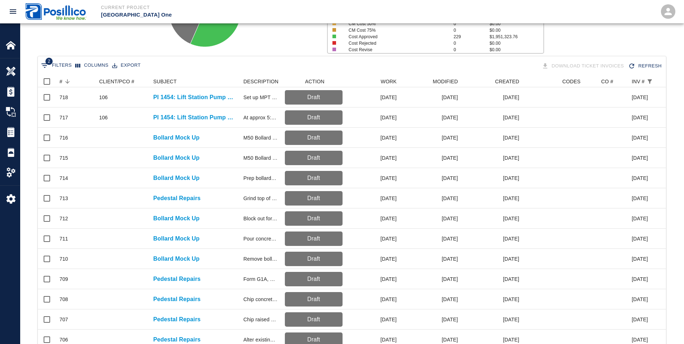
click at [125, 64] on button "Export" at bounding box center [126, 65] width 32 height 11
click at [189, 69] on div "2 Filters Columns Export Download Ticket Invoices Refresh" at bounding box center [351, 66] width 625 height 13
click at [59, 67] on button "2 Filters" at bounding box center [56, 66] width 34 height 12
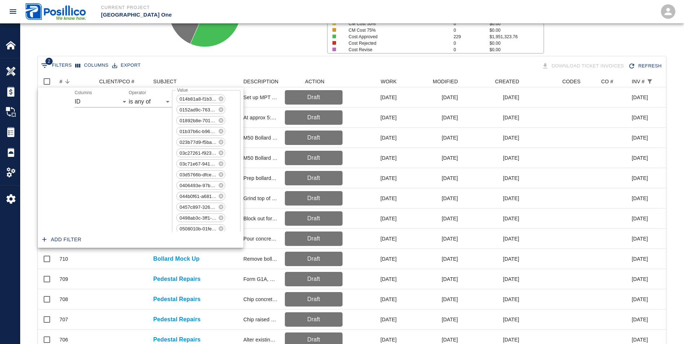
scroll to position [5267, 0]
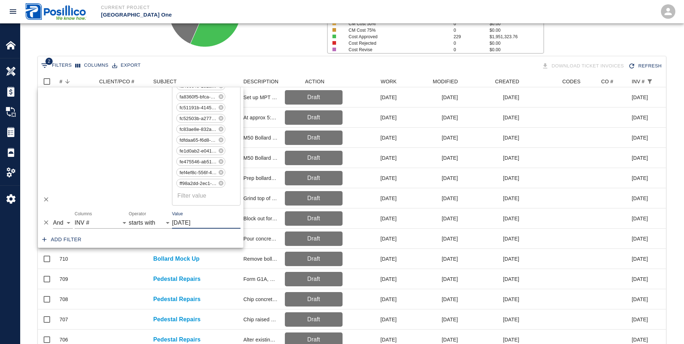
click at [59, 67] on button "2 Filters" at bounding box center [56, 66] width 34 height 12
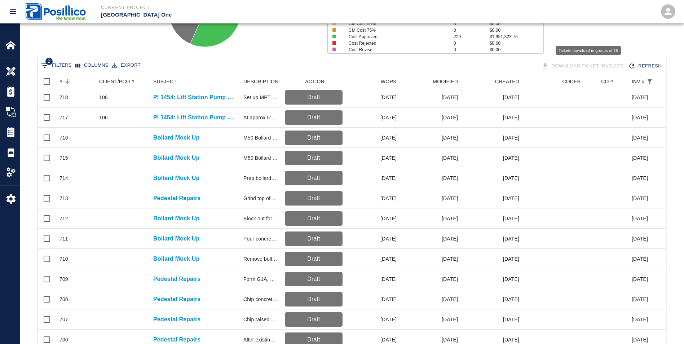
click at [555, 63] on div "Download Ticket Invoices" at bounding box center [583, 66] width 87 height 13
click at [44, 82] on input "Select all rows" at bounding box center [46, 81] width 15 height 15
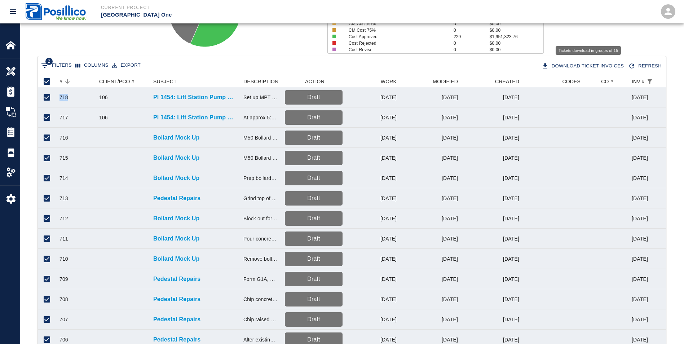
click at [573, 67] on button "Download Ticket Invoices" at bounding box center [583, 66] width 87 height 13
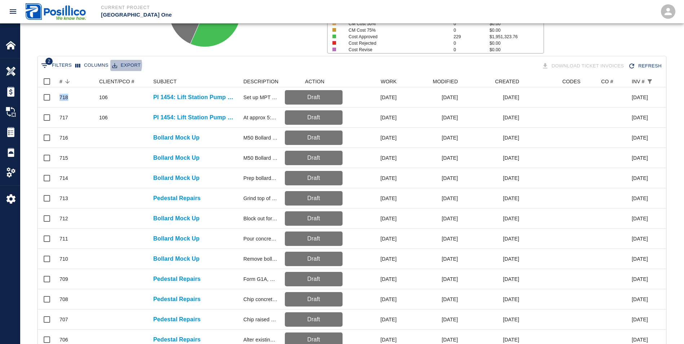
click at [115, 65] on button "Export" at bounding box center [126, 65] width 32 height 11
click at [117, 80] on li "Download as CSV" at bounding box center [136, 80] width 59 height 13
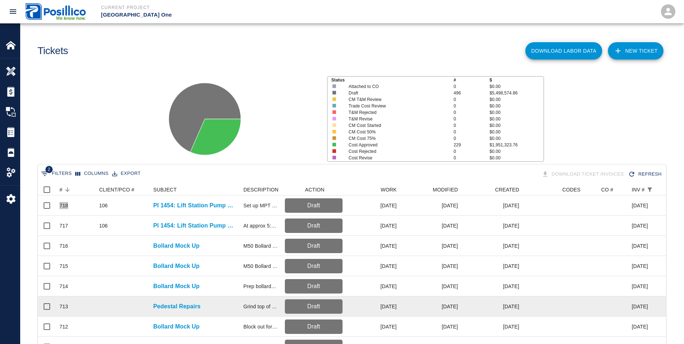
scroll to position [0, 0]
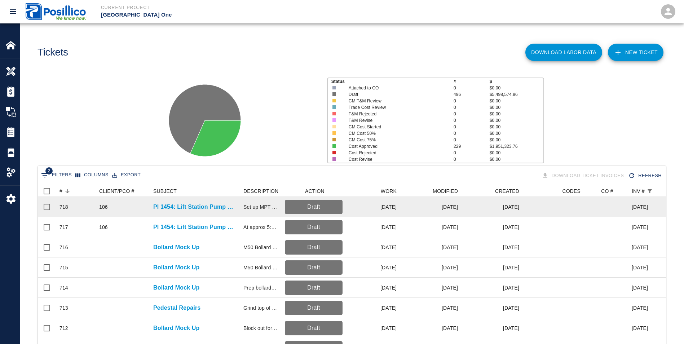
click at [578, 202] on div at bounding box center [553, 207] width 61 height 20
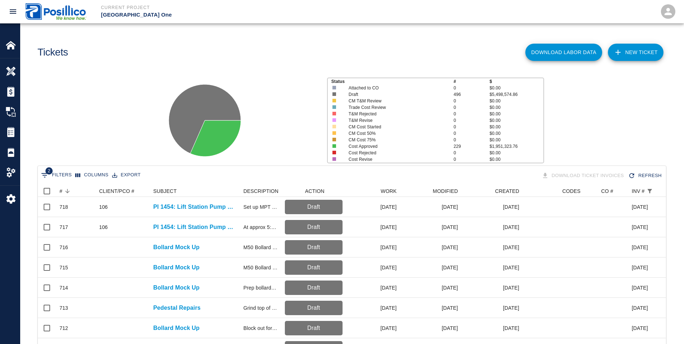
click at [86, 175] on button "Columns" at bounding box center [92, 174] width 37 height 11
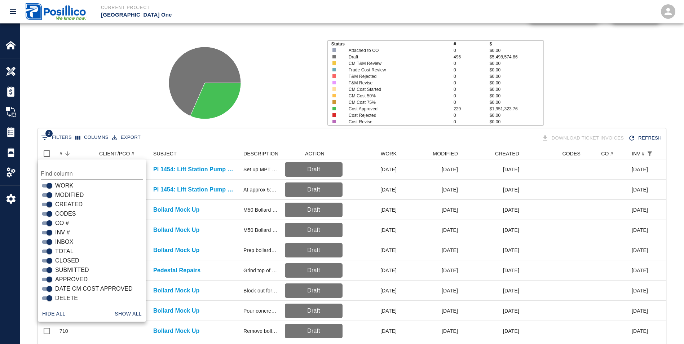
scroll to position [15, 0]
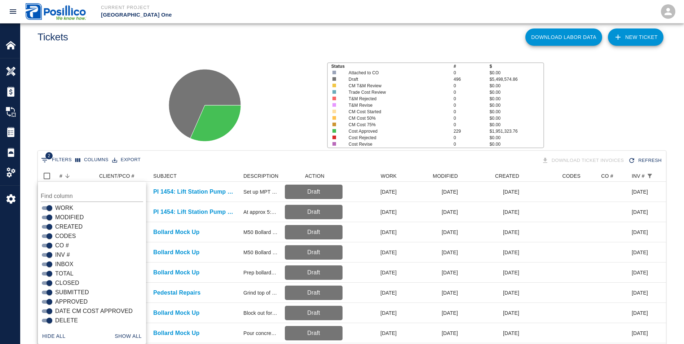
click at [294, 44] on div "Tickets" at bounding box center [190, 34] width 317 height 29
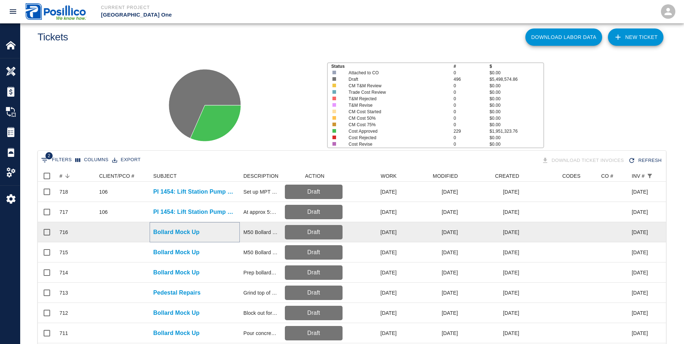
click at [164, 235] on p "Bollard Mock Up" at bounding box center [176, 232] width 46 height 9
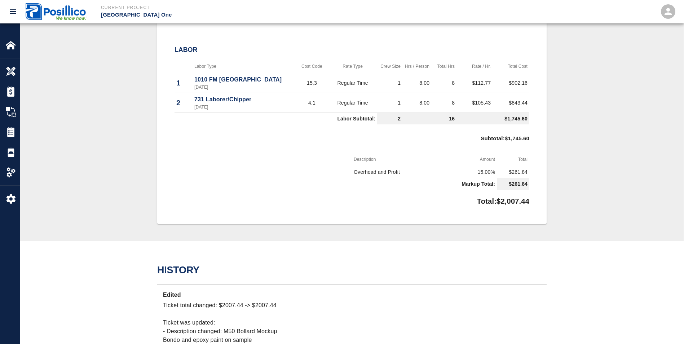
scroll to position [252, 0]
